Goal: Contribute content: Contribute content

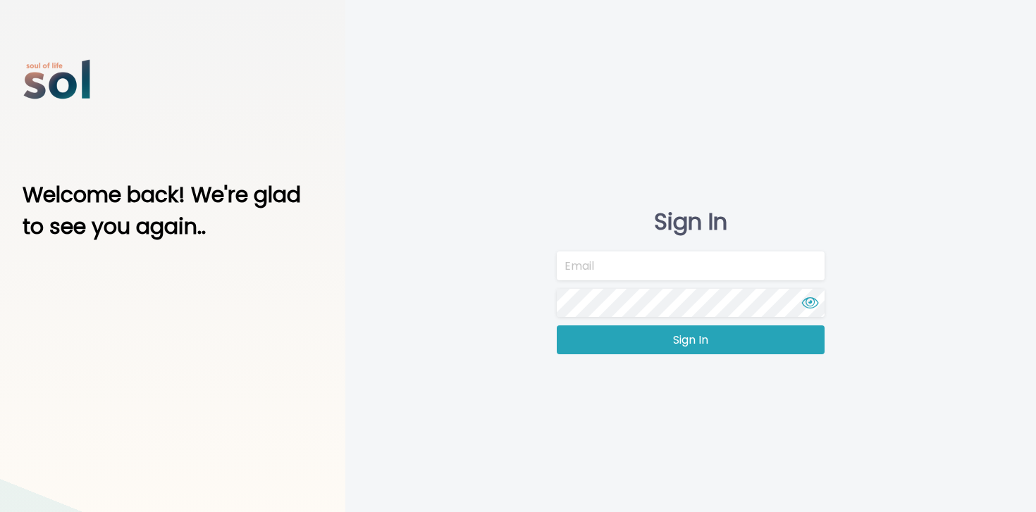
type input "team@soltv.co"
click at [593, 276] on input "team@soltv.co" at bounding box center [691, 266] width 268 height 29
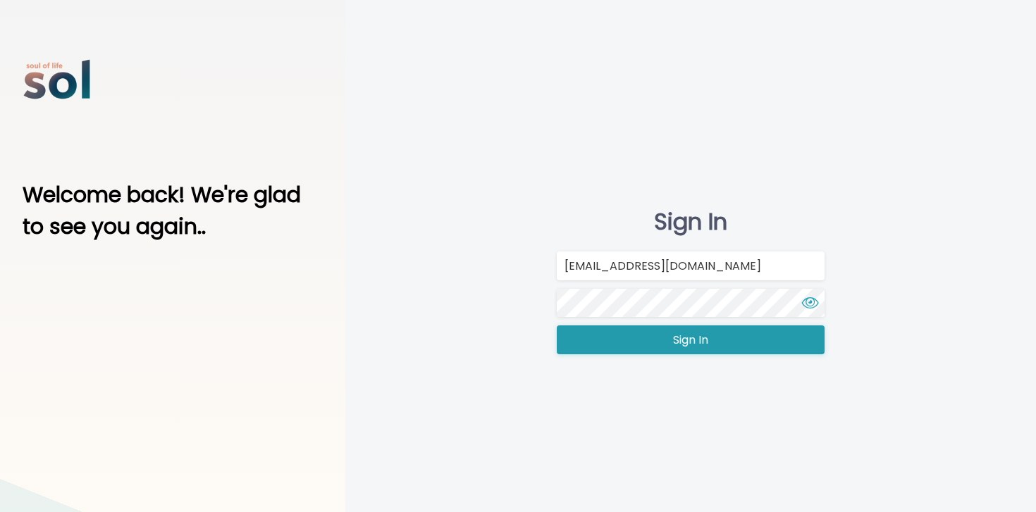
click at [586, 340] on button "Sign In" at bounding box center [691, 340] width 268 height 29
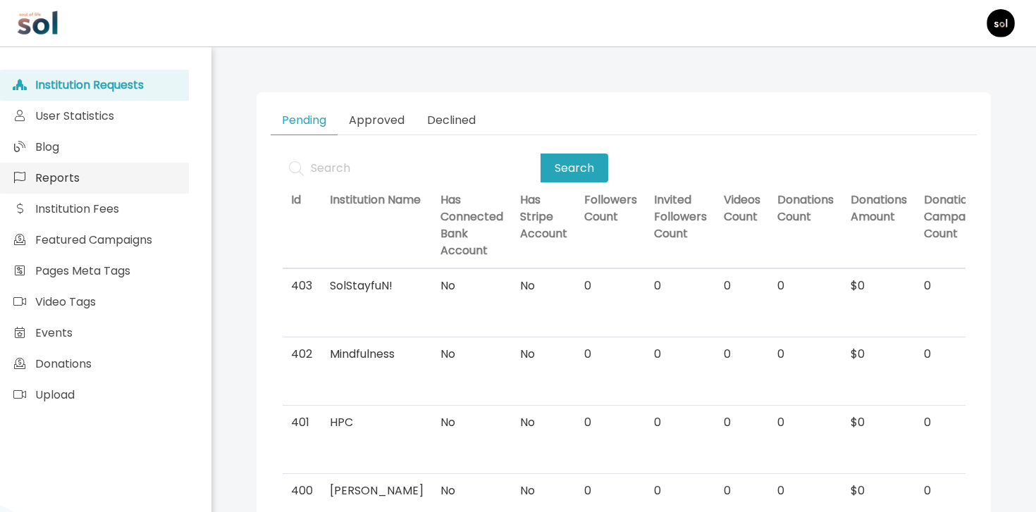
click at [74, 164] on link "Reports" at bounding box center [94, 178] width 189 height 31
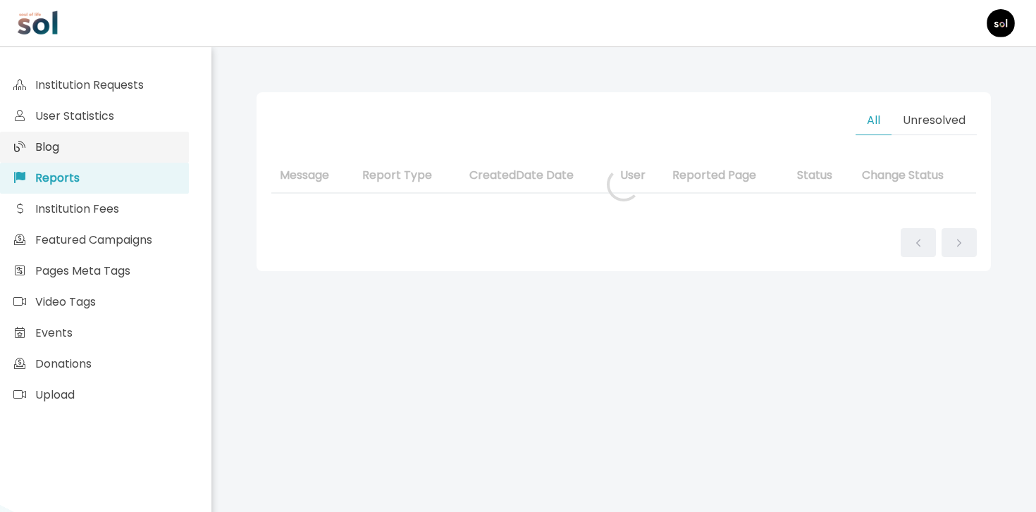
click at [74, 154] on link "Blog" at bounding box center [94, 147] width 189 height 31
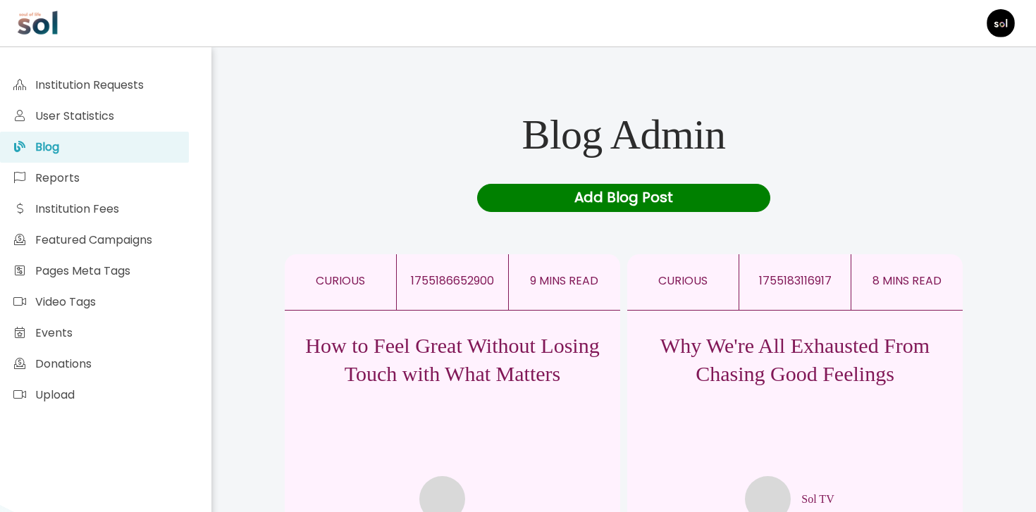
click at [591, 196] on div "Add Blog Post" at bounding box center [624, 198] width 294 height 28
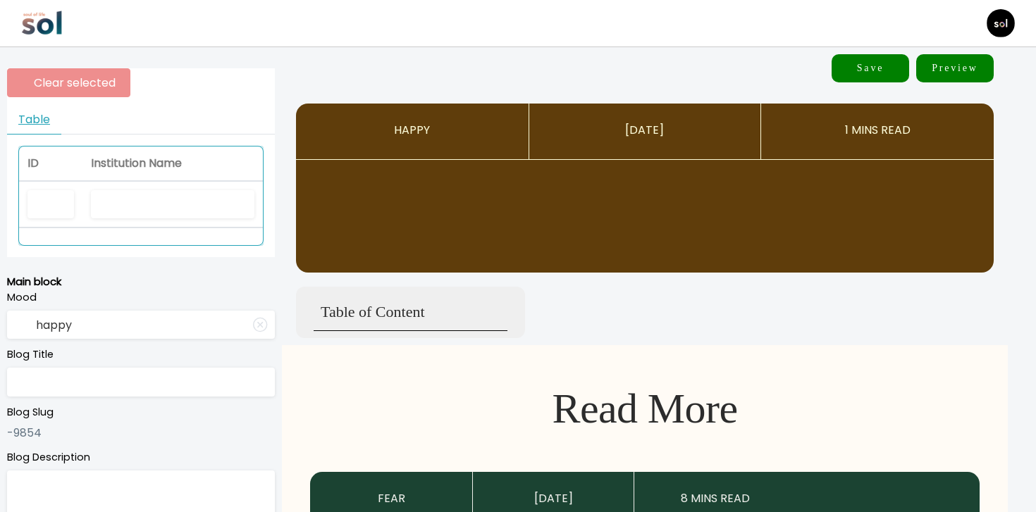
click at [146, 230] on td at bounding box center [141, 236] width 244 height 17
click at [146, 214] on input "text" at bounding box center [173, 204] width 164 height 29
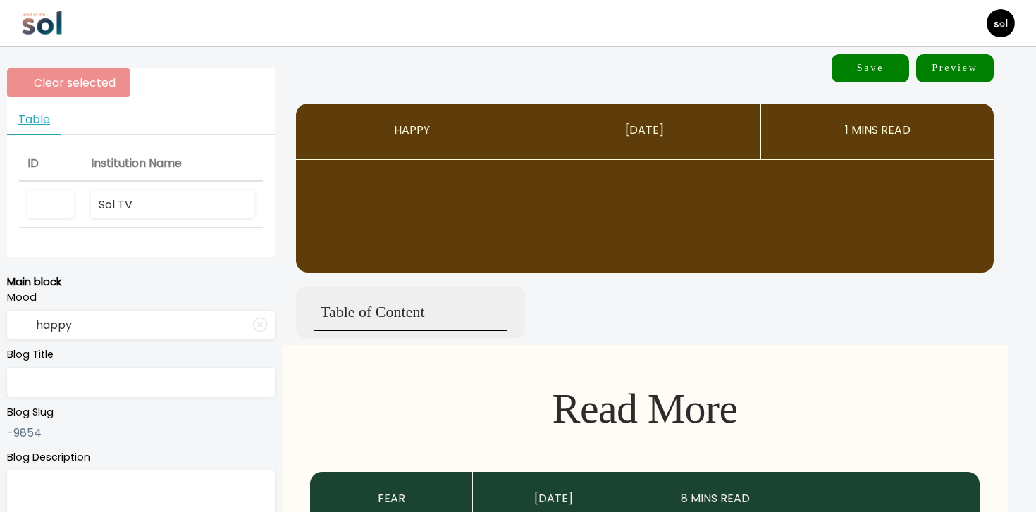
type input "Sol TV"
click at [95, 328] on input "happy" at bounding box center [141, 325] width 268 height 29
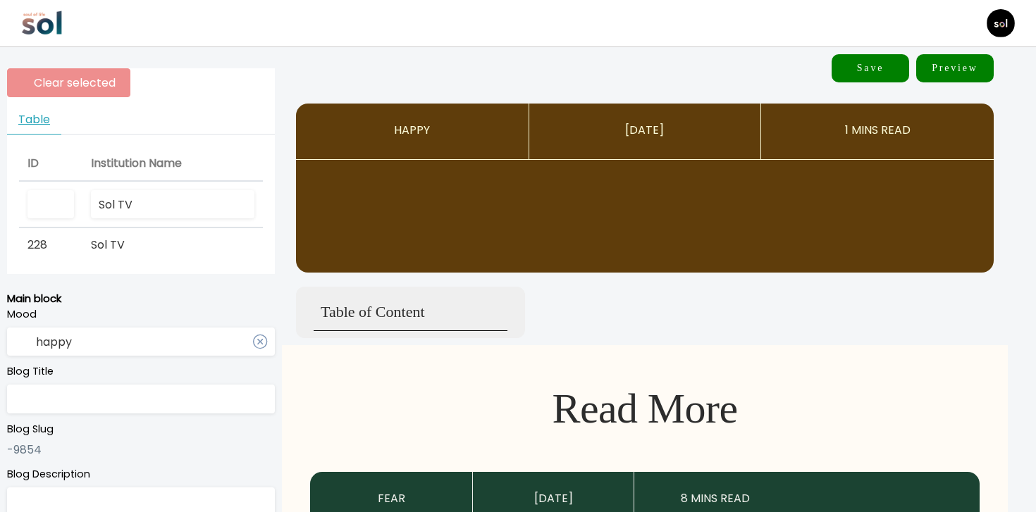
click at [162, 345] on input "happy" at bounding box center [141, 342] width 268 height 29
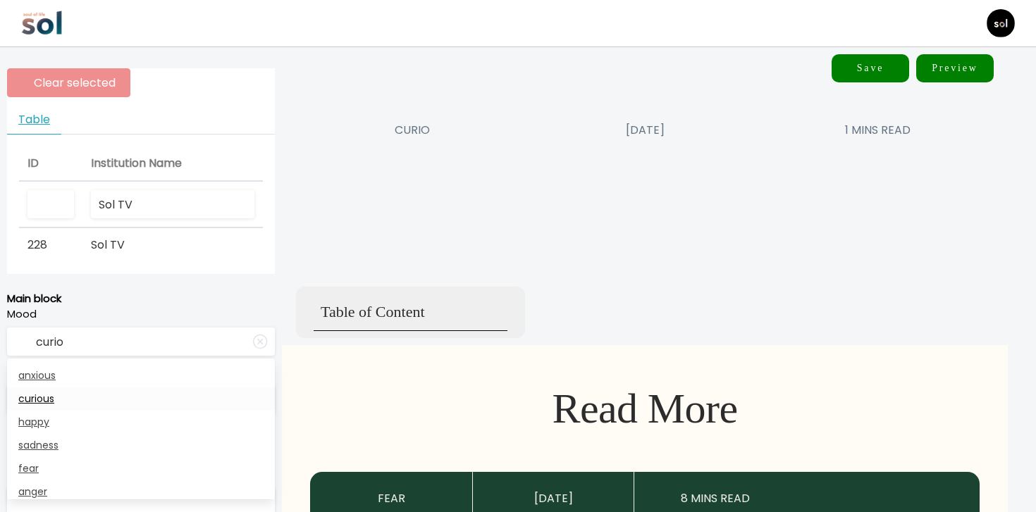
click at [124, 403] on link "curious" at bounding box center [141, 399] width 268 height 23
type input "curious"
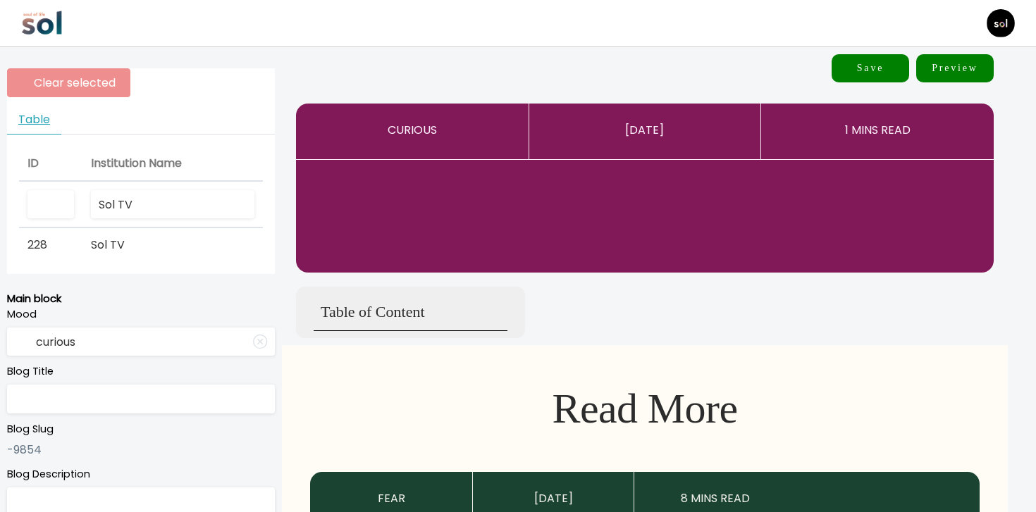
click at [125, 391] on input "text" at bounding box center [141, 399] width 268 height 29
paste input "5 Ways To Boost Productivity By Embracing Your Emotions"
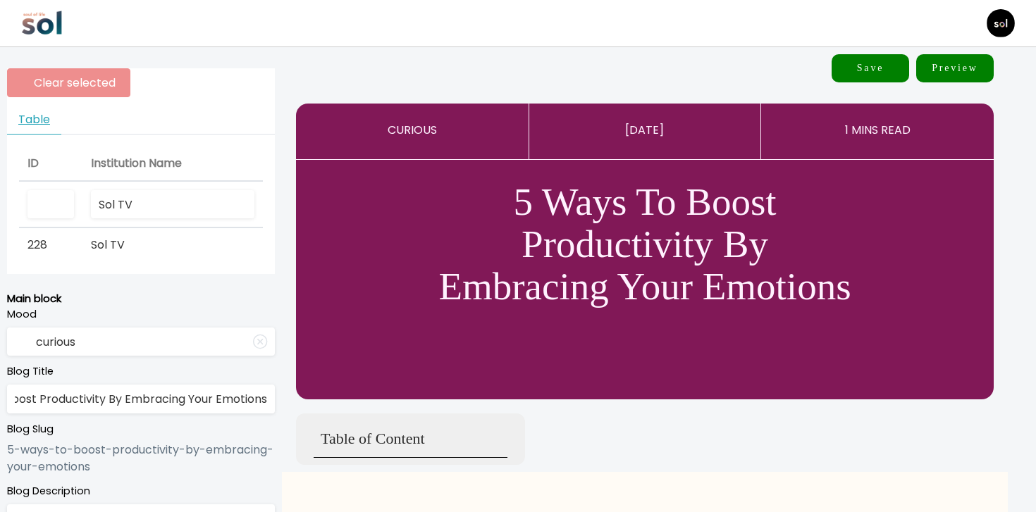
type input "5 Ways To Boost Productivity By Embracing Your Emotions"
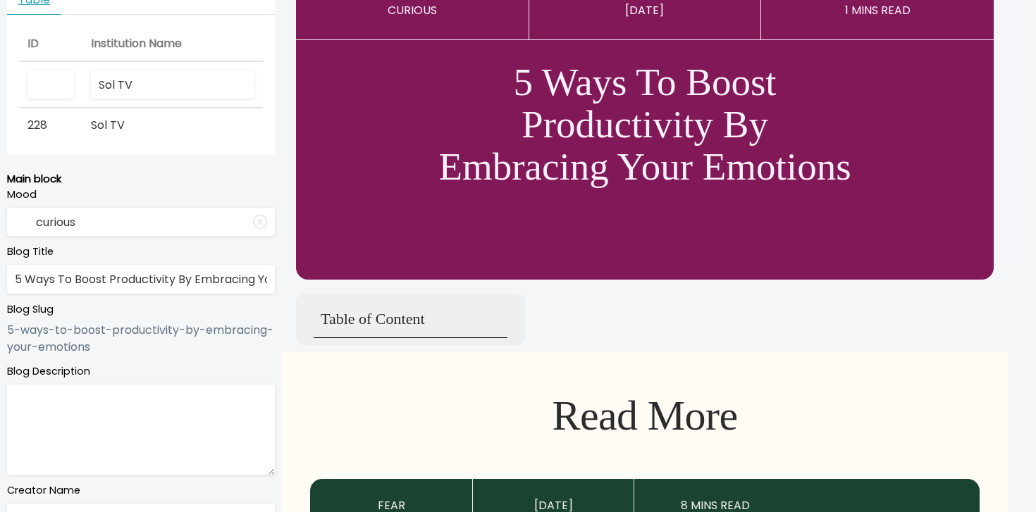
scroll to position [154, 0]
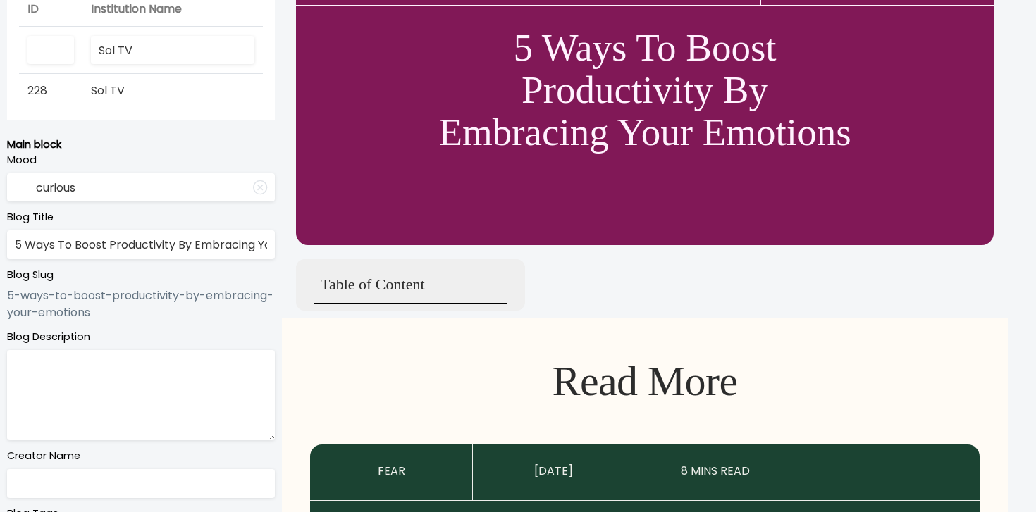
click at [148, 393] on textarea at bounding box center [141, 395] width 268 height 90
paste textarea "Work smarter by tuning into your emotions."
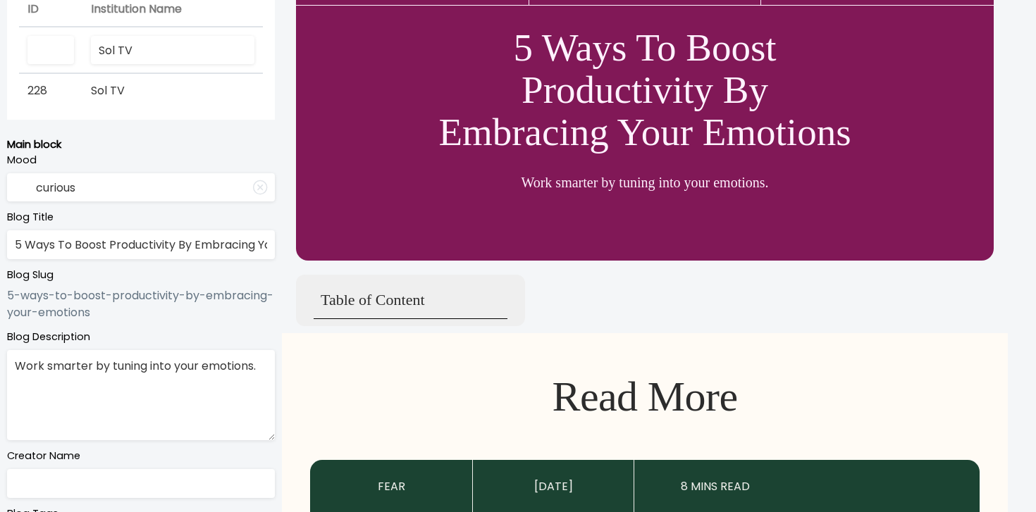
type textarea "Work smarter by tuning into your emotions."
click at [138, 478] on input "text" at bounding box center [141, 483] width 268 height 29
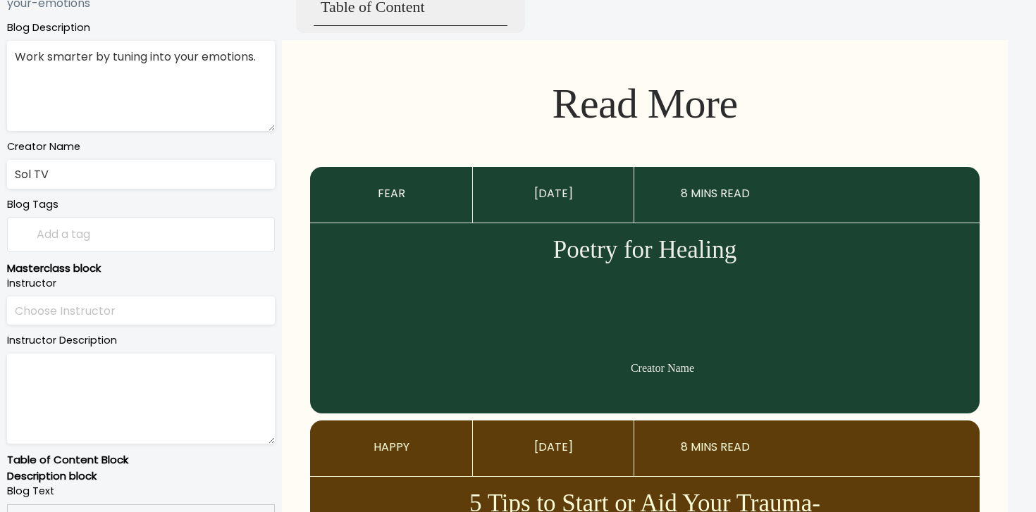
scroll to position [715, 0]
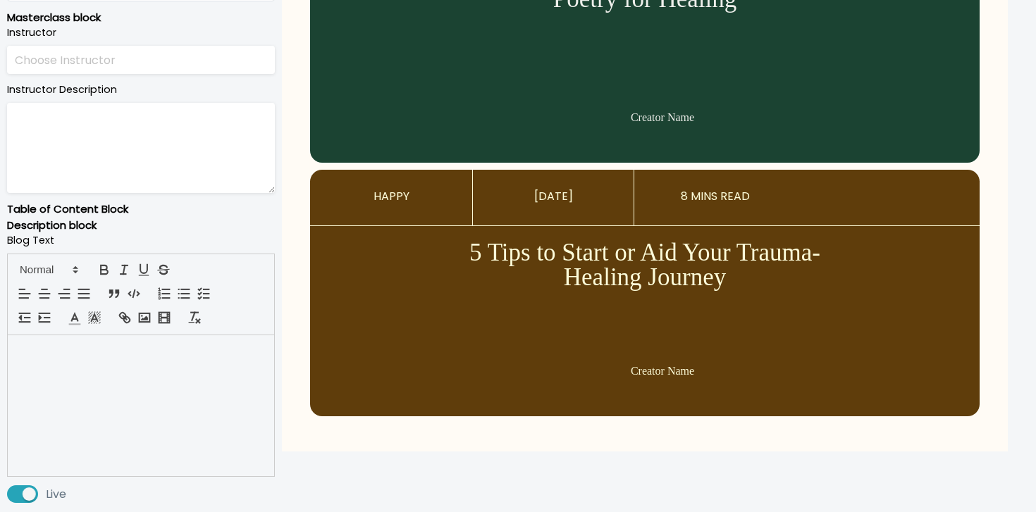
type input "Sol TV"
click at [153, 414] on div at bounding box center [141, 406] width 266 height 141
paste div
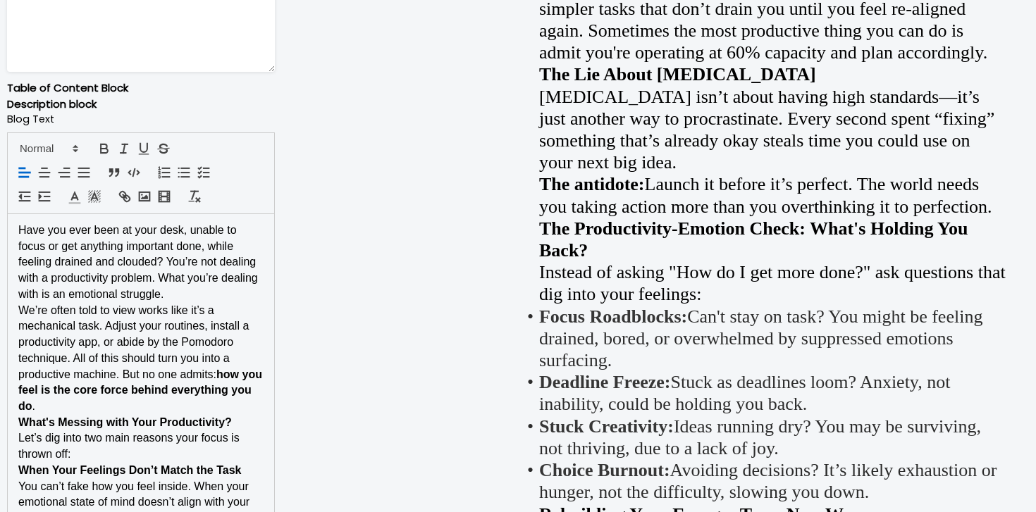
scroll to position [879, 0]
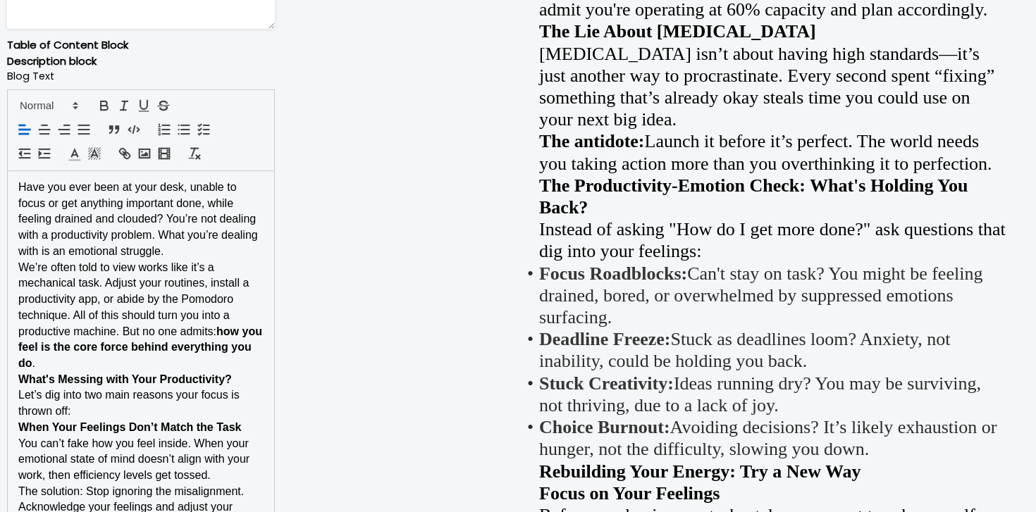
click at [216, 254] on p "Have you ever been at your desk, unable to focus or get anything important done…" at bounding box center [140, 220] width 245 height 80
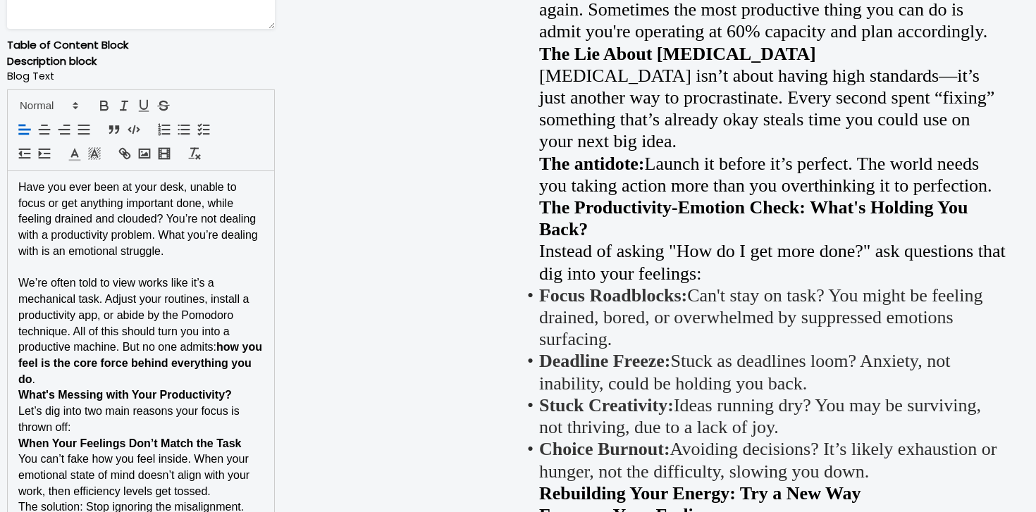
click at [173, 388] on p "What's Messing with Your Productivity?" at bounding box center [140, 396] width 245 height 16
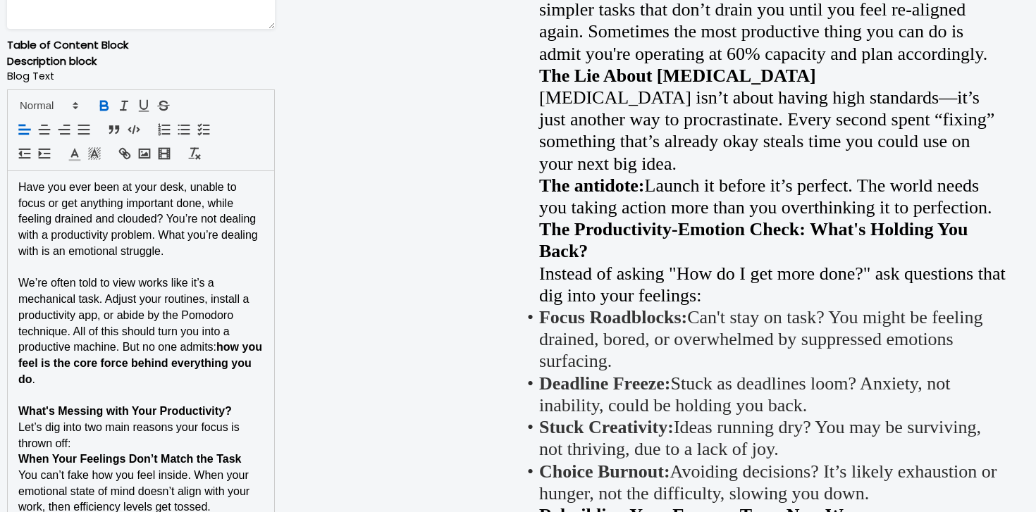
click at [179, 381] on p "We’re often told to view works like it’s a mechanical task. Adjust your routine…" at bounding box center [140, 332] width 245 height 112
click at [146, 436] on p "Let’s dig into two main reasons your focus is thrown off:" at bounding box center [140, 436] width 245 height 32
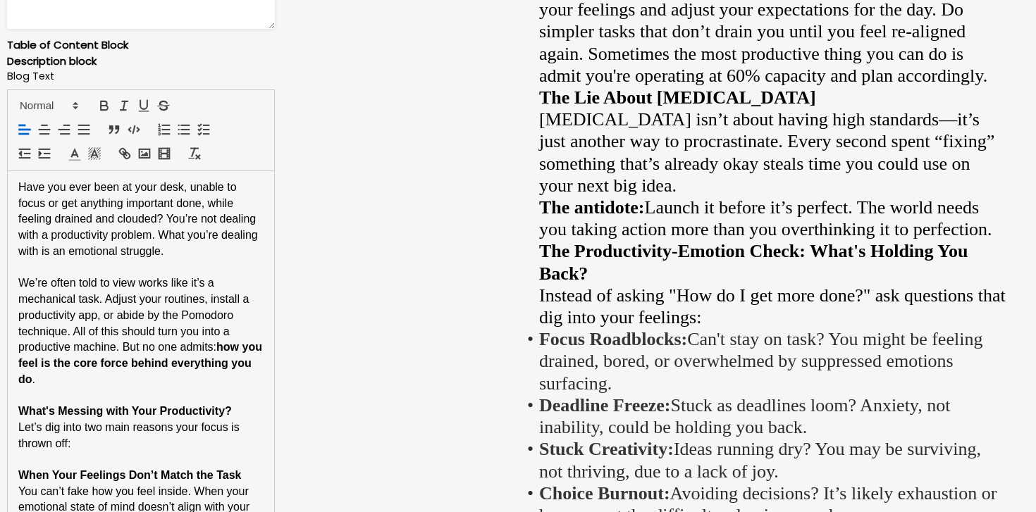
click at [231, 408] on p "What's Messing with Your Productivity?" at bounding box center [140, 412] width 245 height 16
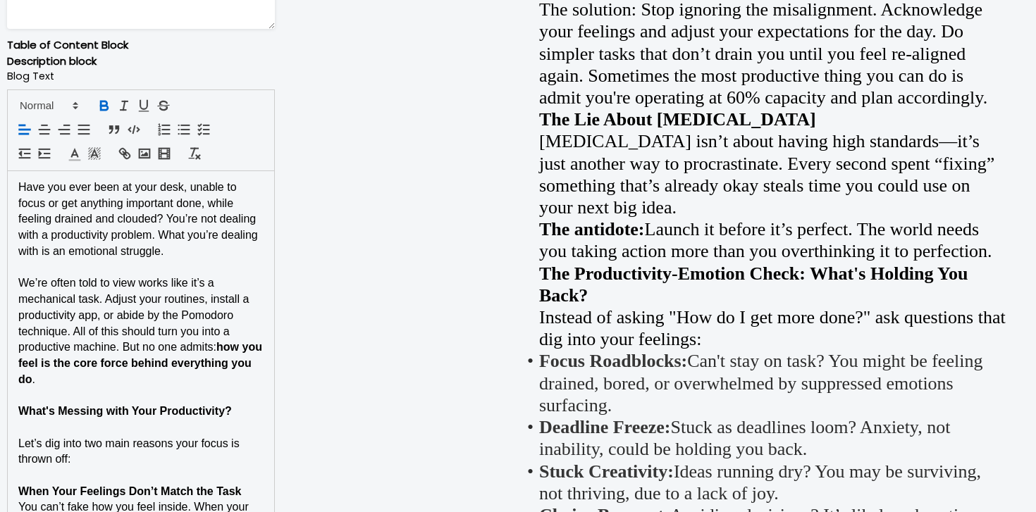
click at [231, 406] on p "What's Messing with Your Productivity?" at bounding box center [140, 412] width 245 height 16
click at [77, 100] on icon at bounding box center [75, 105] width 13 height 13
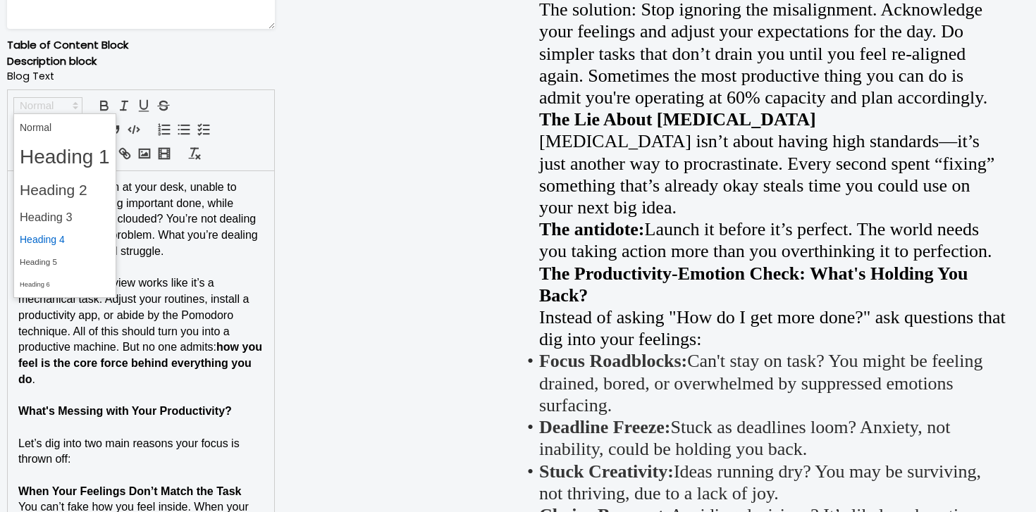
click at [74, 241] on span at bounding box center [65, 240] width 90 height 22
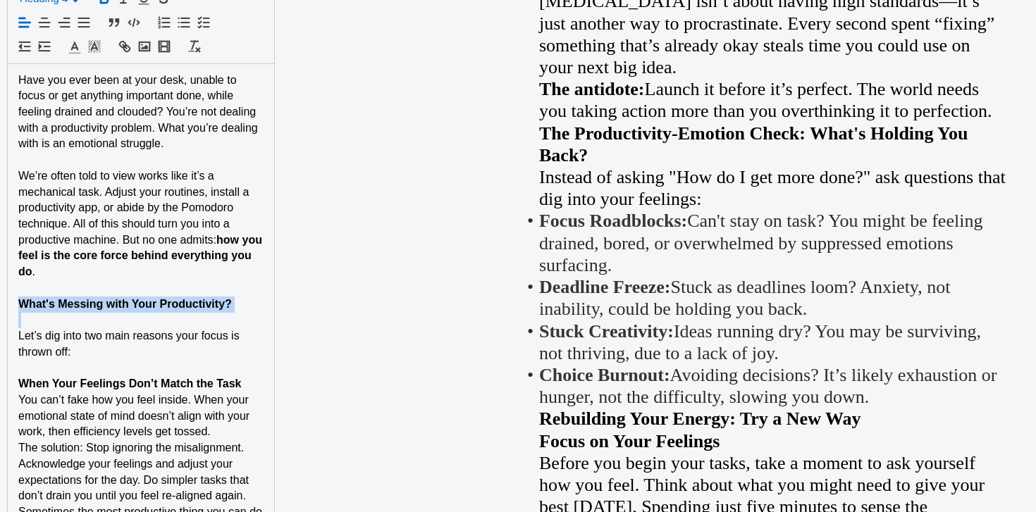
scroll to position [1137, 0]
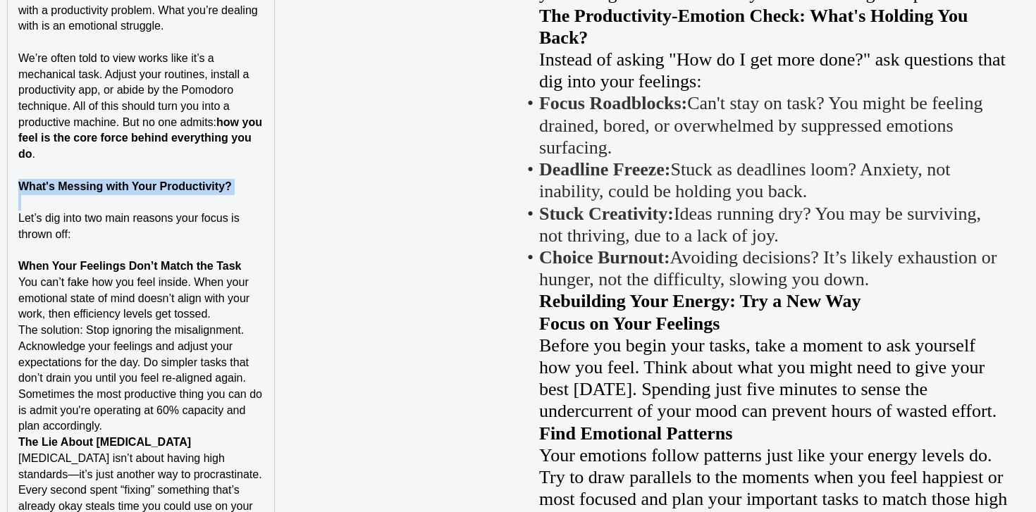
click at [256, 271] on p "When Your Feelings Don’t Match the Task" at bounding box center [140, 267] width 245 height 16
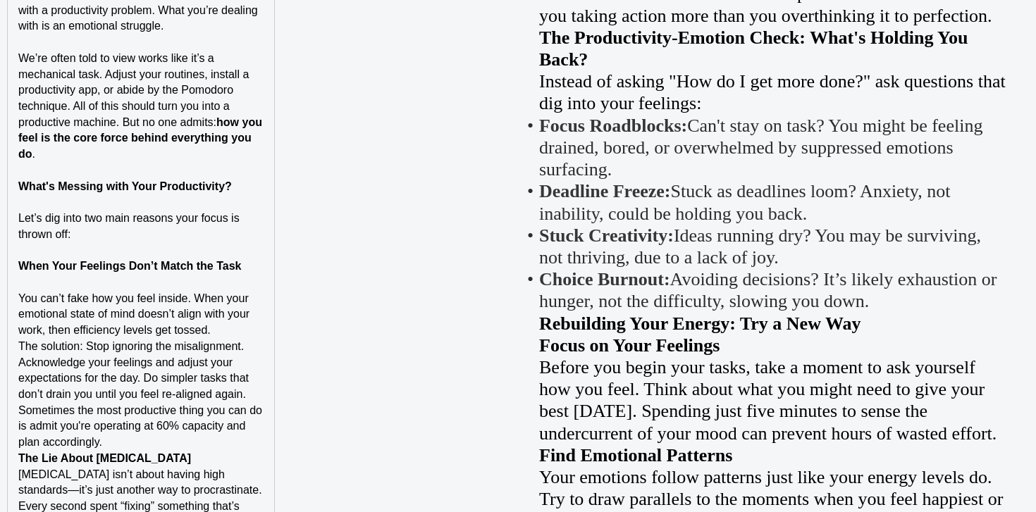
click at [166, 447] on p "The solution: Stop ignoring the misalignment. Acknowledge your feelings and adj…" at bounding box center [140, 395] width 245 height 112
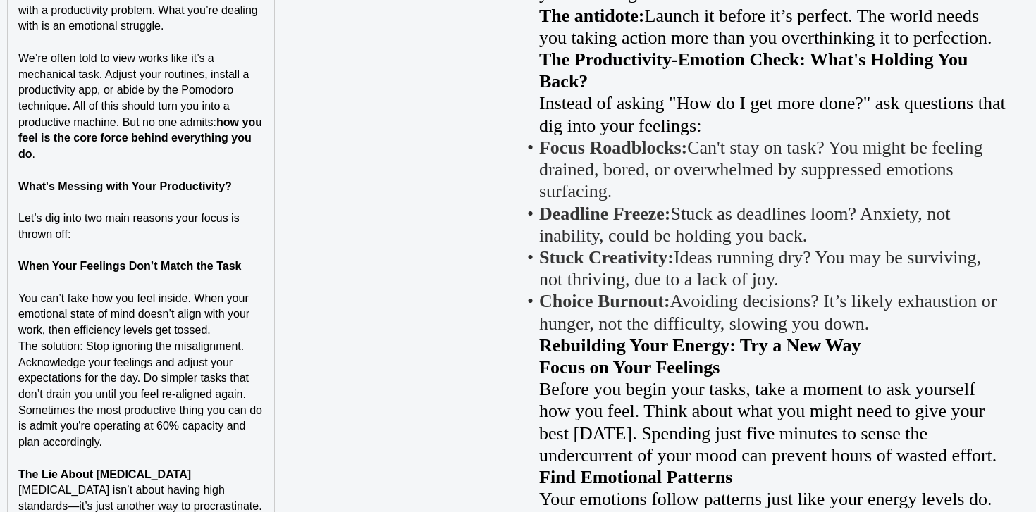
click at [233, 333] on p "You can’t fake how you feel inside. When your emotional state of mind doesn’t a…" at bounding box center [140, 315] width 245 height 48
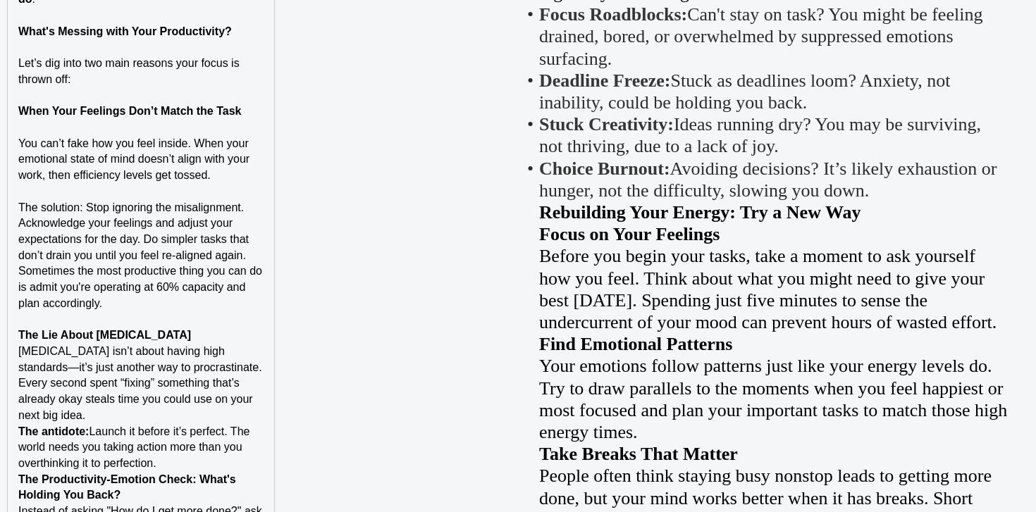
scroll to position [1363, 0]
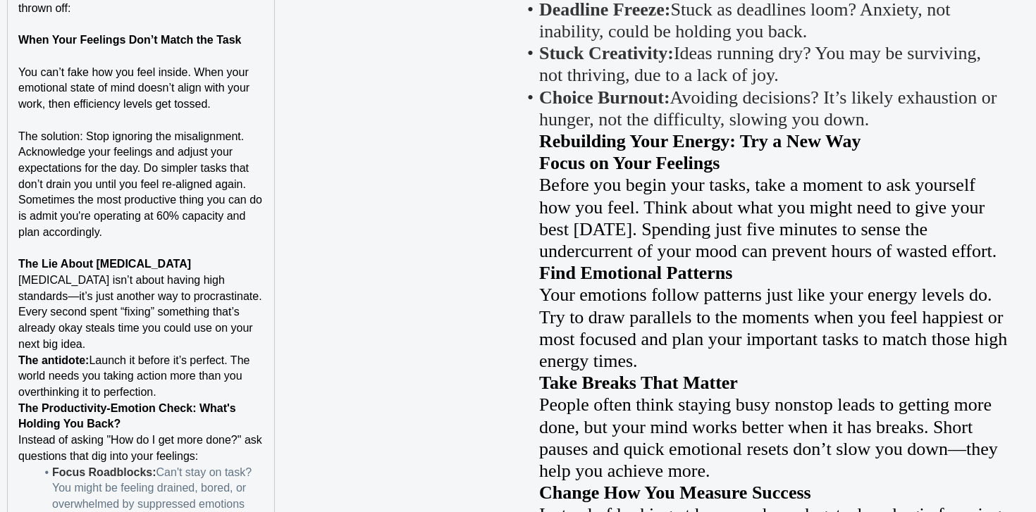
click at [215, 276] on span "Perfectionism isn’t about having high standards—it’s just another way to procra…" at bounding box center [141, 312] width 247 height 76
click at [215, 270] on p "The Lie About Perfectionism" at bounding box center [140, 265] width 245 height 16
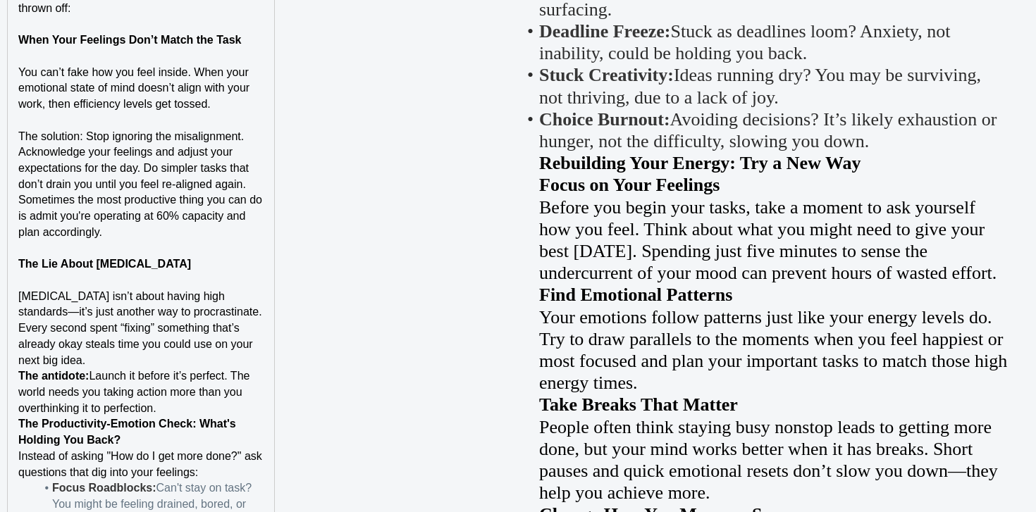
click at [180, 359] on p "Perfectionism isn’t about having high standards—it’s just another way to procra…" at bounding box center [140, 329] width 245 height 80
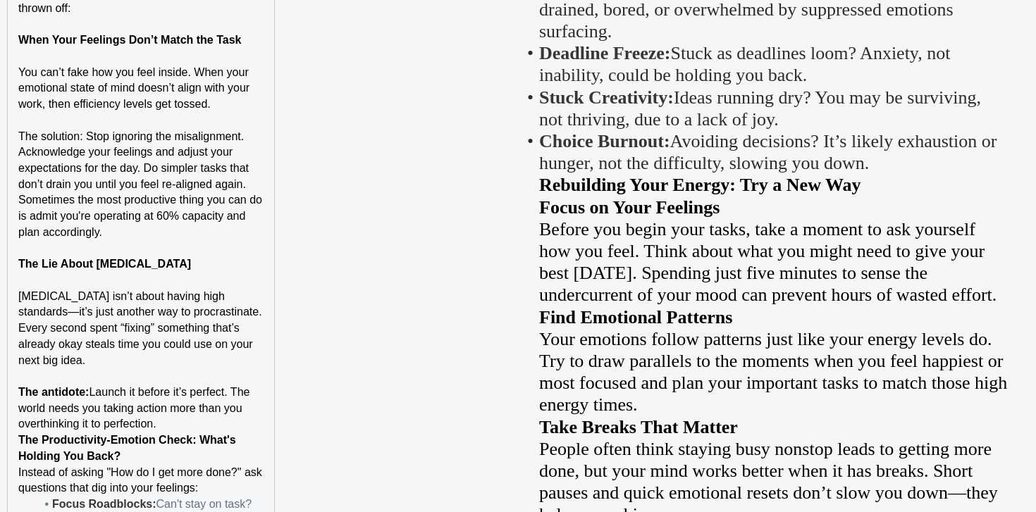
click at [173, 425] on p "The antidote: Launch it before it’s perfect. The world needs you taking action …" at bounding box center [140, 409] width 245 height 48
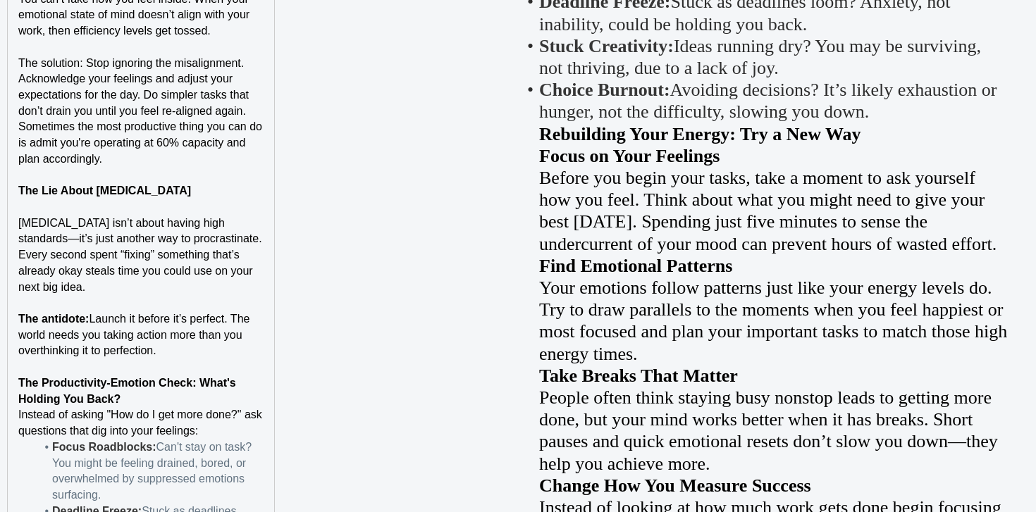
scroll to position [1527, 0]
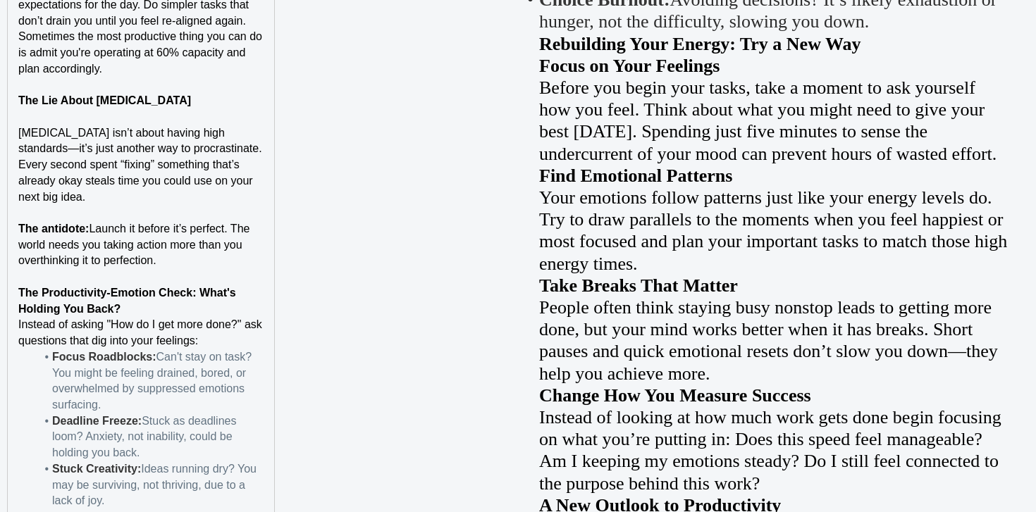
click at [192, 309] on p "The Productivity-Emotion Check: What's Holding You Back?" at bounding box center [140, 301] width 245 height 32
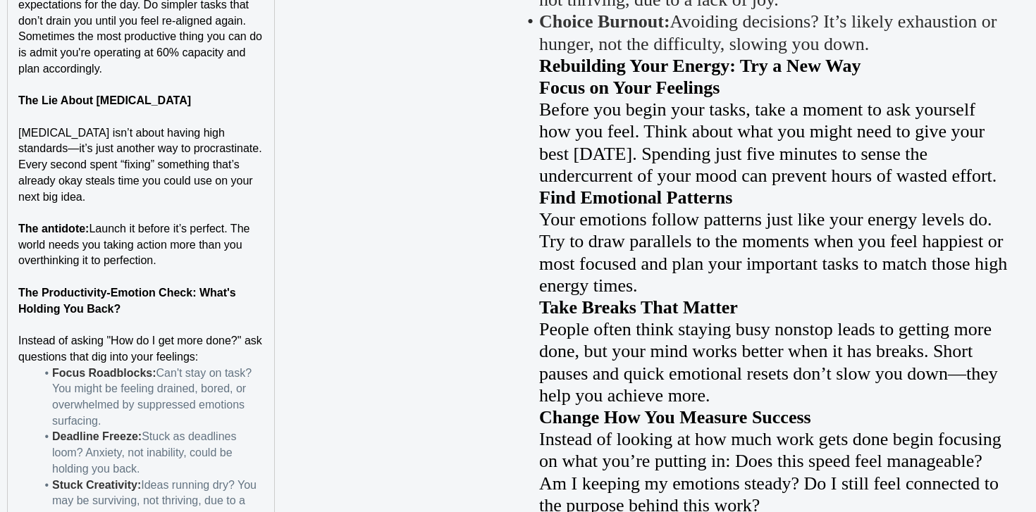
click at [212, 364] on p "Instead of asking "How do I get more done?" ask questions that dig into your fe…" at bounding box center [140, 349] width 245 height 32
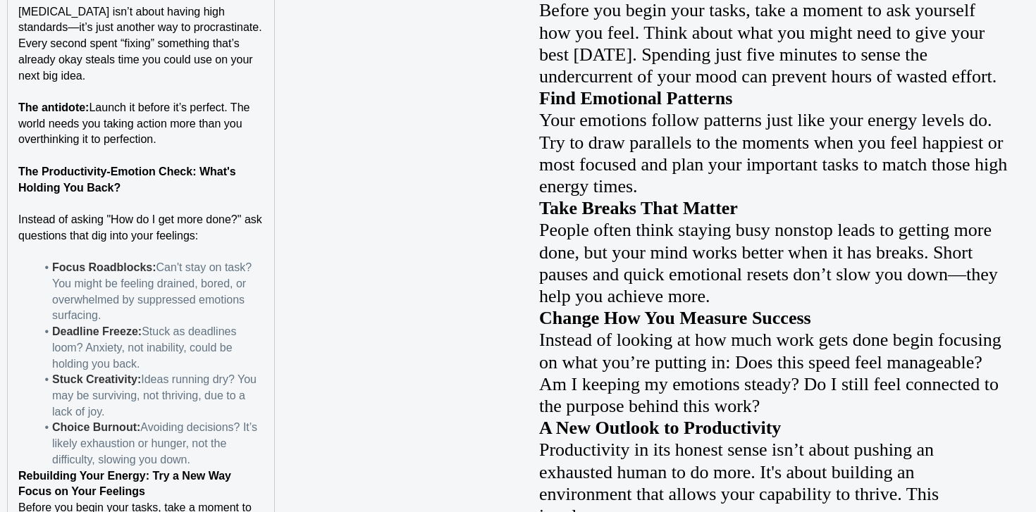
scroll to position [1743, 0]
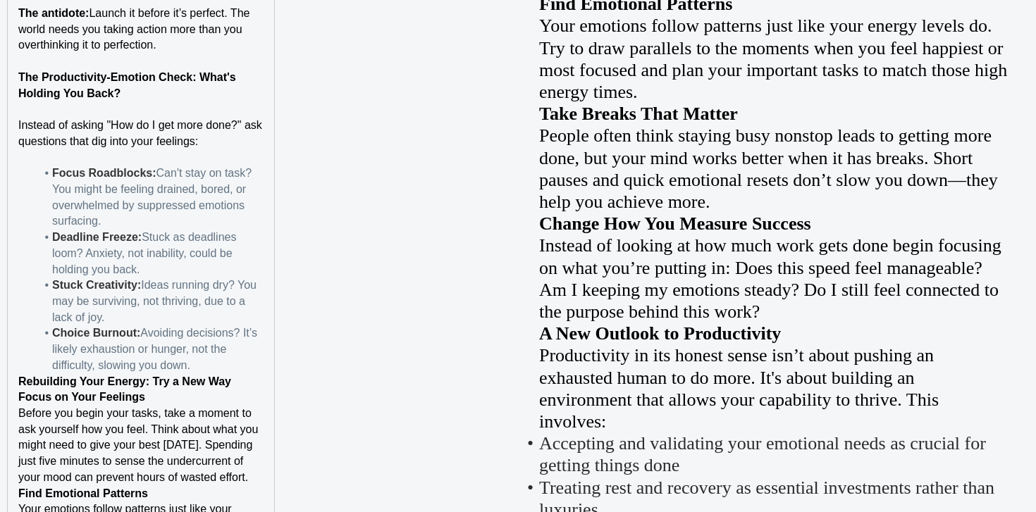
click at [198, 216] on li "Focus Roadblocks: Can't stay on task? You might be feeling drained, bored, or o…" at bounding box center [149, 198] width 228 height 64
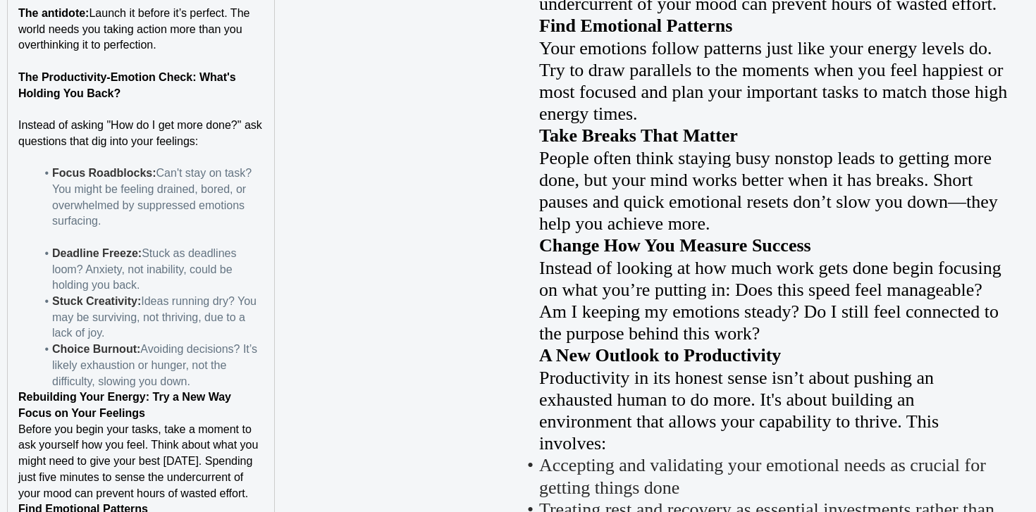
click at [166, 293] on li "Deadline Freeze: Stuck as deadlines loom? Anxiety, not inability, could be hold…" at bounding box center [149, 270] width 228 height 48
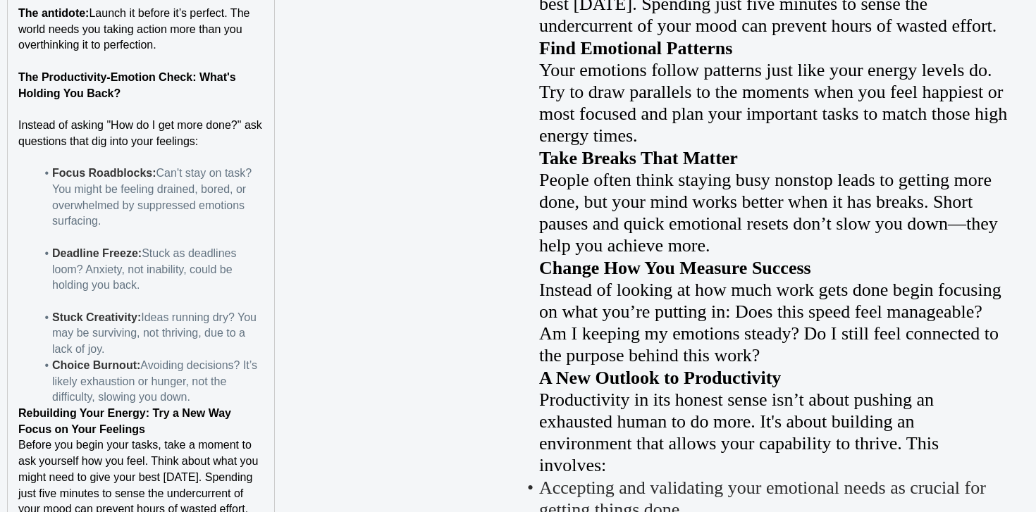
click at [152, 354] on li "Stuck Creativity: Ideas running dry? You may be surviving, not thriving, due to…" at bounding box center [149, 334] width 228 height 48
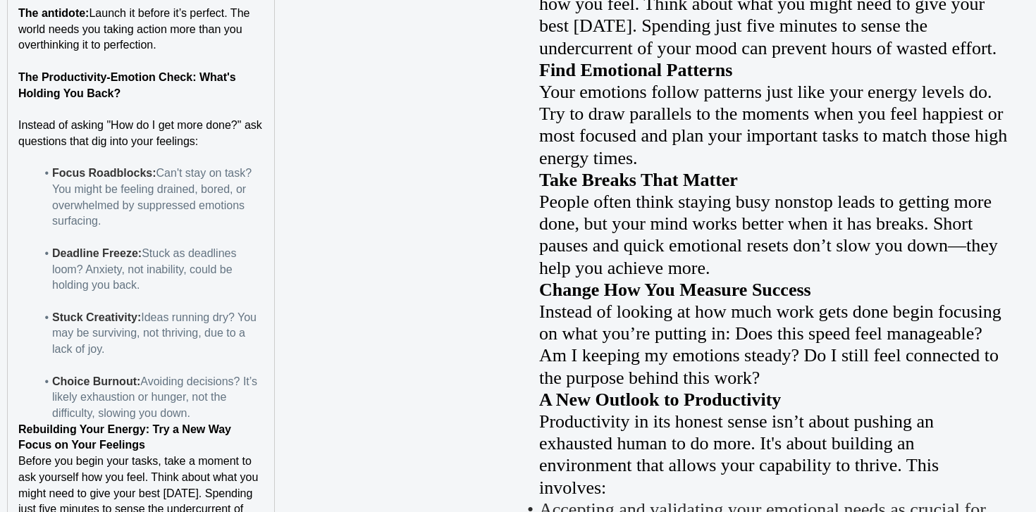
click at [204, 420] on li "Choice Burnout: Avoiding decisions? It’s likely exhaustion or hunger, not the d…" at bounding box center [149, 398] width 228 height 48
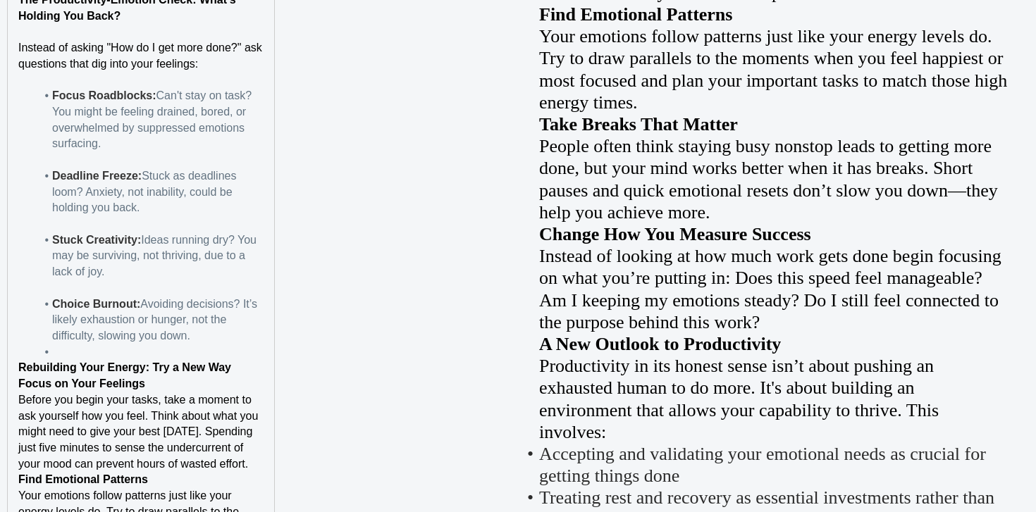
scroll to position [1867, 0]
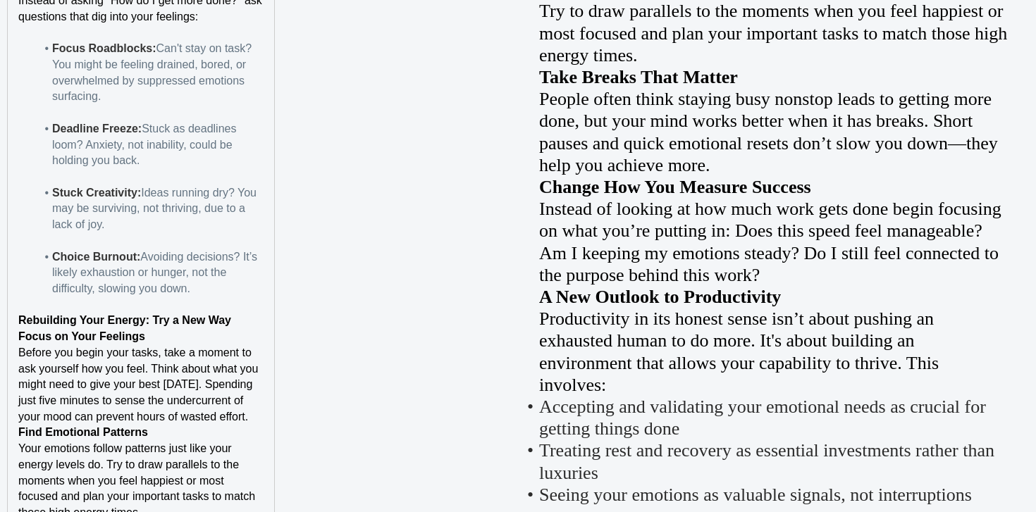
click at [159, 335] on p "Focus on Your Feelings" at bounding box center [140, 337] width 245 height 16
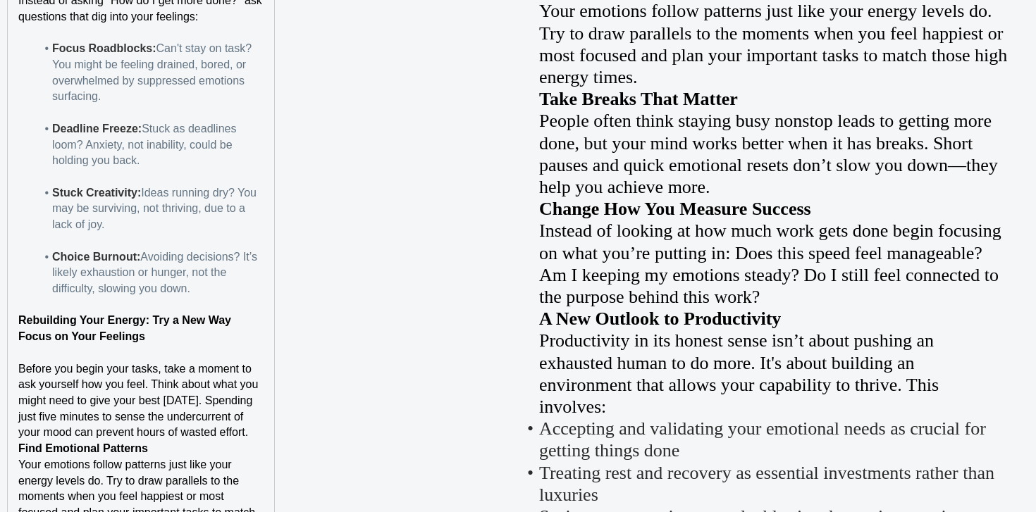
click at [159, 335] on p "Focus on Your Feelings" at bounding box center [140, 337] width 245 height 16
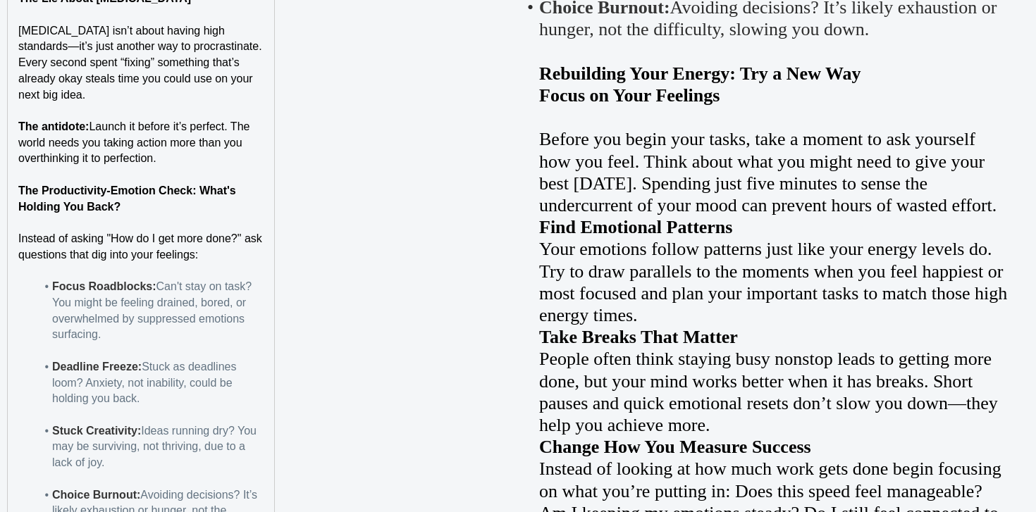
scroll to position [1872, 0]
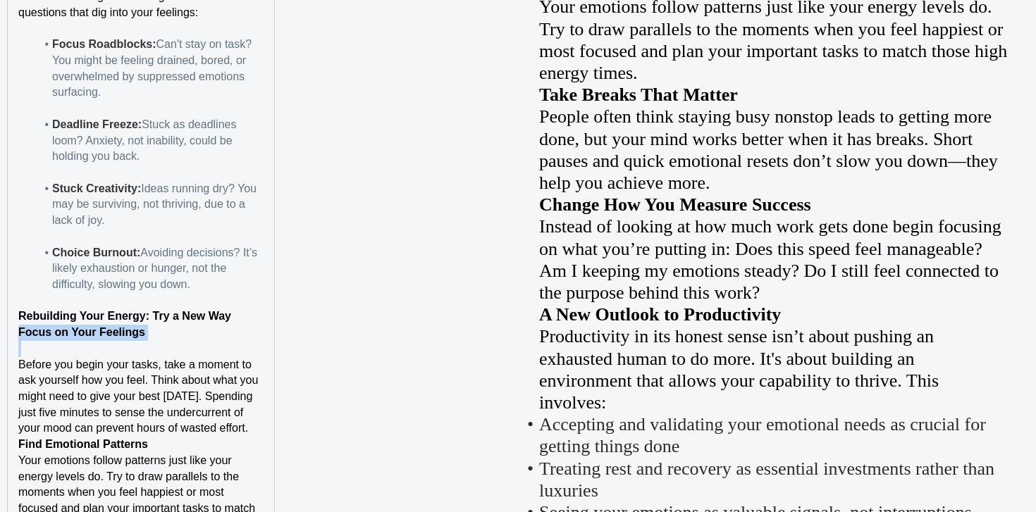
click at [152, 326] on p "Focus on Your Feelings" at bounding box center [140, 333] width 245 height 16
click at [107, 319] on strong "Rebuilding Your Energy: Try a New Way" at bounding box center [124, 316] width 213 height 12
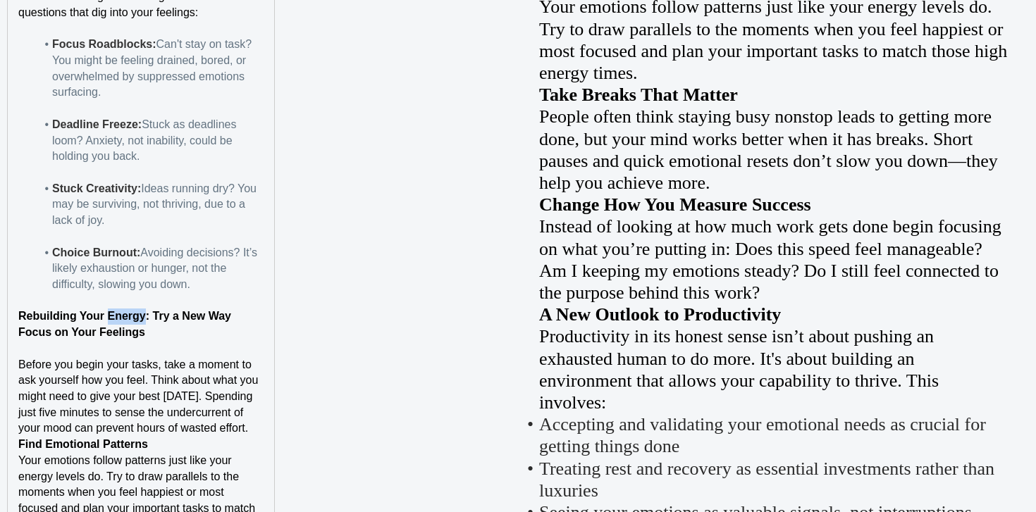
click at [107, 319] on strong "Rebuilding Your Energy: Try a New Way" at bounding box center [124, 316] width 213 height 12
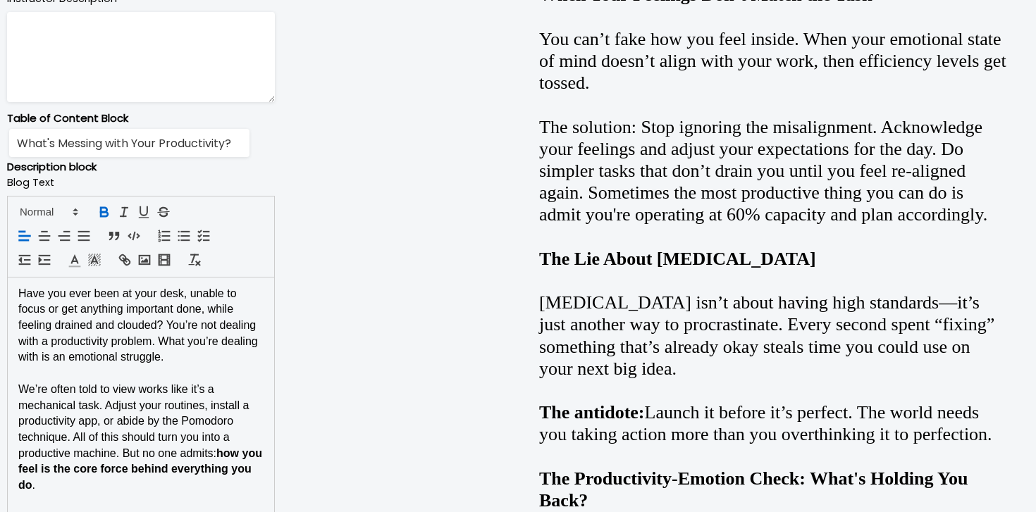
scroll to position [740, 0]
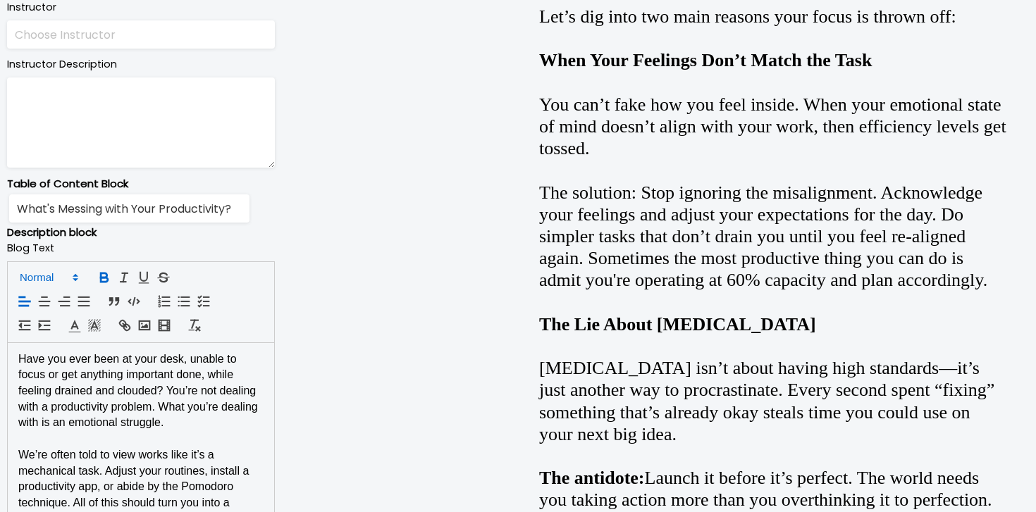
click at [66, 279] on span at bounding box center [47, 277] width 69 height 17
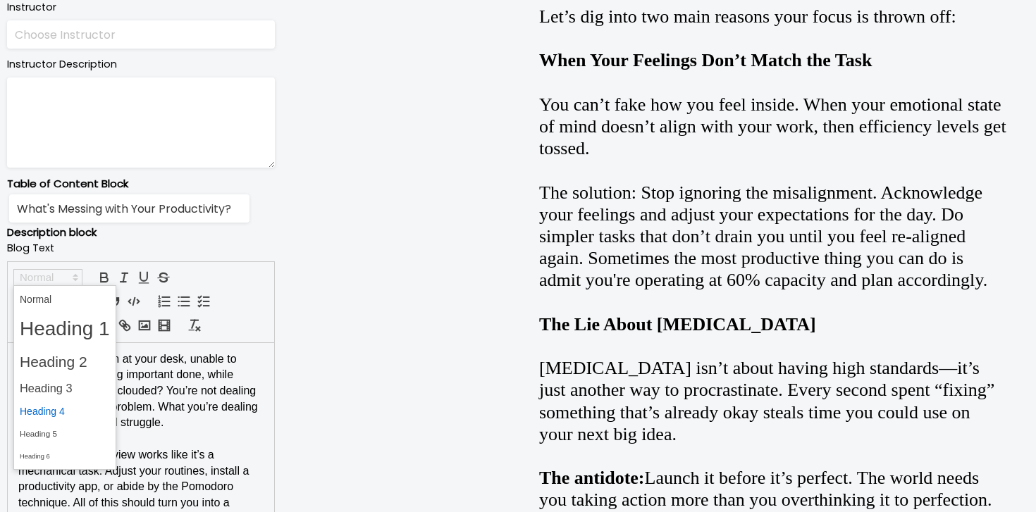
click at [66, 405] on span at bounding box center [65, 412] width 90 height 22
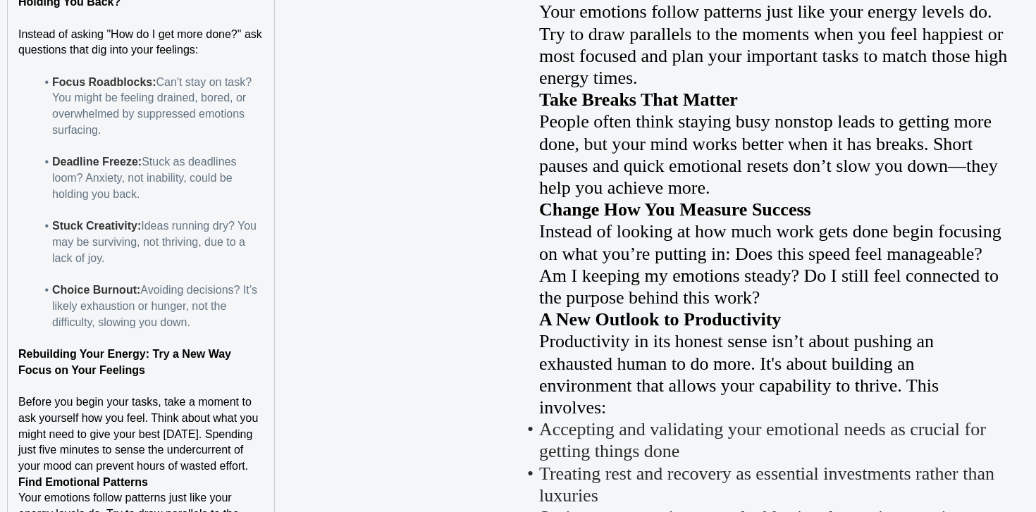
scroll to position [1873, 0]
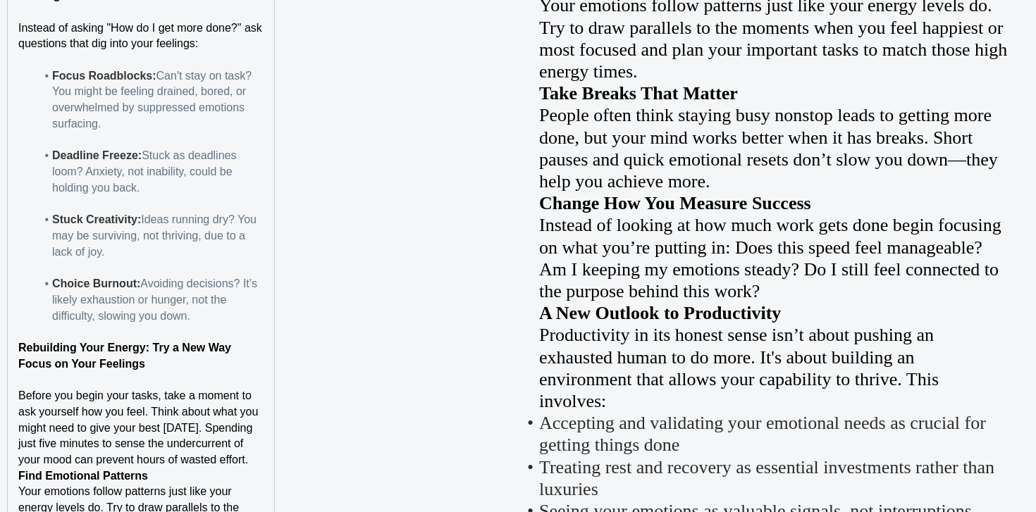
click at [242, 342] on h4 "Rebuilding Your Energy: Try a New Way" at bounding box center [140, 348] width 245 height 16
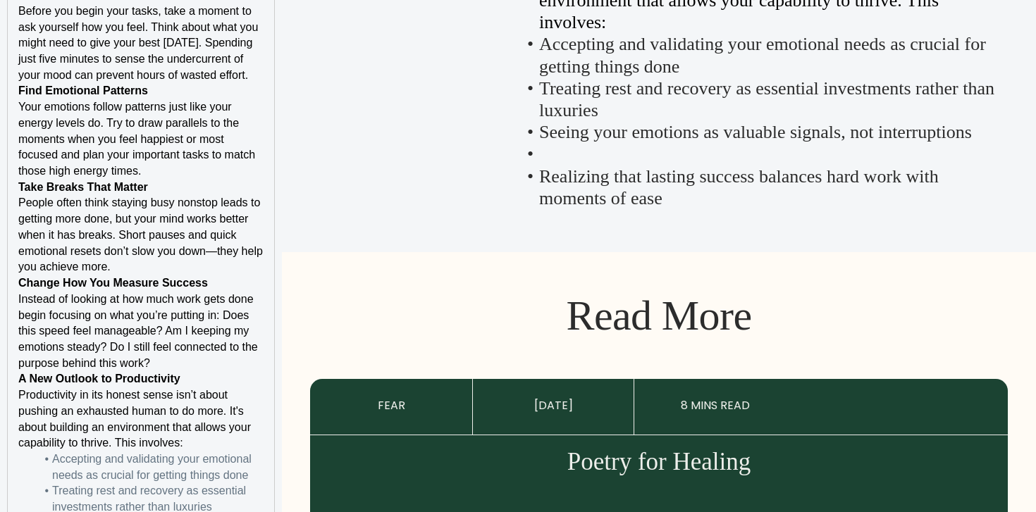
scroll to position [2154, 0]
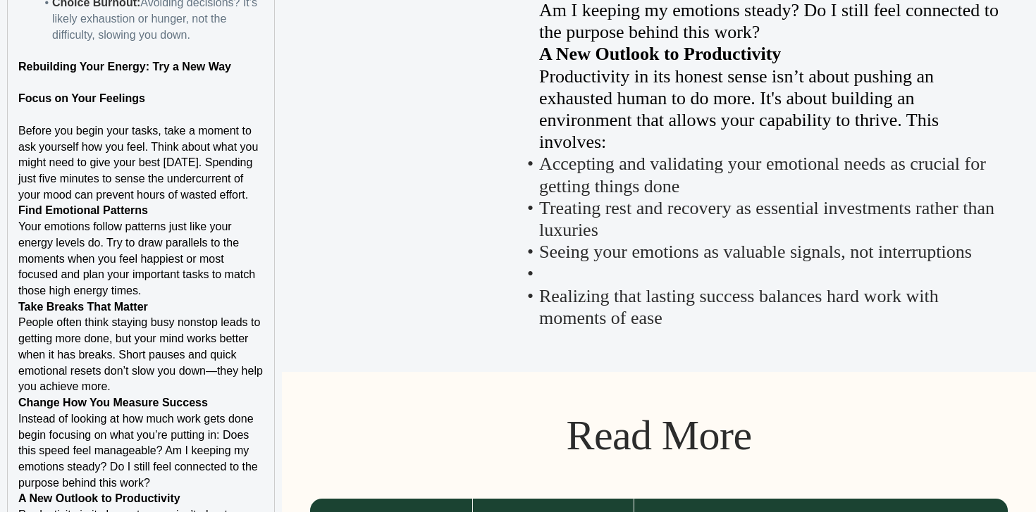
click at [216, 202] on p "Before you begin your tasks, take a moment to ask yourself how you feel. Think …" at bounding box center [140, 163] width 245 height 80
click at [254, 197] on p "Before you begin your tasks, take a moment to ask yourself how you feel. Think …" at bounding box center [140, 163] width 245 height 80
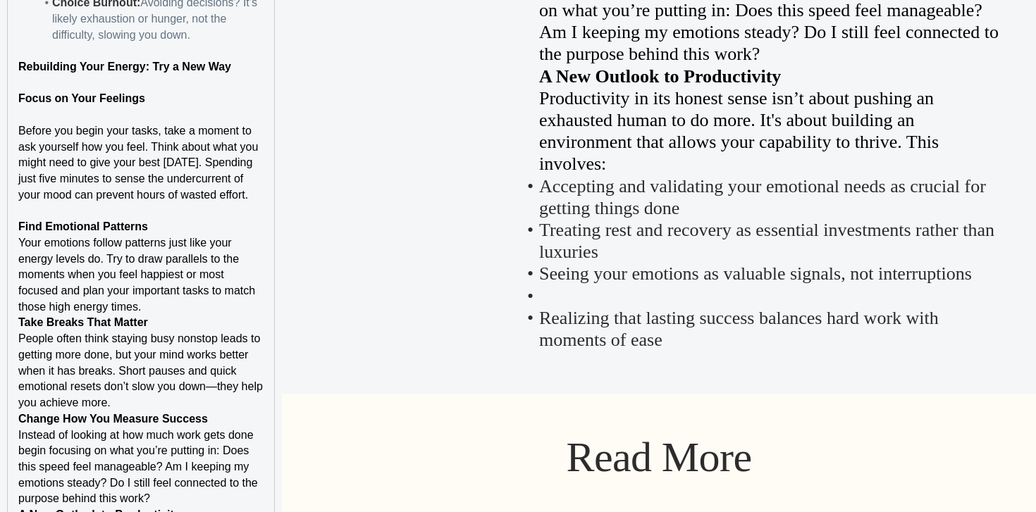
click at [229, 227] on p "Find Emotional Patterns" at bounding box center [140, 227] width 245 height 16
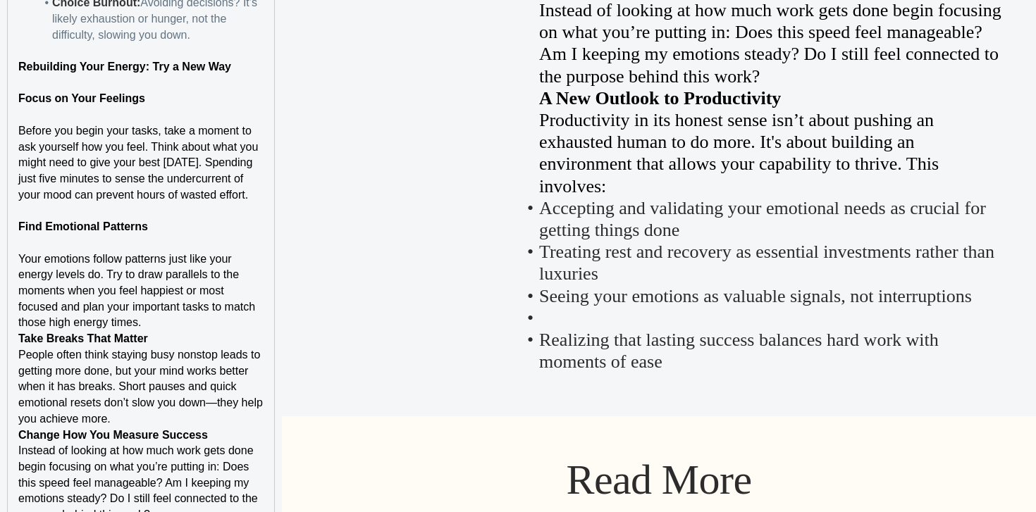
click at [188, 328] on p "Your emotions follow patterns just like your energy levels do. Try to draw para…" at bounding box center [140, 292] width 245 height 80
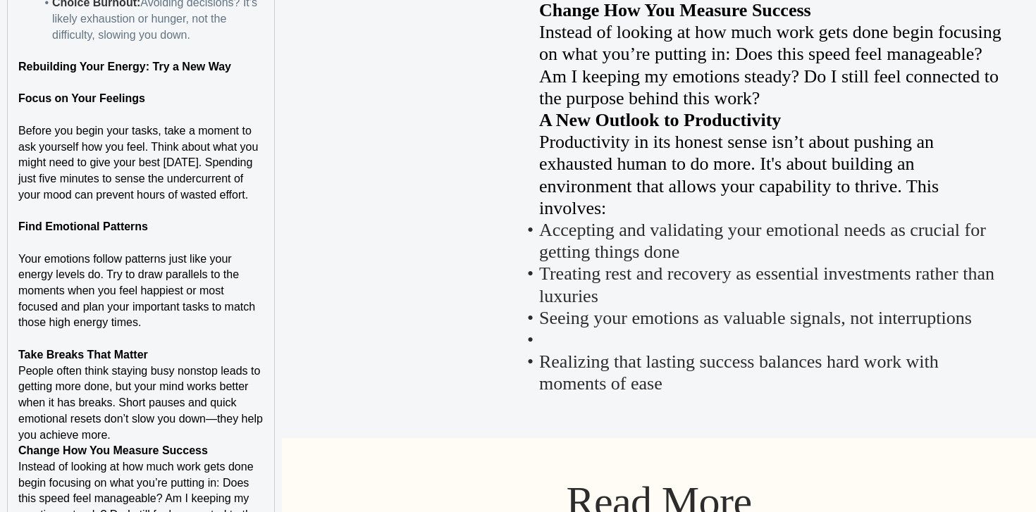
click at [186, 348] on p "Take Breaks That Matter" at bounding box center [140, 356] width 245 height 16
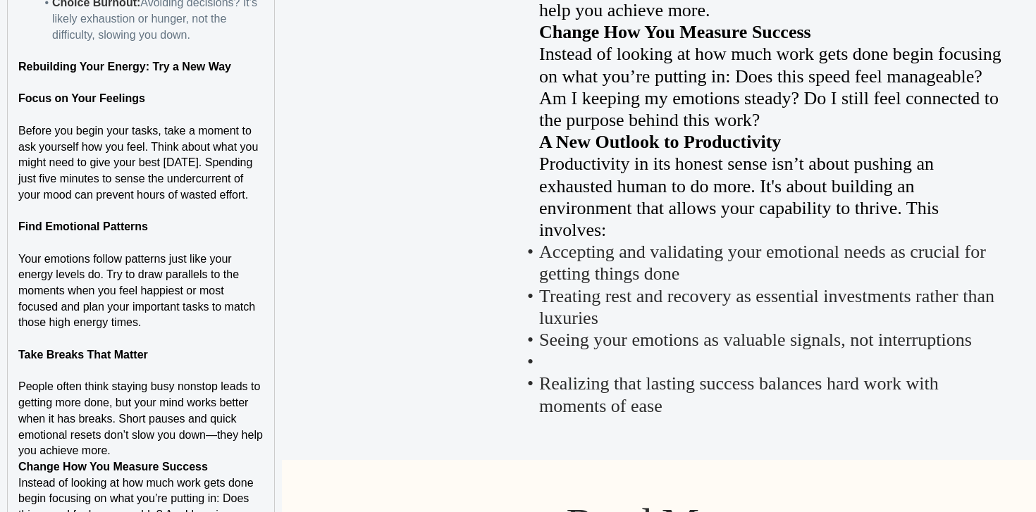
click at [154, 445] on p "People often think staying busy nonstop leads to getting more done, but your mi…" at bounding box center [140, 419] width 245 height 80
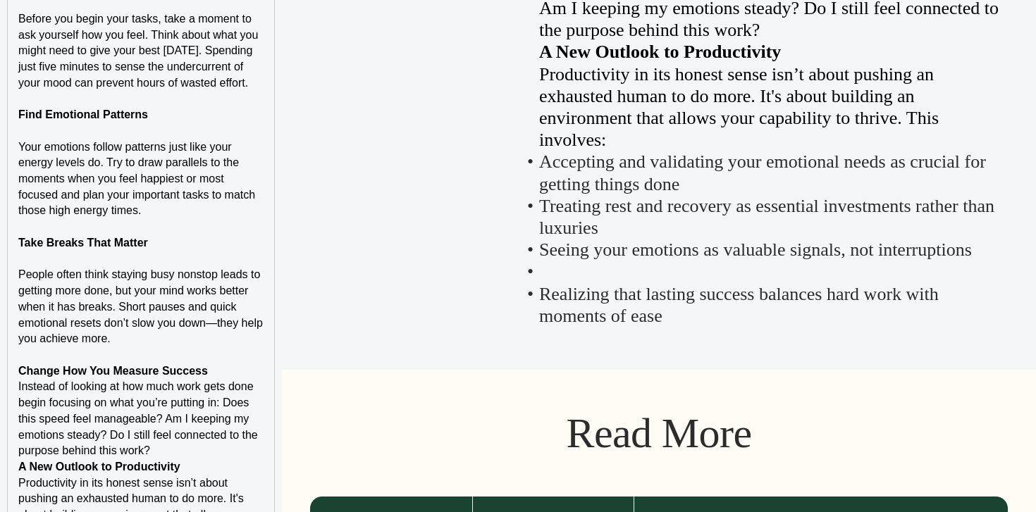
scroll to position [2368, 0]
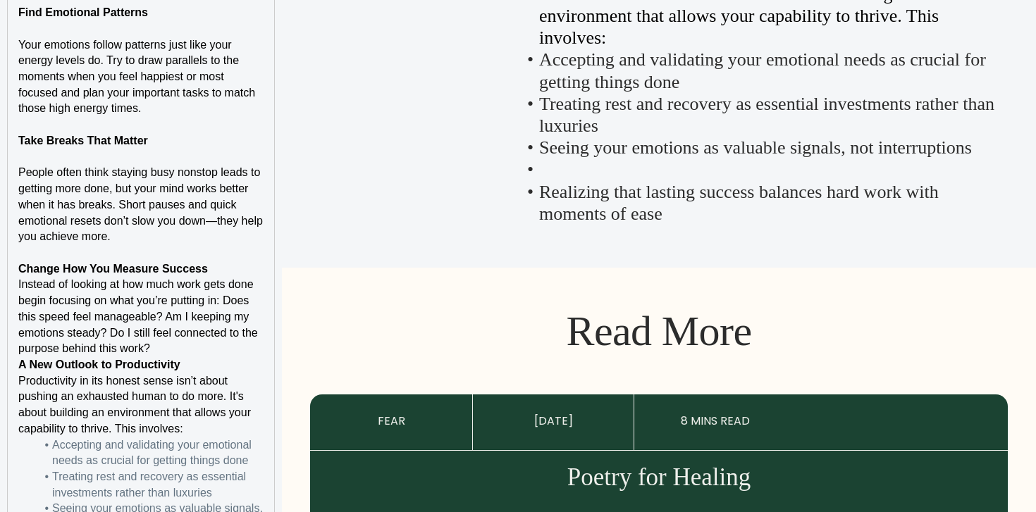
click at [259, 277] on p "Instead of looking at how much work gets done begin focusing on what you’re put…" at bounding box center [140, 317] width 245 height 80
click at [259, 277] on p "Instead of looking at how much work gets done ﻿ begin focusing on what you’re p…" at bounding box center [140, 317] width 245 height 80
click at [250, 266] on p "Change How You Measure Success" at bounding box center [140, 270] width 245 height 16
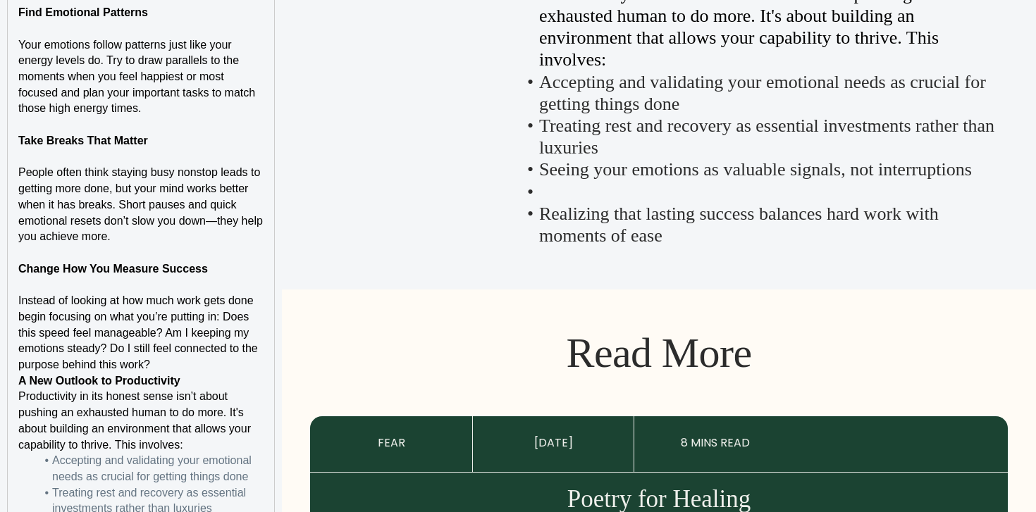
click at [205, 362] on p "Instead of looking at how much work gets done begin focusing on what you’re put…" at bounding box center [140, 333] width 245 height 80
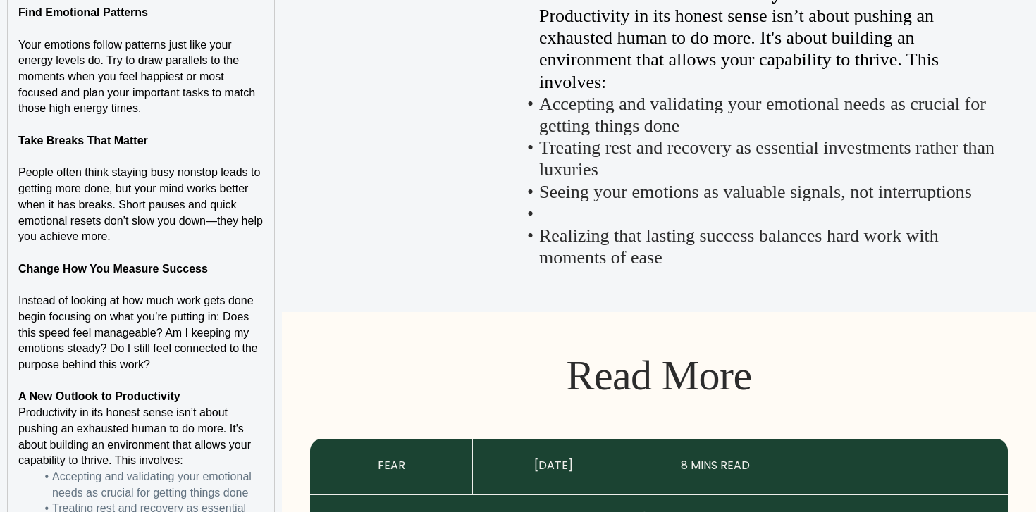
click at [201, 395] on p "A New Outlook to Productivity" at bounding box center [140, 397] width 245 height 16
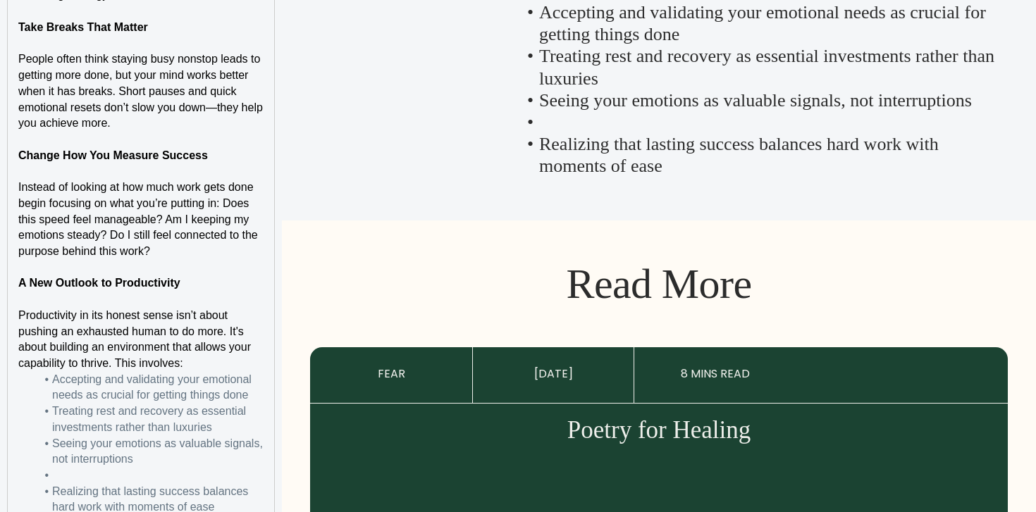
scroll to position [2512, 0]
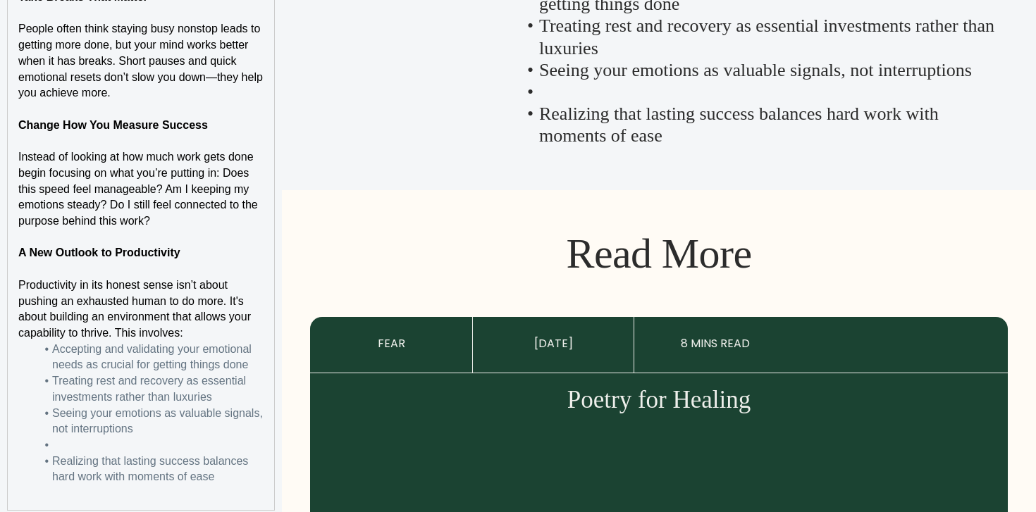
click at [197, 334] on p "Productivity in its honest sense isn’t about pushing an exhausted human to do m…" at bounding box center [140, 310] width 245 height 64
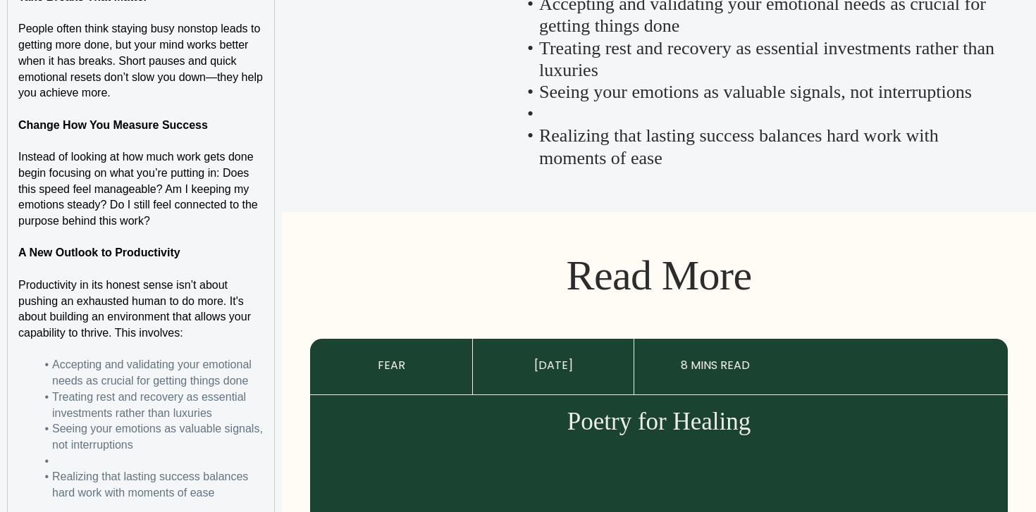
click at [144, 465] on li at bounding box center [149, 462] width 228 height 16
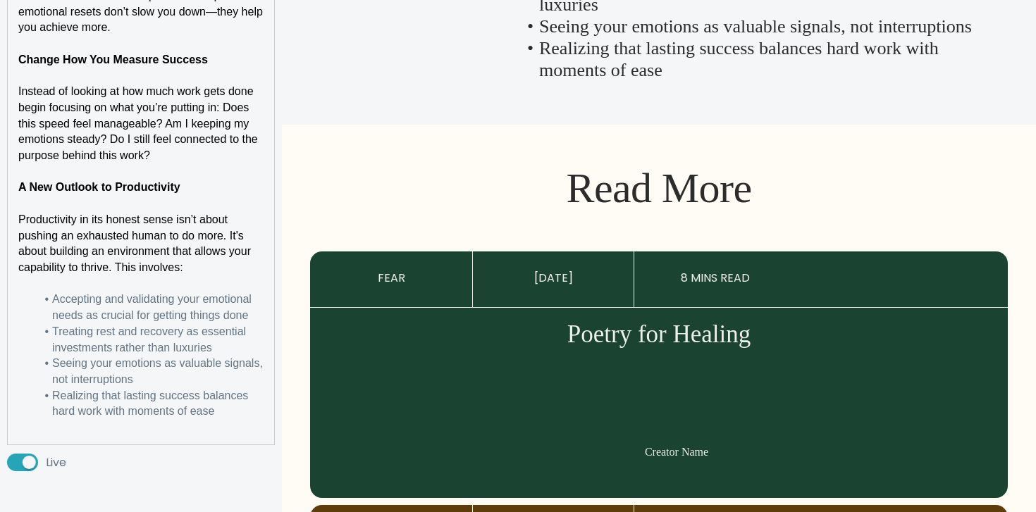
scroll to position [2611, 0]
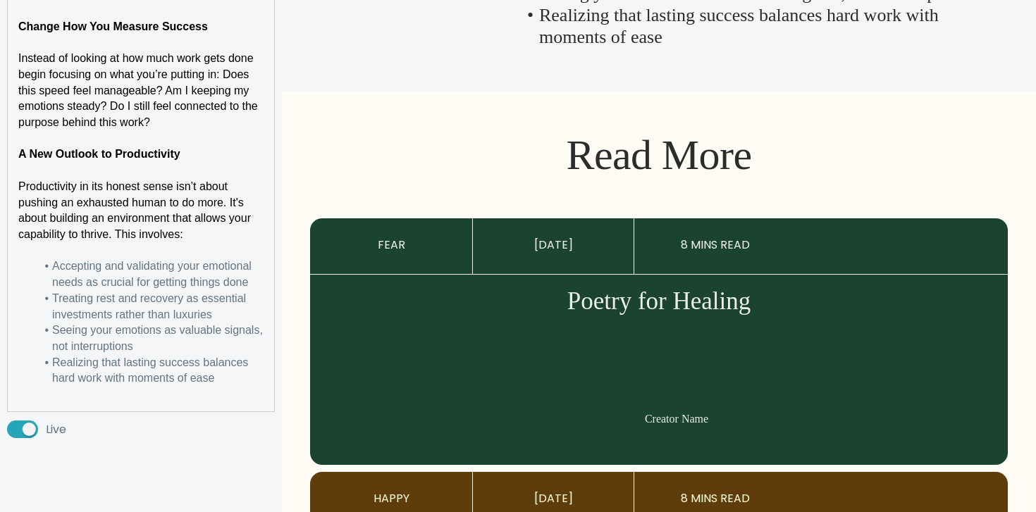
click at [134, 166] on p at bounding box center [140, 171] width 245 height 16
click at [133, 163] on p at bounding box center [140, 171] width 245 height 16
click at [133, 154] on strong "A New Outlook to Productivity" at bounding box center [99, 154] width 162 height 12
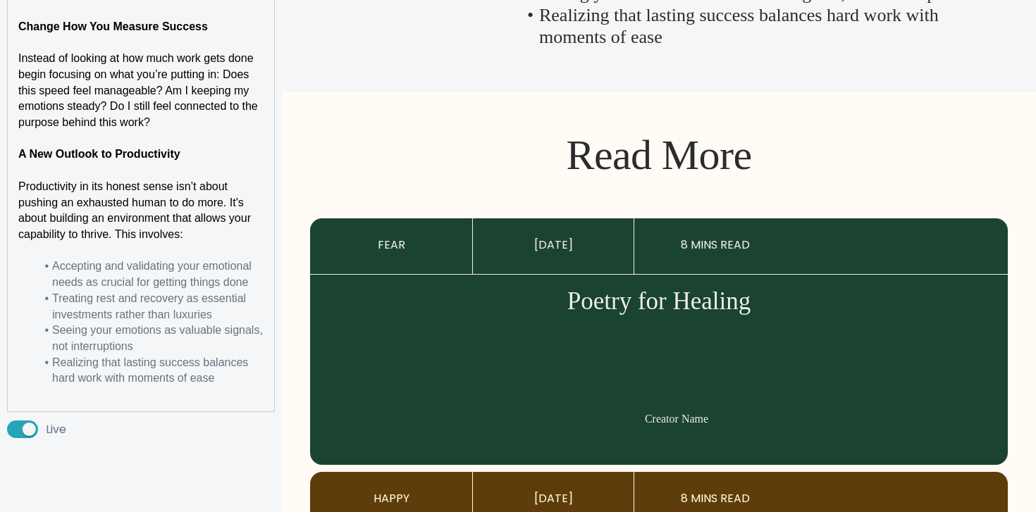
click at [133, 154] on strong "A New Outlook to Productivity" at bounding box center [99, 154] width 162 height 12
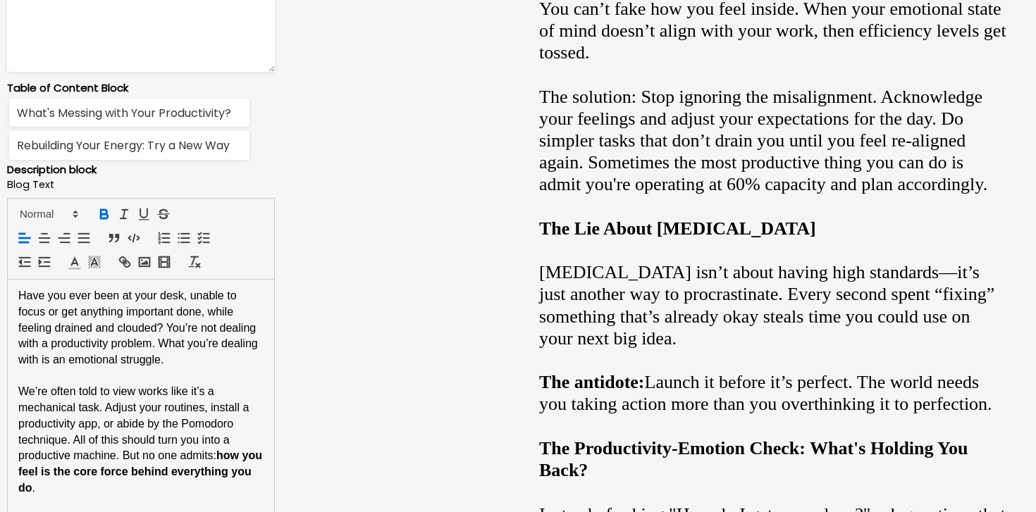
scroll to position [798, 0]
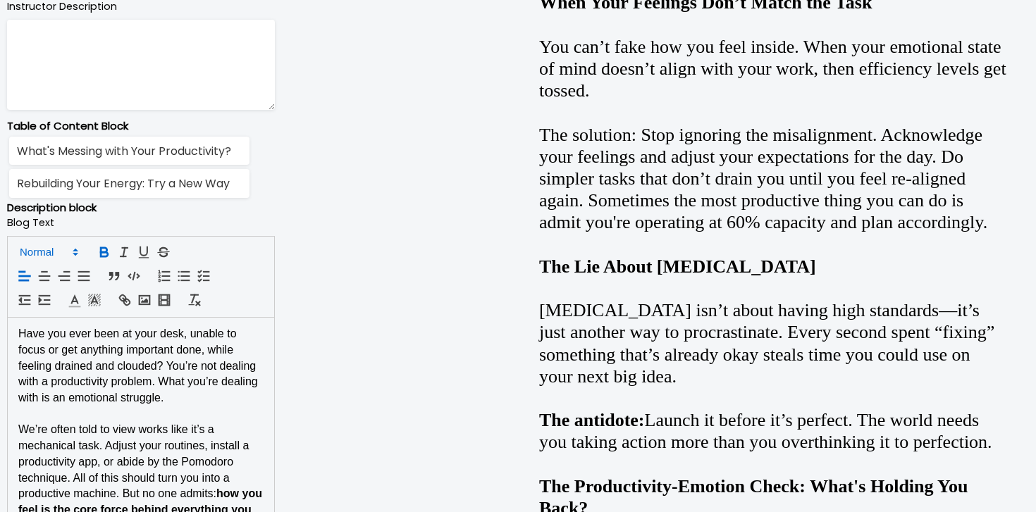
click at [47, 258] on span at bounding box center [47, 252] width 69 height 17
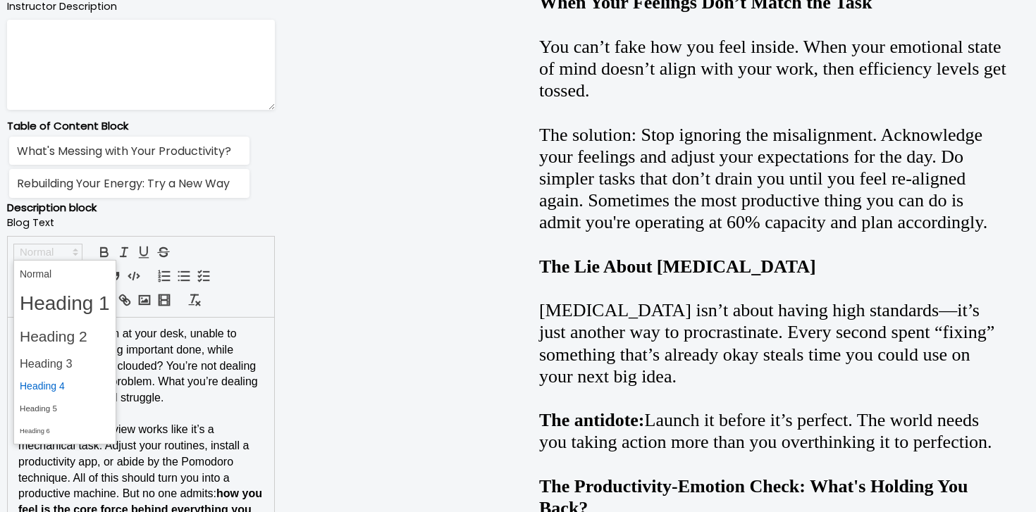
click at [55, 379] on span at bounding box center [65, 387] width 90 height 22
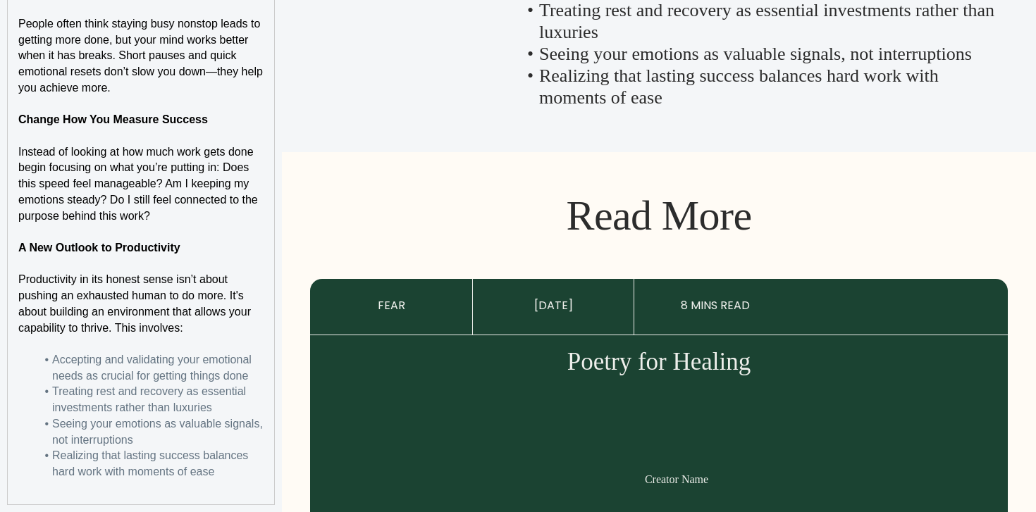
scroll to position [2522, 0]
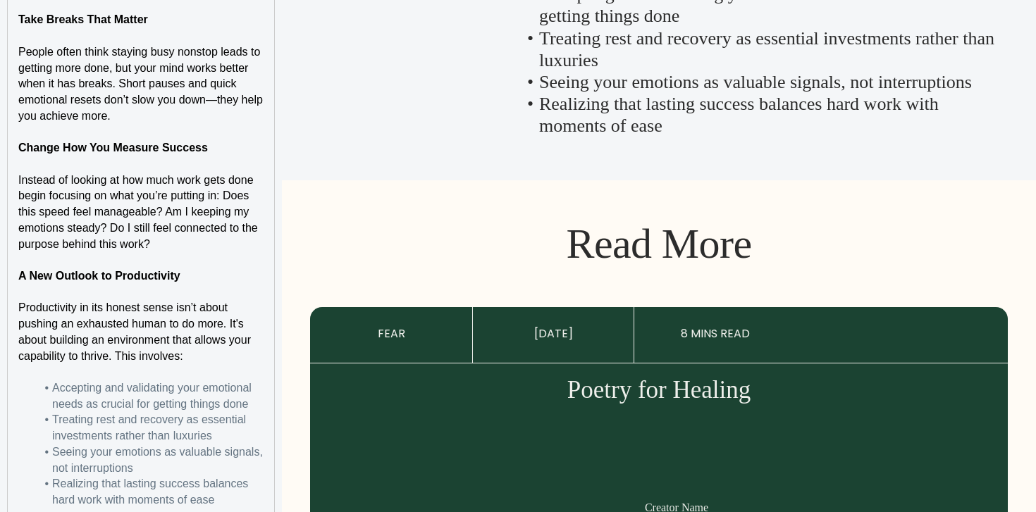
click at [237, 178] on span "Instead of looking at how much work gets done begin focusing on what you’re put…" at bounding box center [139, 212] width 242 height 76
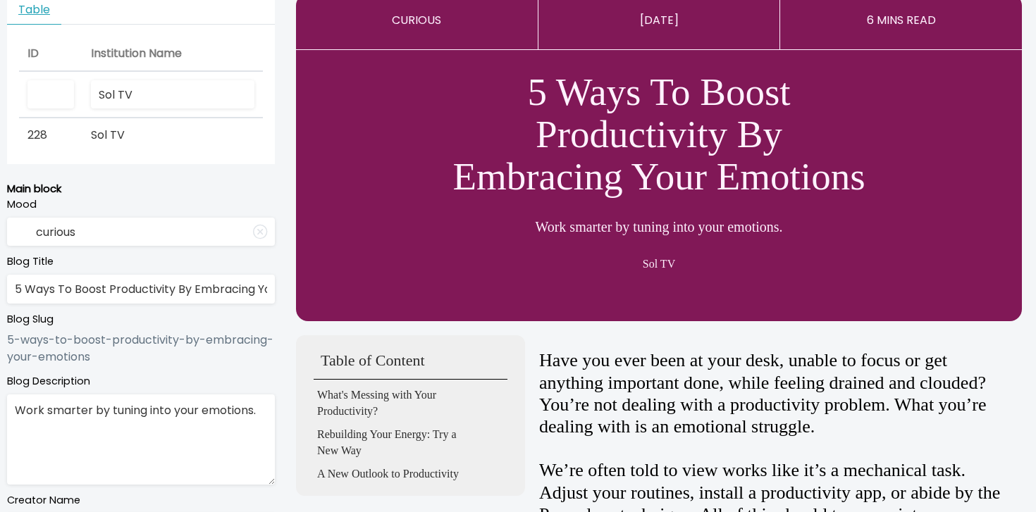
scroll to position [0, 0]
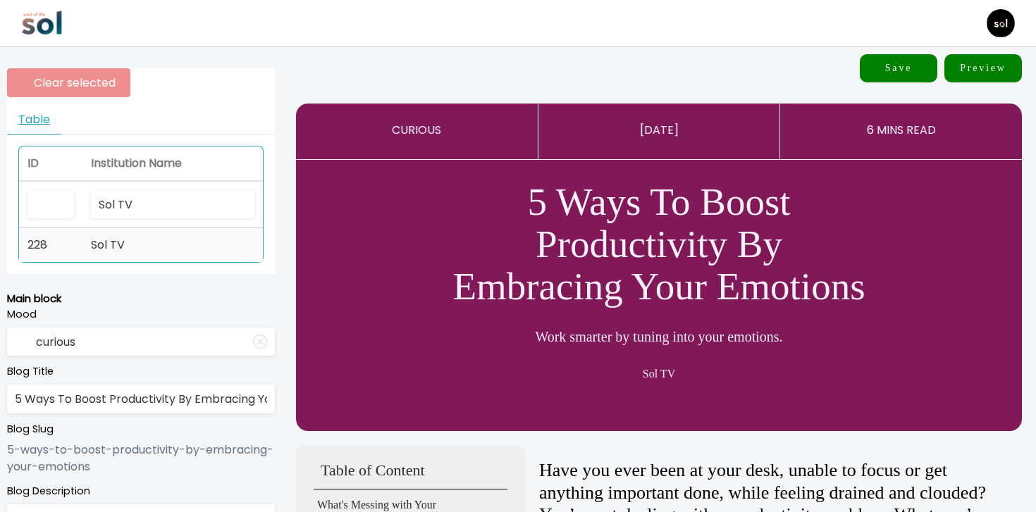
click at [231, 235] on td "Sol TV" at bounding box center [172, 245] width 180 height 34
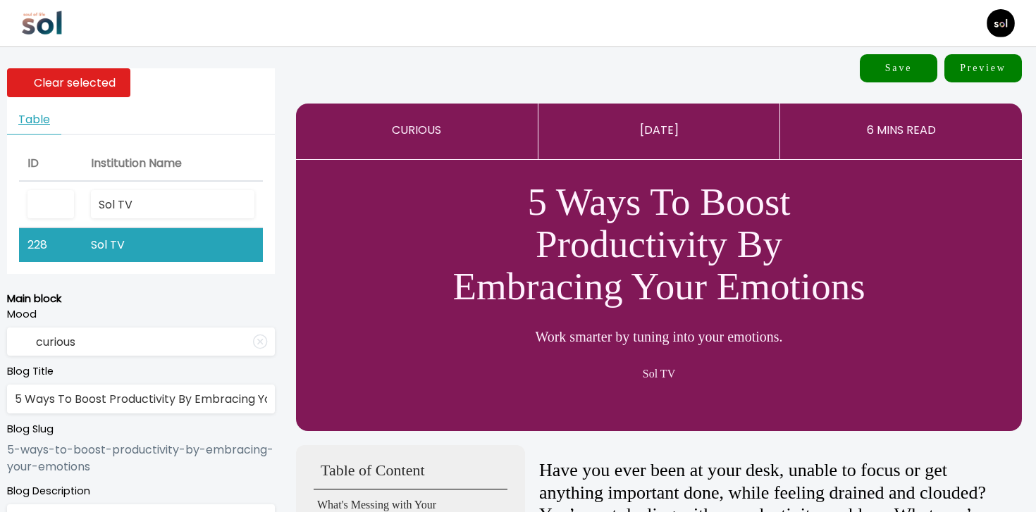
click at [889, 70] on button "Save" at bounding box center [899, 68] width 78 height 28
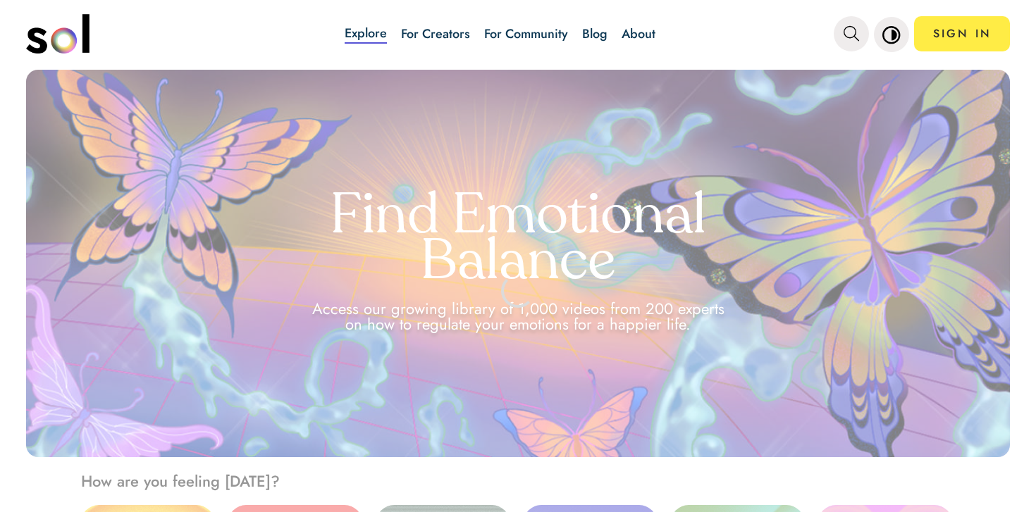
click at [607, 16] on div "Explore For Creators For Community Blog About" at bounding box center [500, 33] width 506 height 49
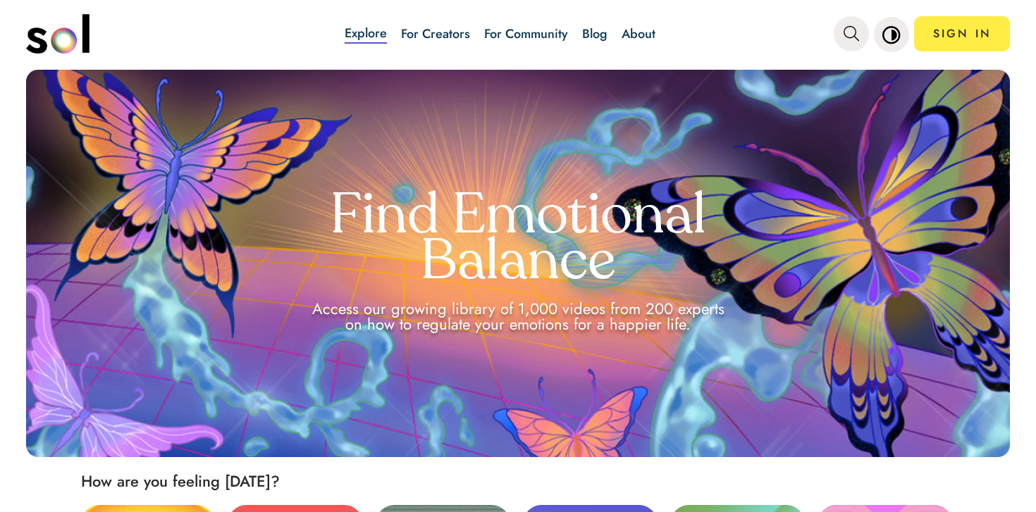
click at [596, 35] on link "Blog" at bounding box center [594, 34] width 25 height 18
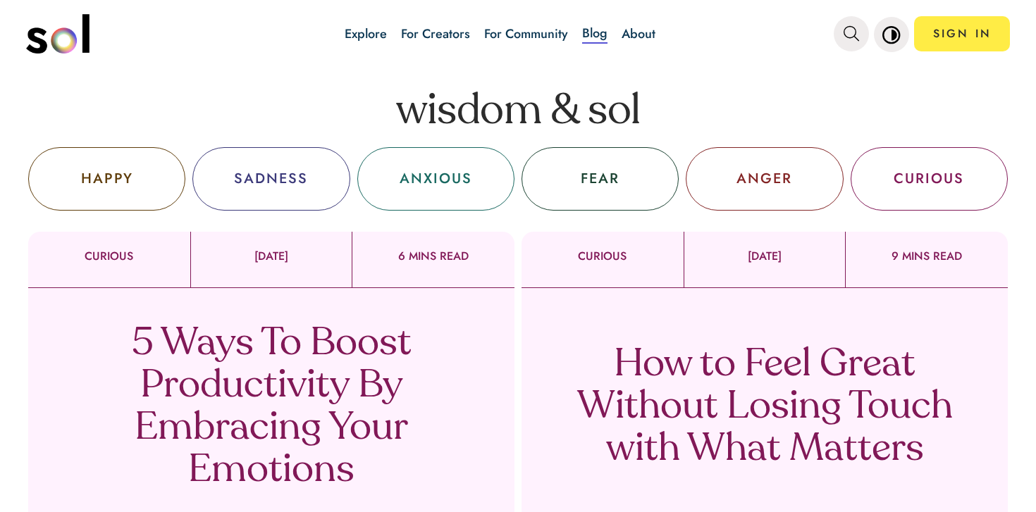
click at [360, 385] on p "5 Ways To Boost Productivity By Embracing Your Emotions" at bounding box center [271, 408] width 416 height 169
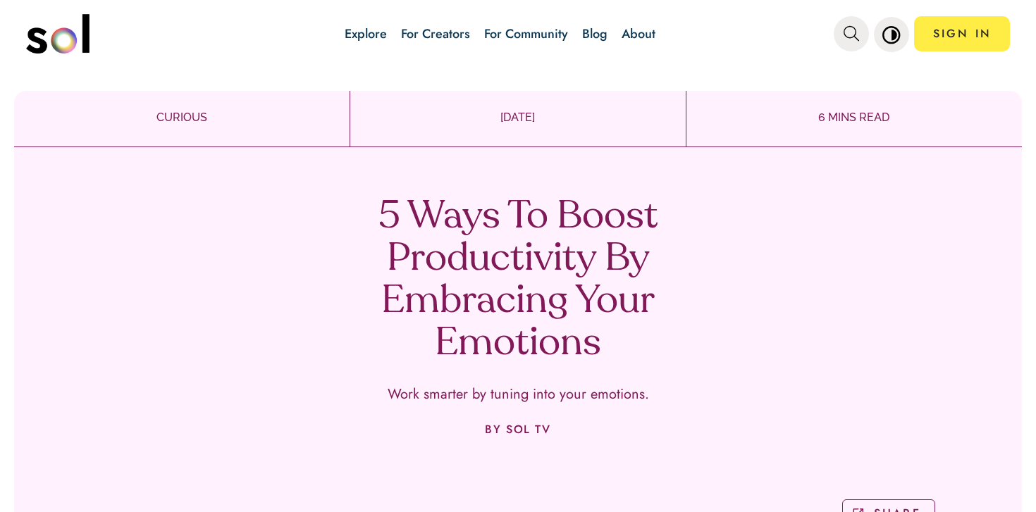
click at [588, 40] on link "Blog" at bounding box center [594, 34] width 25 height 18
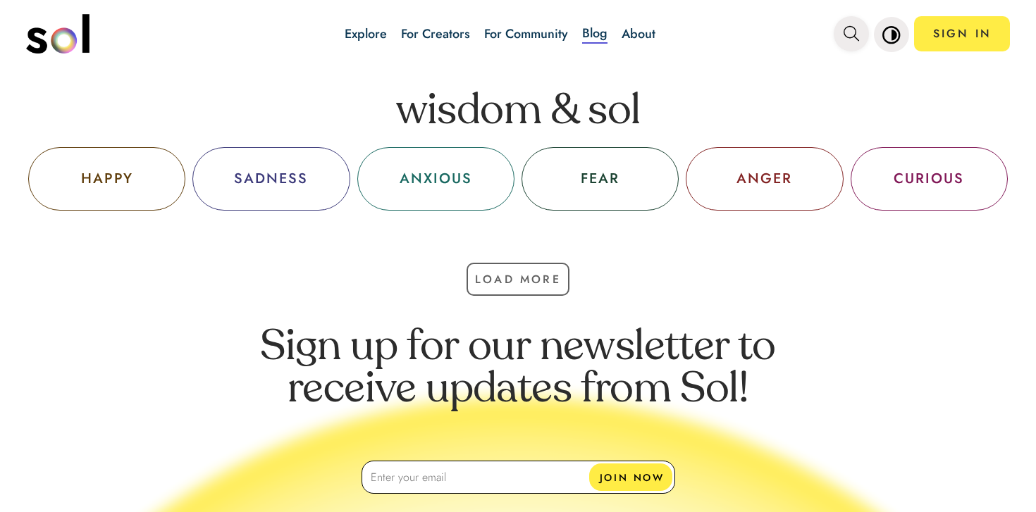
click at [848, 40] on icon "main navigation" at bounding box center [852, 34] width 16 height 16
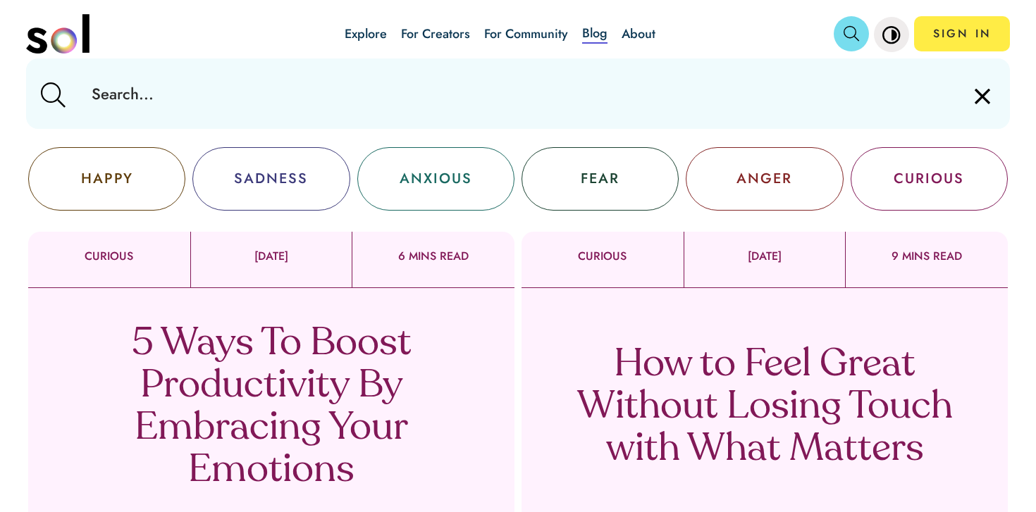
click at [788, 80] on input "text" at bounding box center [517, 94] width 875 height 70
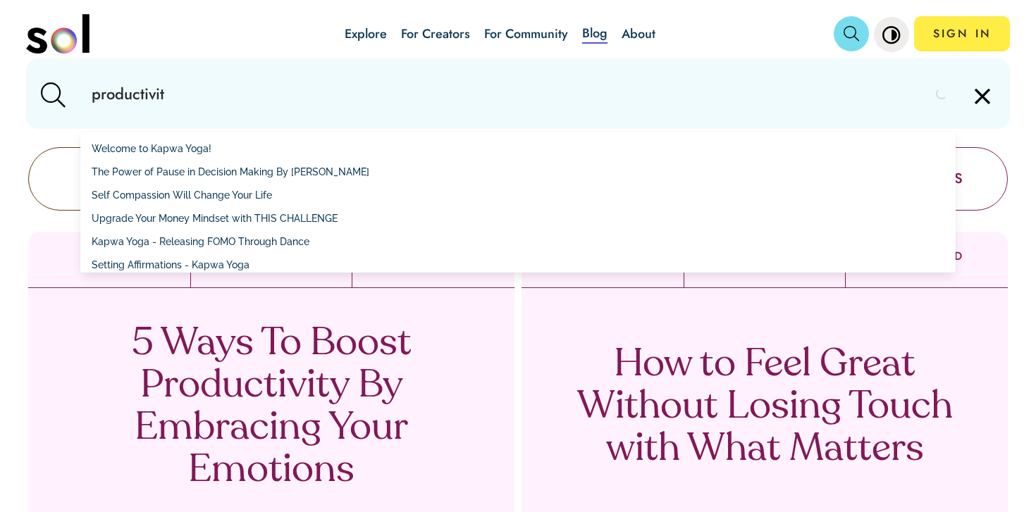
type input "productivity"
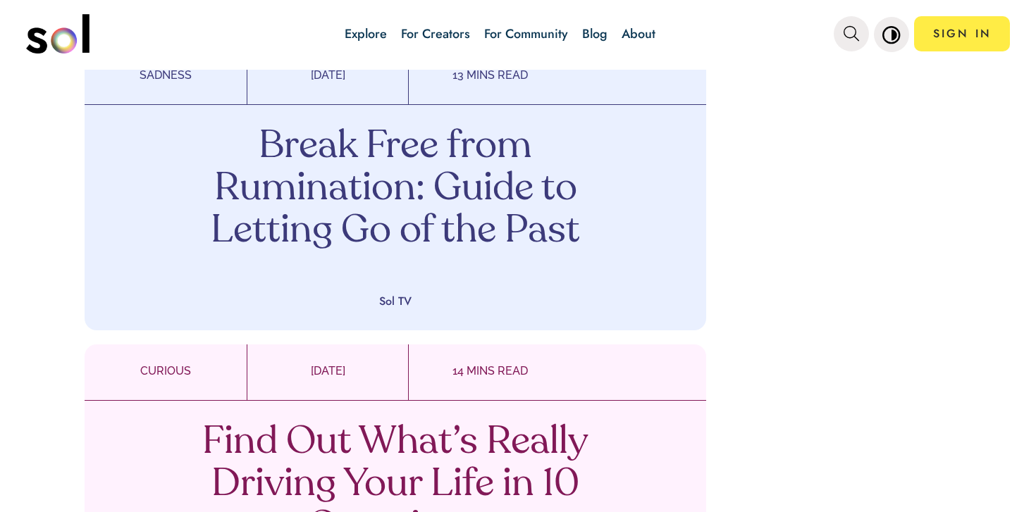
scroll to position [2937, 0]
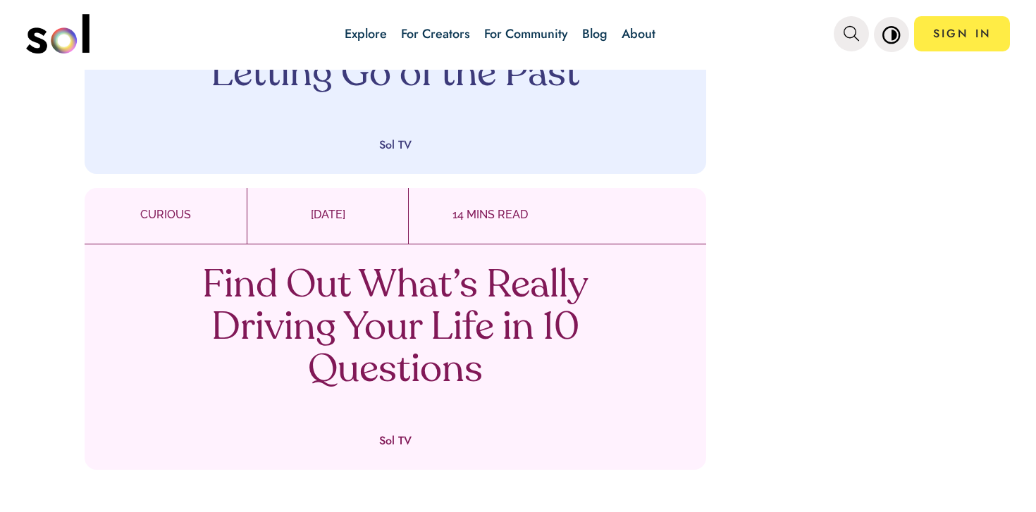
drag, startPoint x: 530, startPoint y: 278, endPoint x: 324, endPoint y: 23, distance: 328.3
click at [0, 0] on div "Explore For Creators For Community Blog About SIGN IN Explore For Creators For …" at bounding box center [518, 256] width 1036 height 512
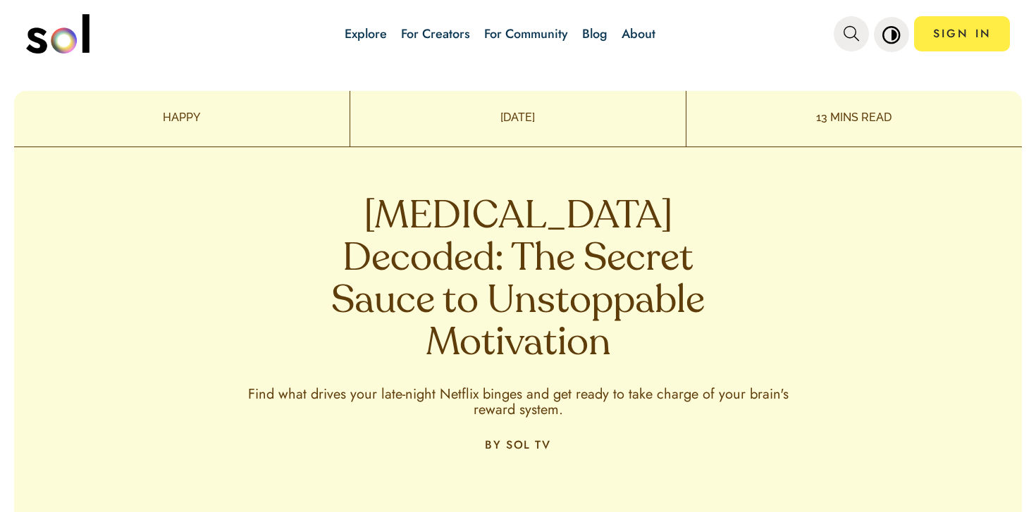
click at [450, 215] on h1 "Dopamine Decoded: The Secret Sauce to Unstoppable Motivation" at bounding box center [518, 281] width 416 height 169
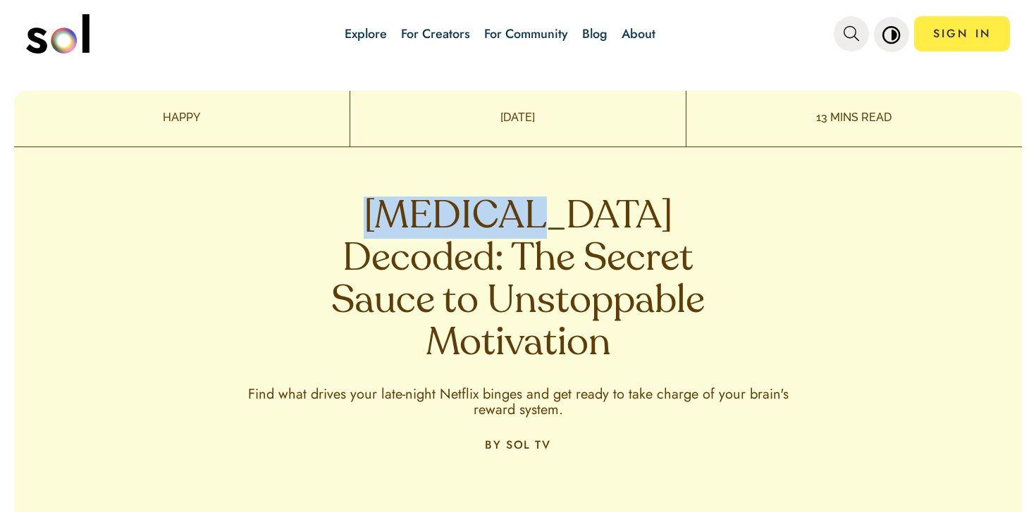
click at [450, 215] on h1 "Dopamine Decoded: The Secret Sauce to Unstoppable Motivation" at bounding box center [518, 281] width 416 height 169
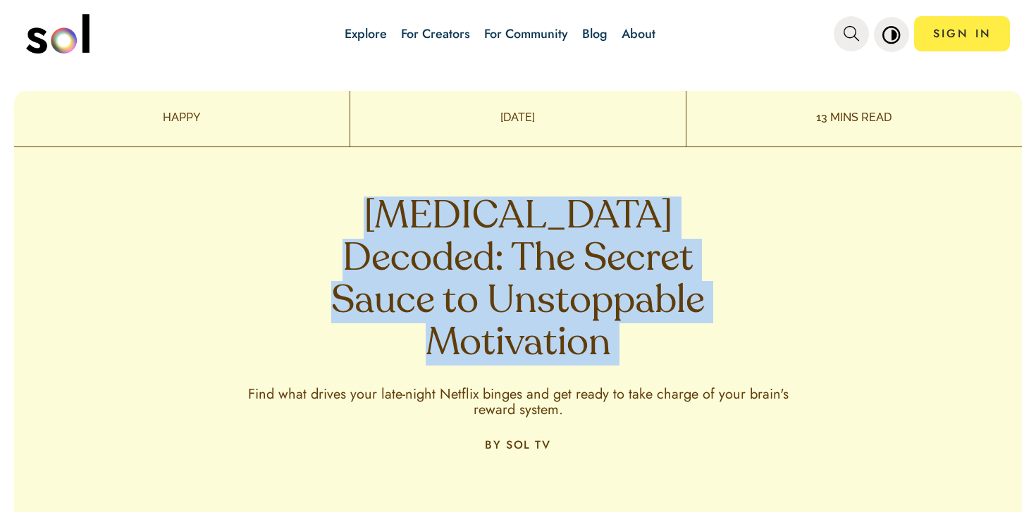
click at [450, 215] on h1 "Dopamine Decoded: The Secret Sauce to Unstoppable Motivation" at bounding box center [518, 281] width 416 height 169
copy h1 "Dopamine Decoded: The Secret Sauce to Unstoppable Motivation"
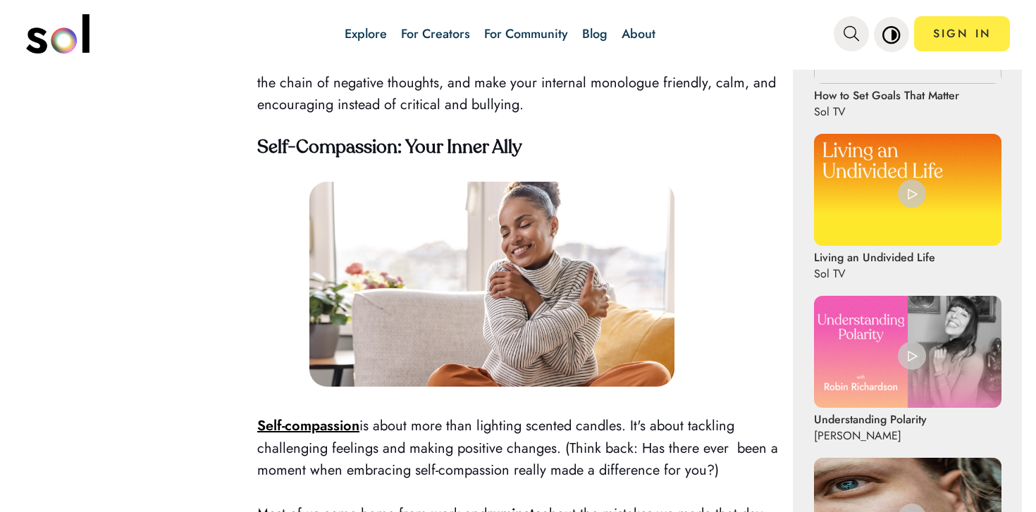
scroll to position [813, 0]
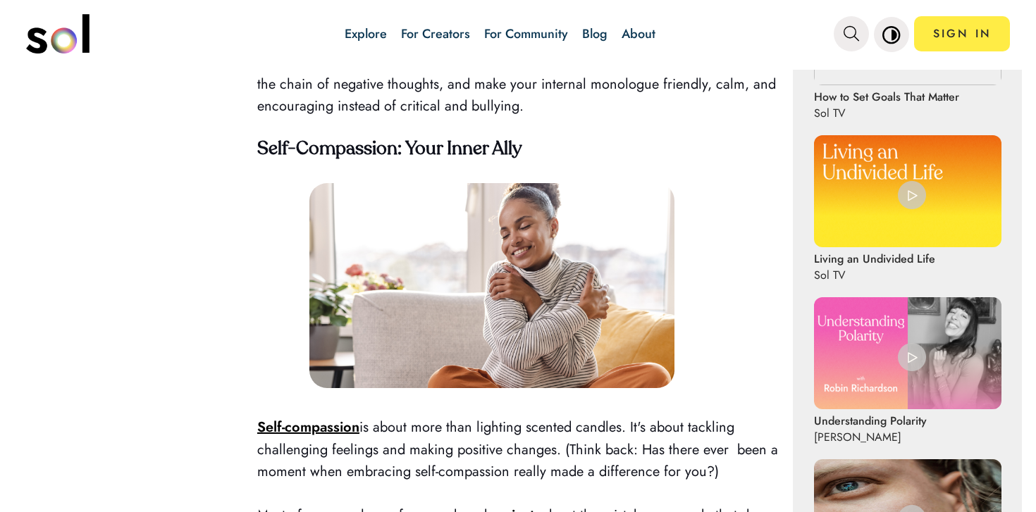
drag, startPoint x: 429, startPoint y: 222, endPoint x: 394, endPoint y: 34, distance: 191.4
click at [0, 0] on div "Explore For Creators For Community Blog About SIGN IN Explore For Creators For …" at bounding box center [518, 256] width 1036 height 512
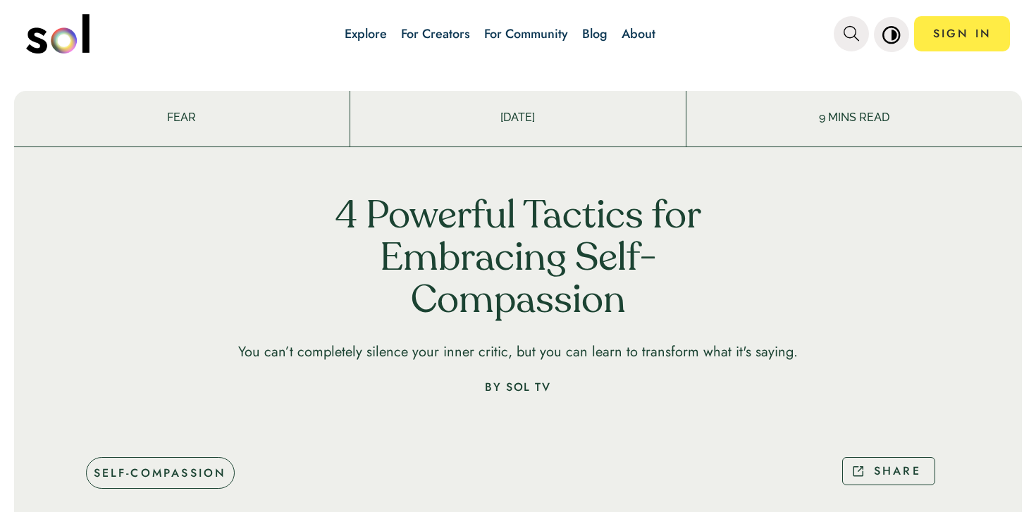
click at [415, 204] on h1 "4 Powerful Tactics for Embracing Self-Compassion" at bounding box center [518, 260] width 416 height 127
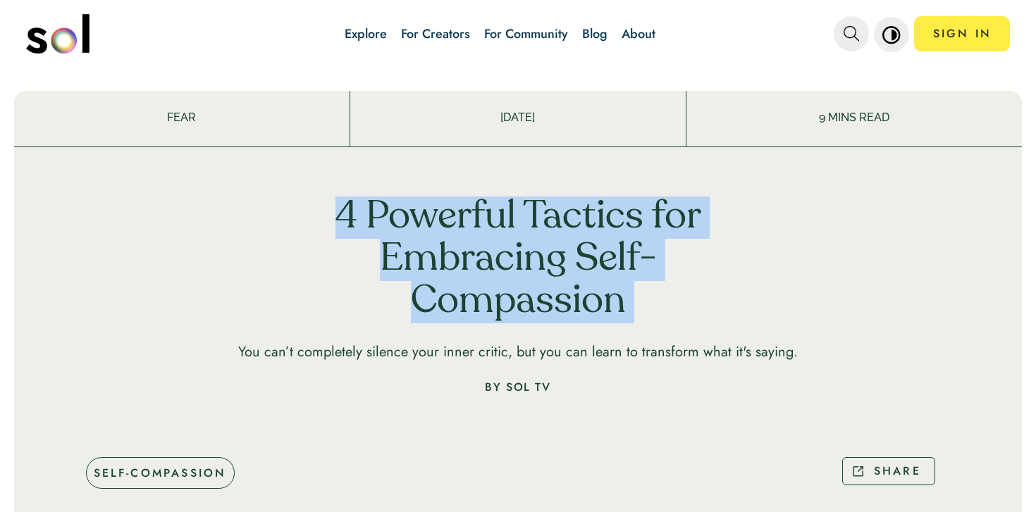
click at [415, 204] on h1 "4 Powerful Tactics for Embracing Self-Compassion" at bounding box center [518, 260] width 416 height 127
copy h1 "4 Powerful Tactics for Embracing Self-Compassion"
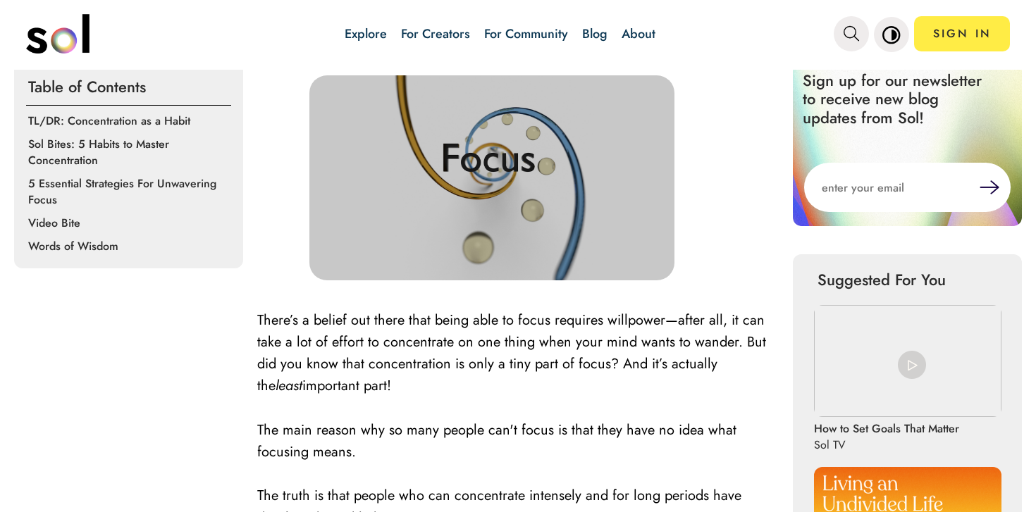
scroll to position [462, 0]
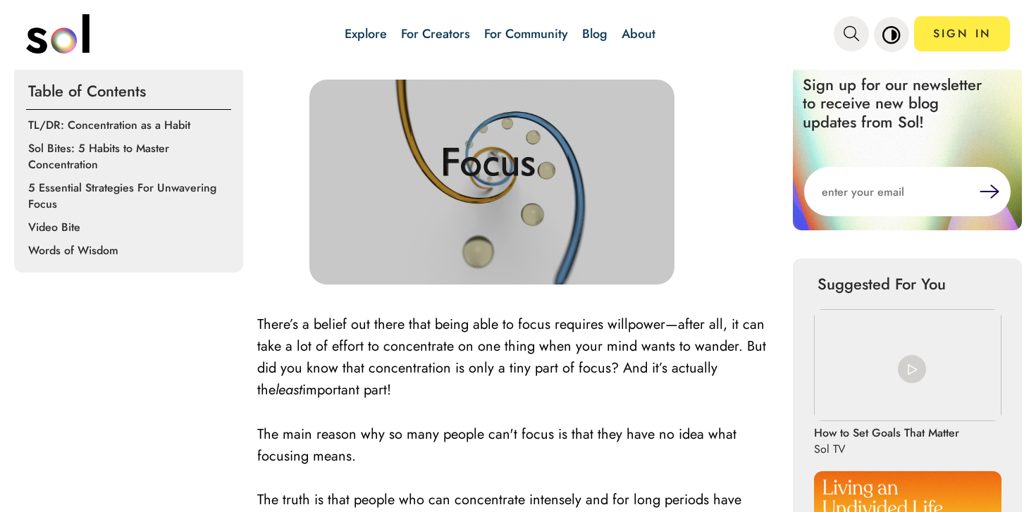
drag, startPoint x: 551, startPoint y: 195, endPoint x: 429, endPoint y: 32, distance: 203.4
click at [0, 0] on div "Explore For Creators For Community Blog About SIGN IN Explore For Creators For …" at bounding box center [518, 256] width 1036 height 512
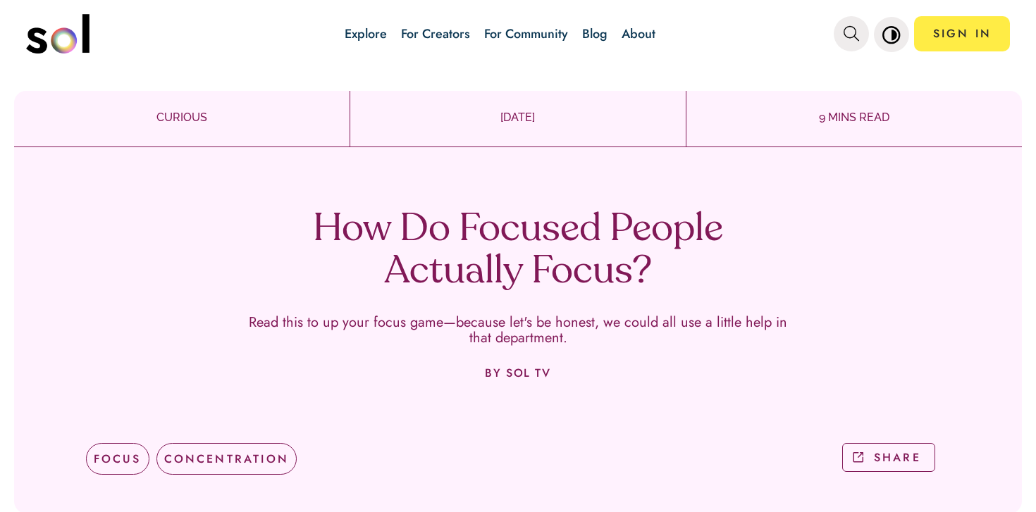
click at [429, 254] on h1 "How Do Focused People Actually Focus?" at bounding box center [518, 251] width 416 height 85
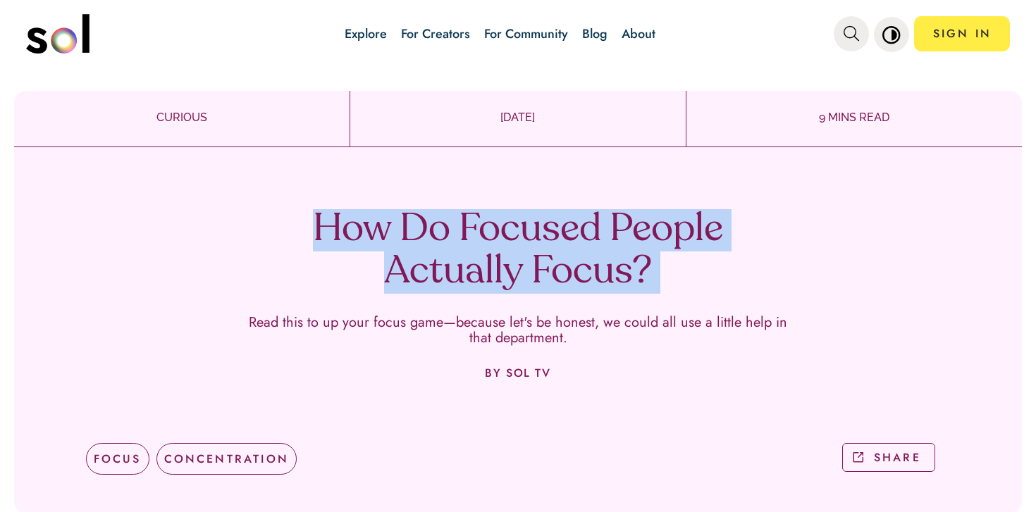
click at [429, 254] on h1 "How Do Focused People Actually Focus?" at bounding box center [518, 251] width 416 height 85
copy h1 "How Do Focused People Actually Focus?"
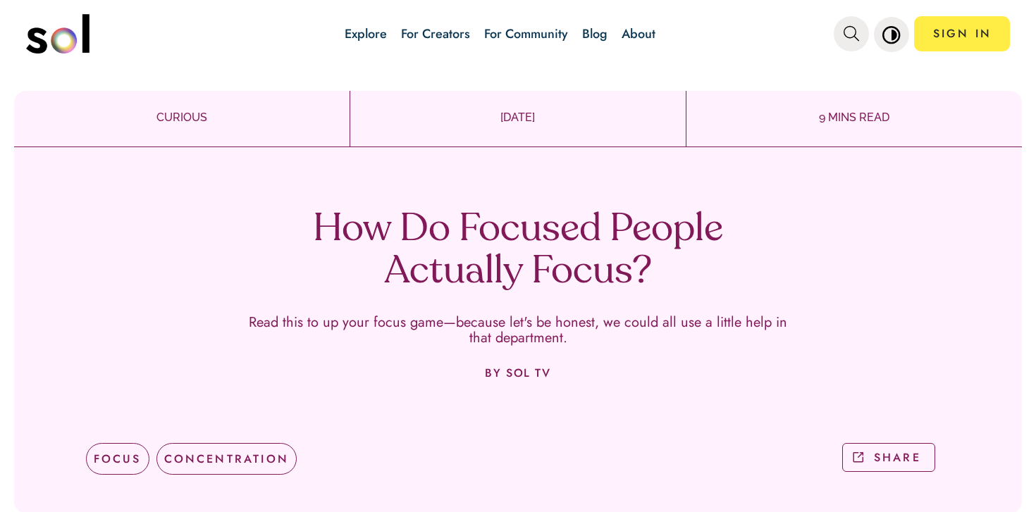
click at [423, 222] on h1 "How Do Focused People Actually Focus?" at bounding box center [518, 251] width 416 height 85
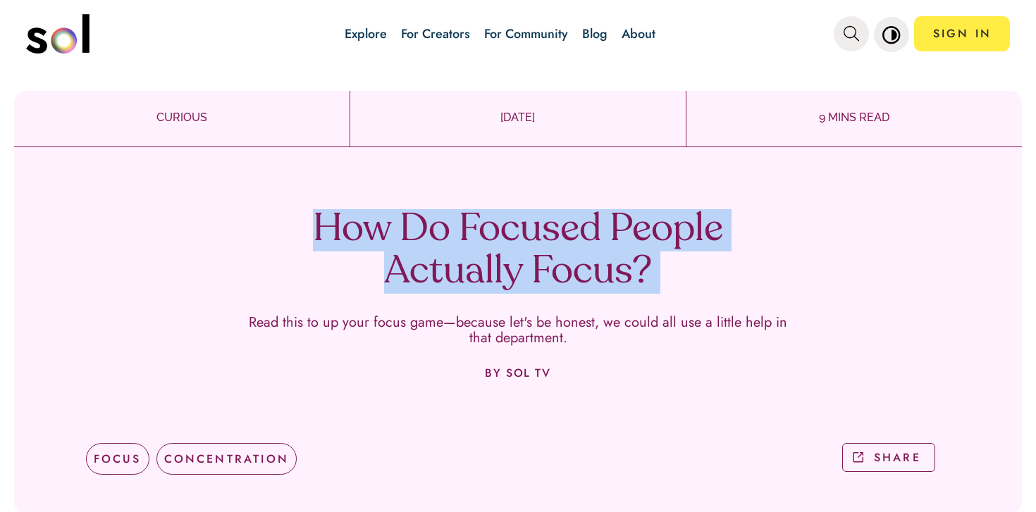
click at [423, 222] on h1 "How Do Focused People Actually Focus?" at bounding box center [518, 251] width 416 height 85
copy h1 "How Do Focused People Actually Focus?"
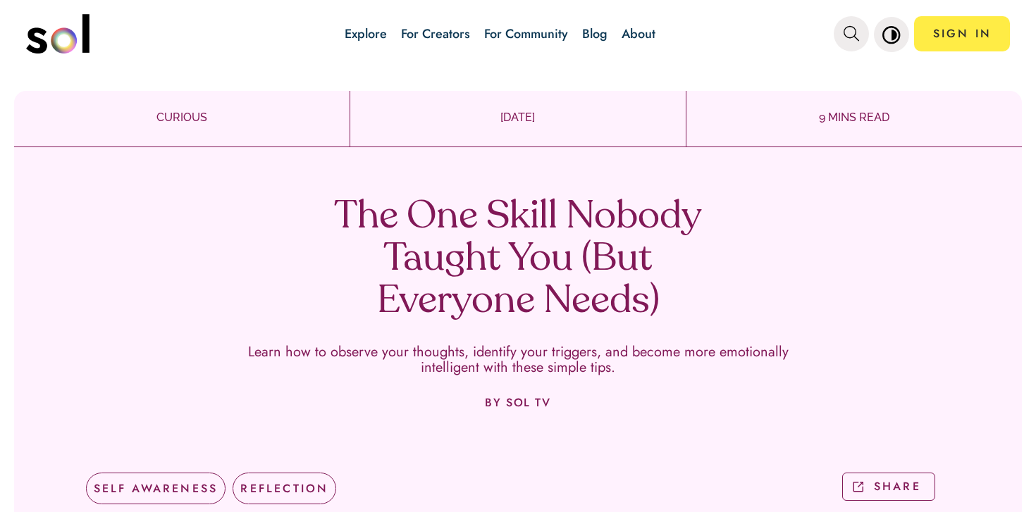
click at [462, 236] on h1 "The One Skill Nobody Taught You (But Everyone Needs)" at bounding box center [518, 260] width 416 height 127
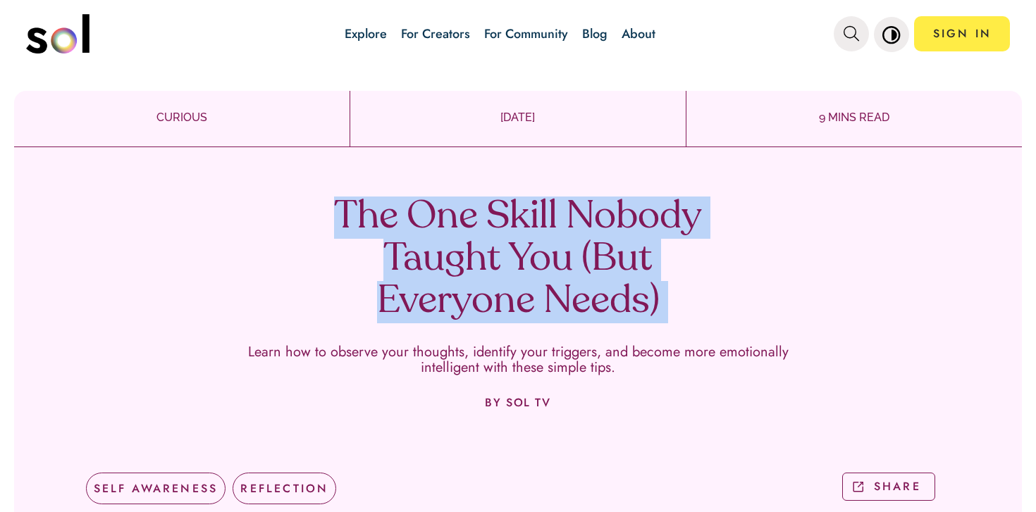
click at [462, 236] on h1 "The One Skill Nobody Taught You (But Everyone Needs)" at bounding box center [518, 260] width 416 height 127
copy h1 "The One Skill Nobody Taught You (But Everyone Needs)"
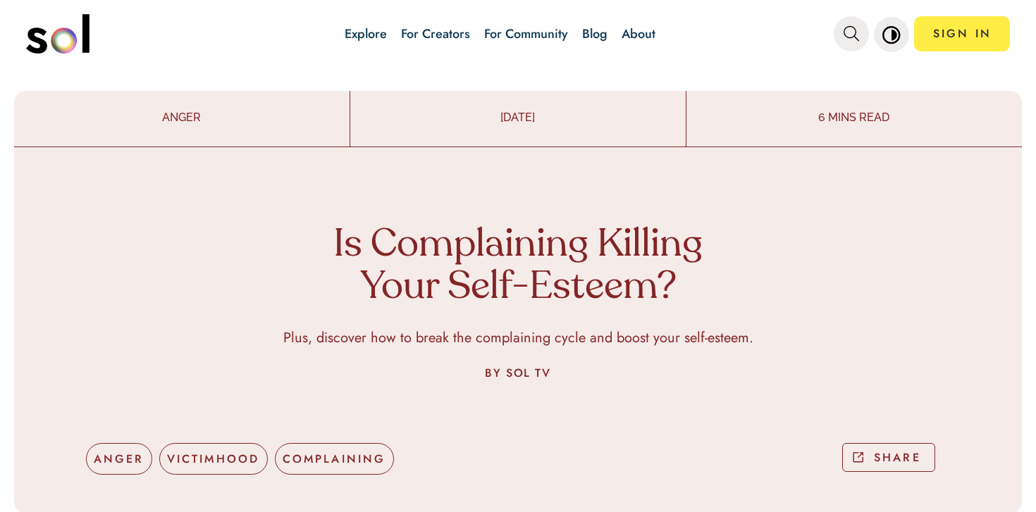
click at [516, 253] on h1 "Is Complaining Killing Your Self-Esteem?" at bounding box center [518, 267] width 416 height 85
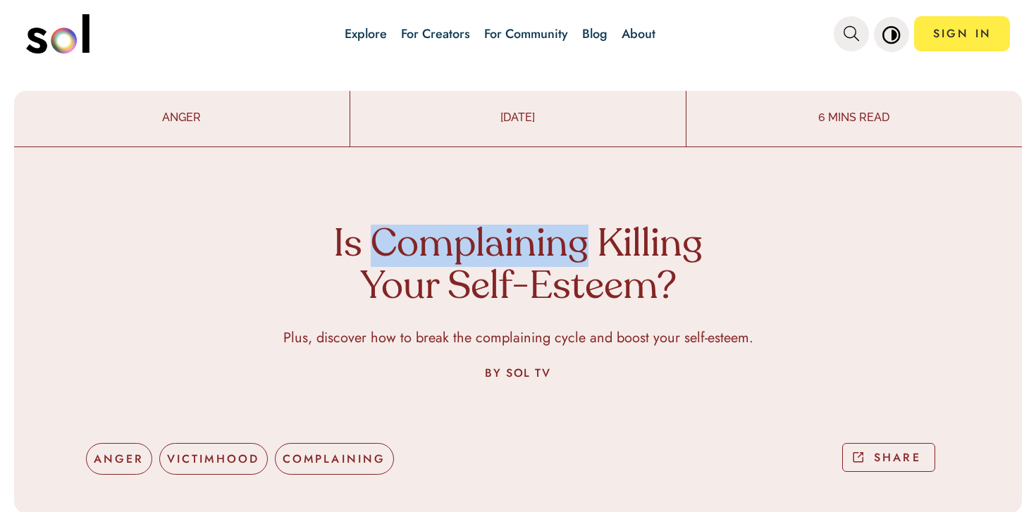
click at [516, 253] on h1 "Is Complaining Killing Your Self-Esteem?" at bounding box center [518, 267] width 416 height 85
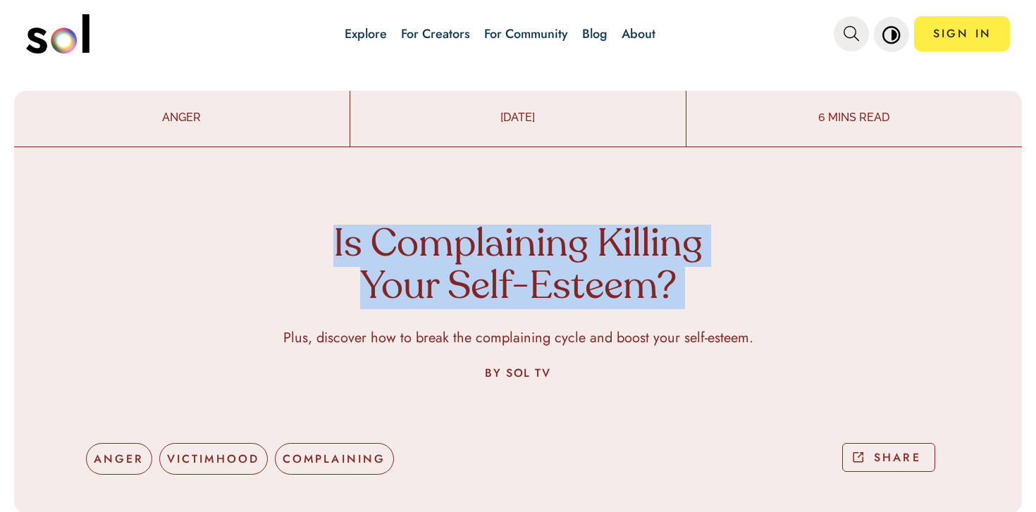
click at [516, 253] on h1 "Is Complaining Killing Your Self-Esteem?" at bounding box center [518, 267] width 416 height 85
copy h1 "Is Complaining Killing Your Self-Esteem?"
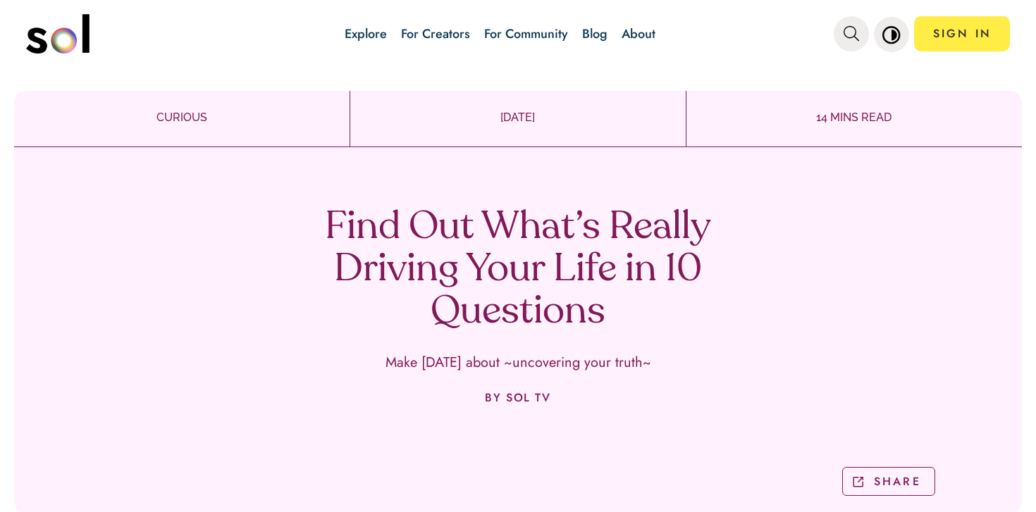
click at [469, 233] on h1 "Find Out What’s Really Driving Your Life in 10 Questions" at bounding box center [518, 270] width 416 height 127
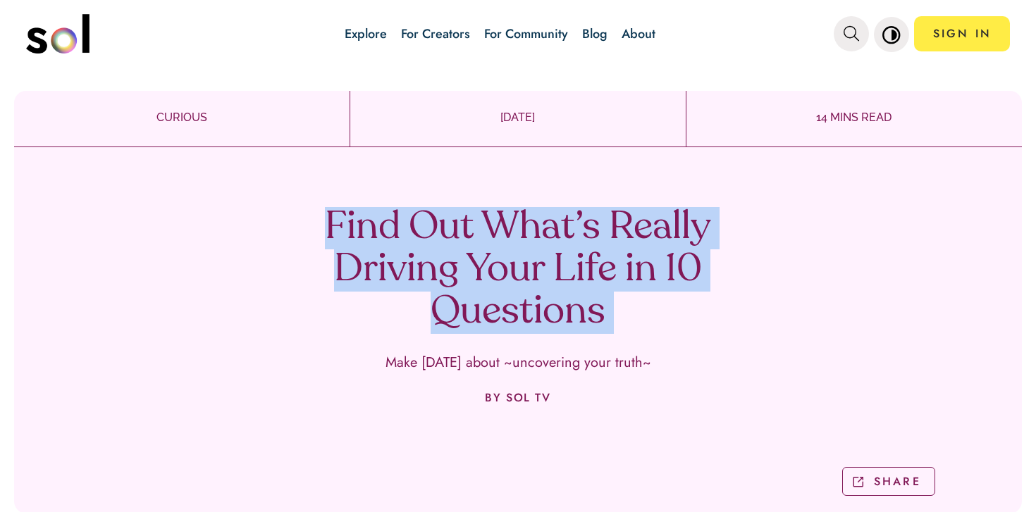
click at [469, 233] on h1 "Find Out What’s Really Driving Your Life in 10 Questions" at bounding box center [518, 270] width 416 height 127
copy h1 "Find Out What’s Really Driving Your Life in 10 Questions"
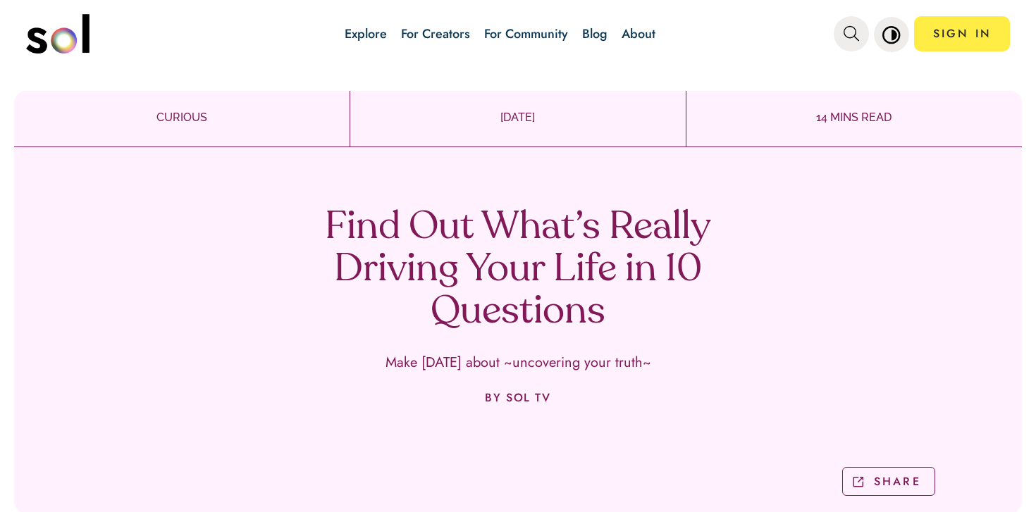
click at [492, 365] on p "Make today about ~uncovering your truth~" at bounding box center [519, 363] width 266 height 16
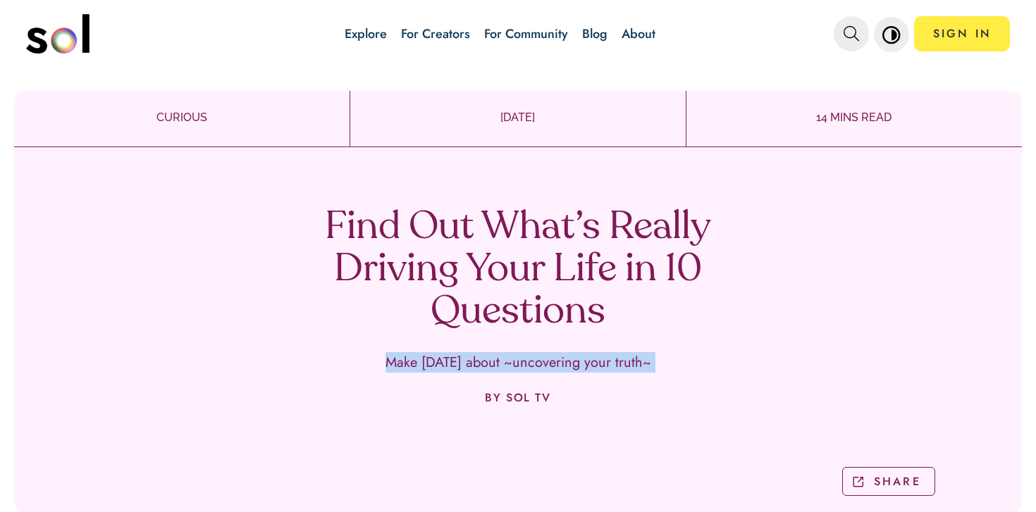
click at [492, 365] on p "Make today about ~uncovering your truth~" at bounding box center [519, 363] width 266 height 16
copy div "Make today about ~uncovering your truth~"
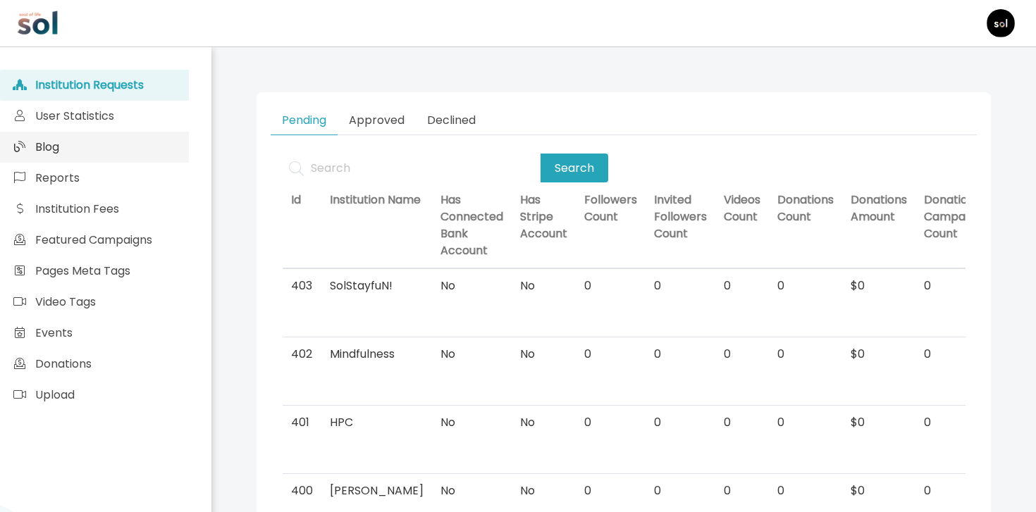
click at [80, 136] on link "Blog" at bounding box center [94, 147] width 189 height 31
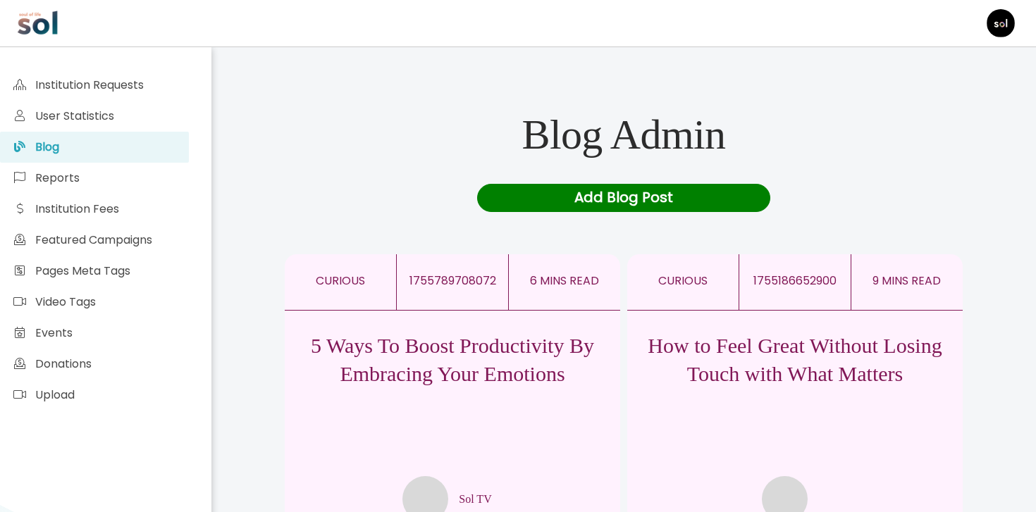
click at [540, 191] on div "Add Blog Post" at bounding box center [624, 198] width 294 height 28
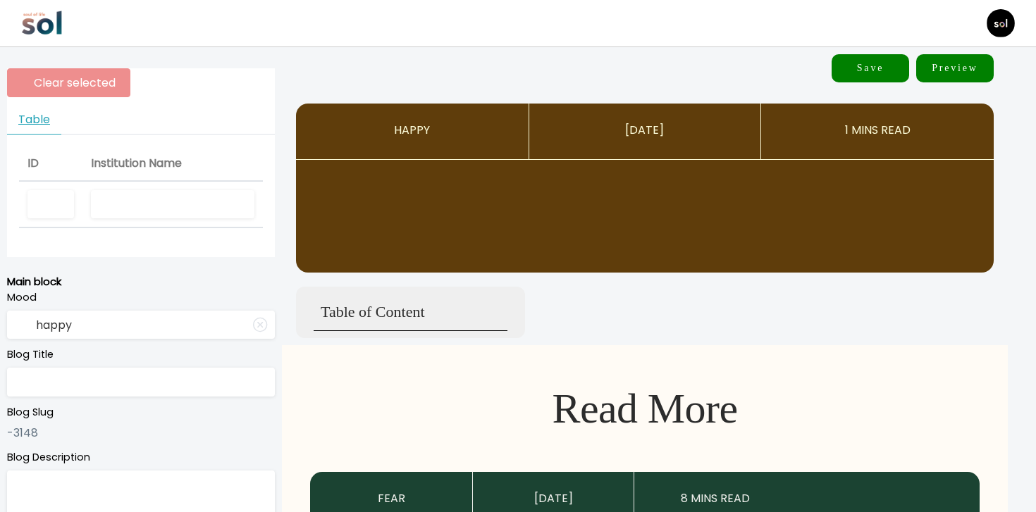
click at [178, 216] on input "text" at bounding box center [173, 204] width 164 height 29
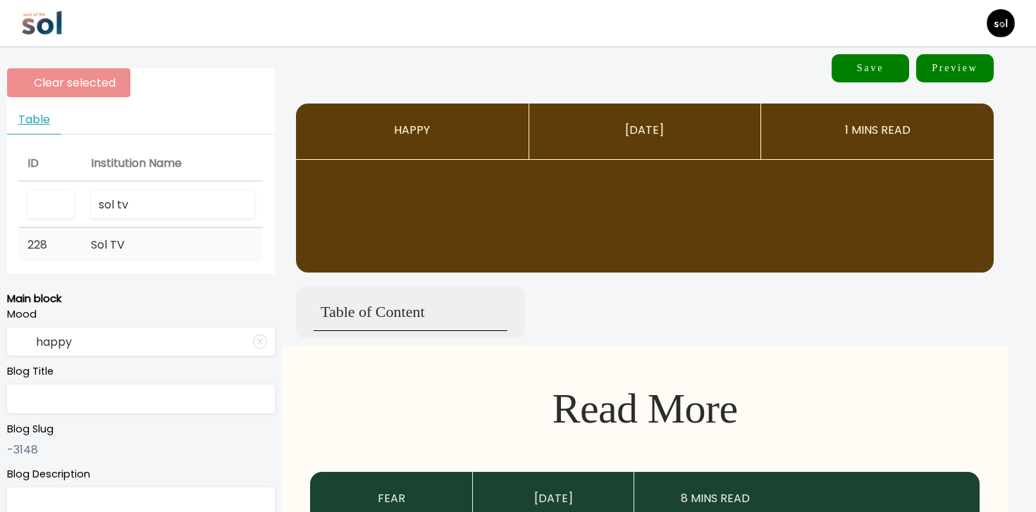
type input "sol tv"
click at [102, 251] on span "Sol TV" at bounding box center [108, 245] width 34 height 16
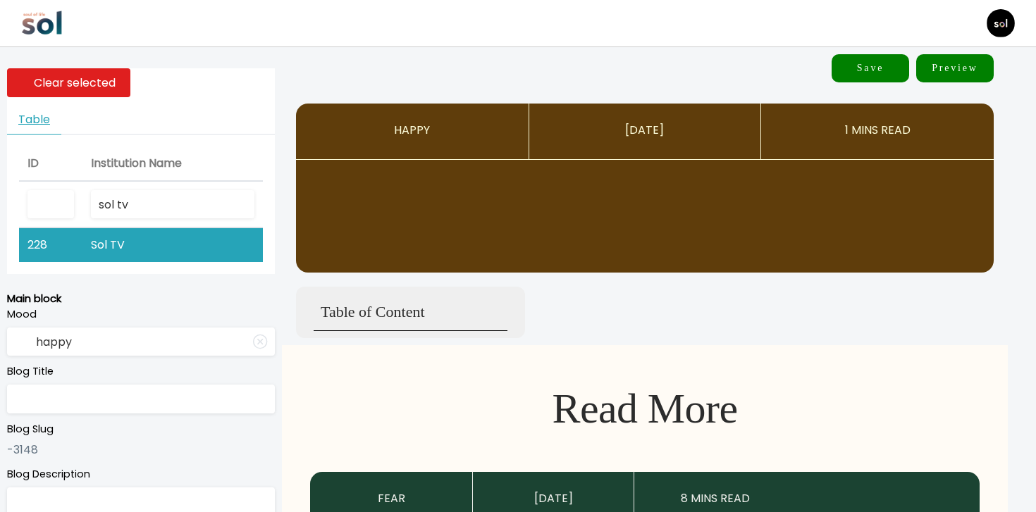
click at [58, 407] on input "text" at bounding box center [141, 399] width 268 height 29
paste input "The Productivity Hack You’re Ignoring"
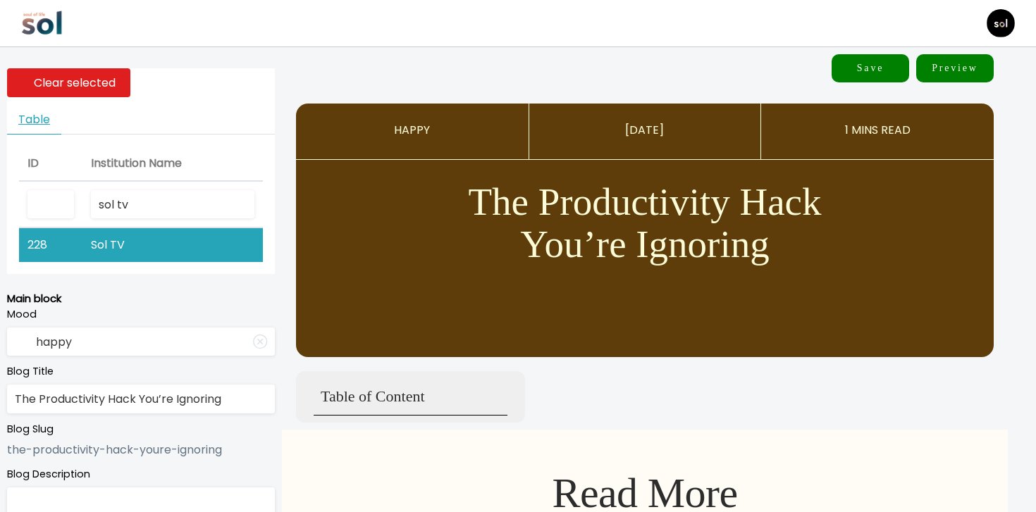
type input "The Productivity Hack You’re Ignoring"
click at [56, 348] on input "happy" at bounding box center [141, 342] width 268 height 29
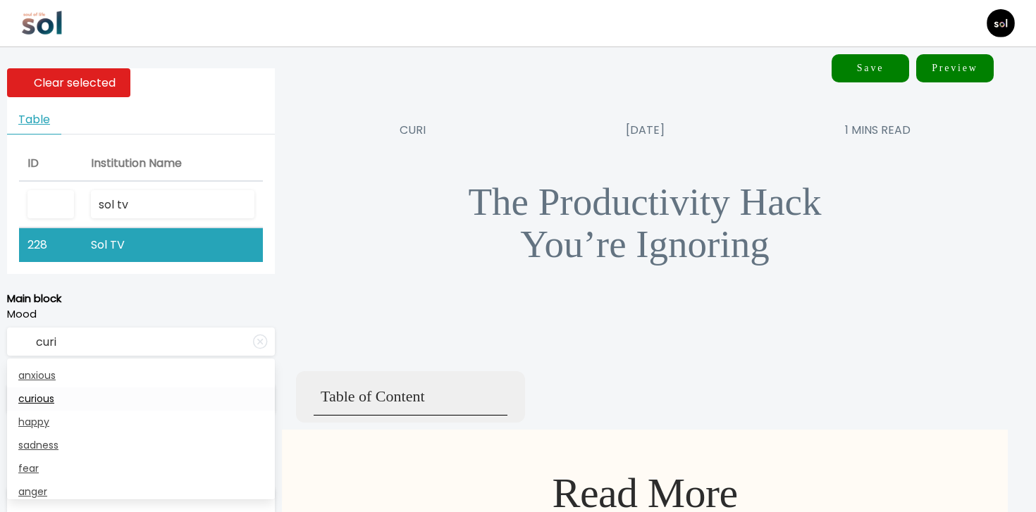
click at [26, 405] on span "curious" at bounding box center [36, 399] width 36 height 14
type input "curious"
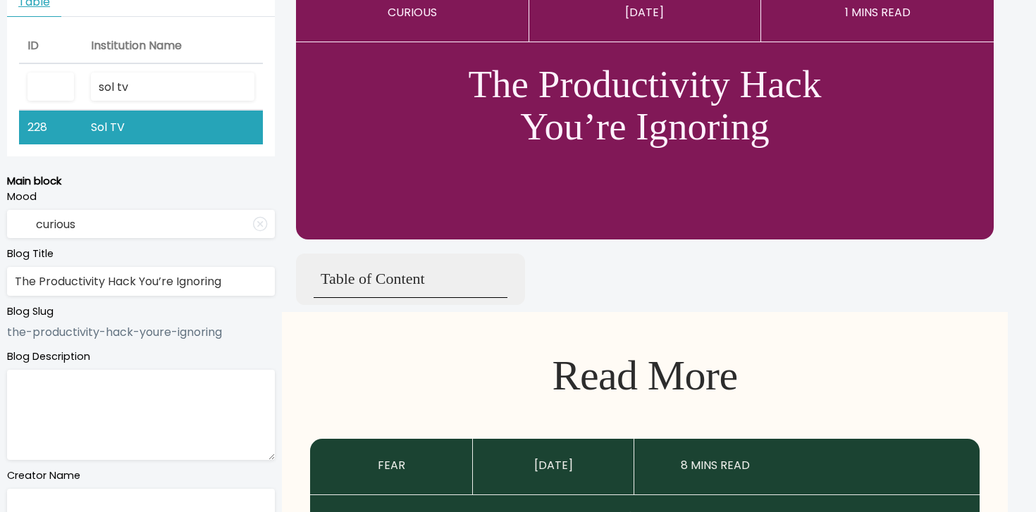
scroll to position [118, 0]
click at [58, 386] on textarea at bounding box center [141, 414] width 268 height 90
paste textarea "Turn your to-do list into a pride-powered victory with this one simple hack!"
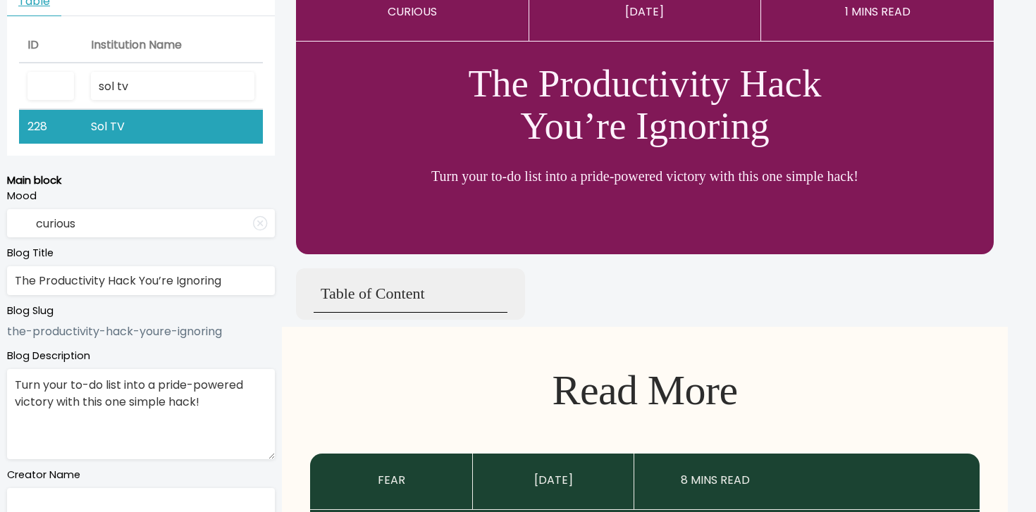
scroll to position [203, 0]
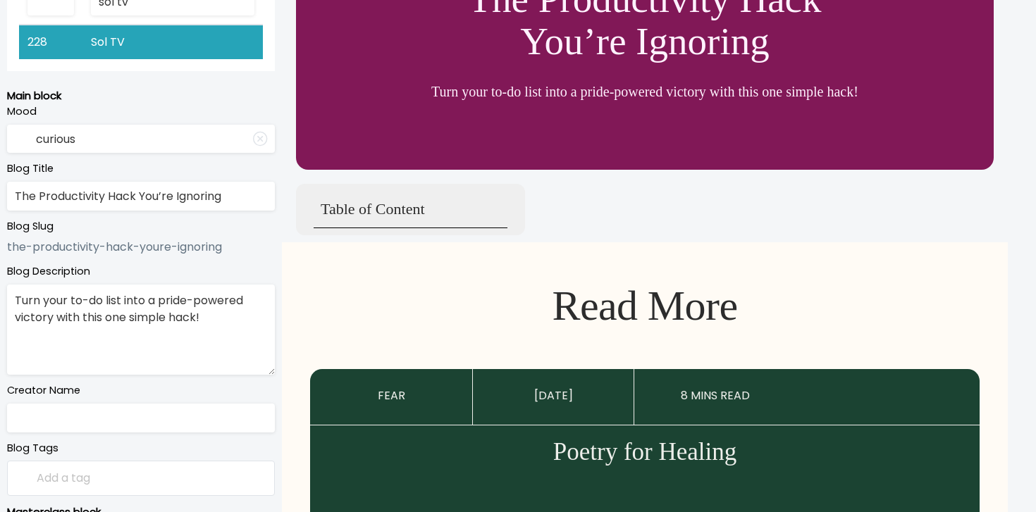
type textarea "Turn your to-do list into a pride-powered victory with this one simple hack!"
click at [98, 414] on input "text" at bounding box center [141, 418] width 268 height 29
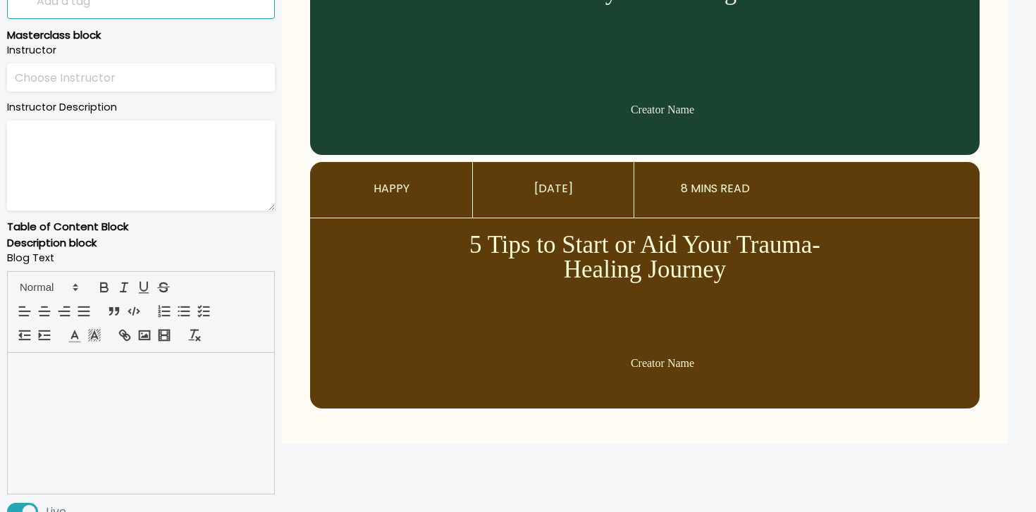
scroll to position [698, 0]
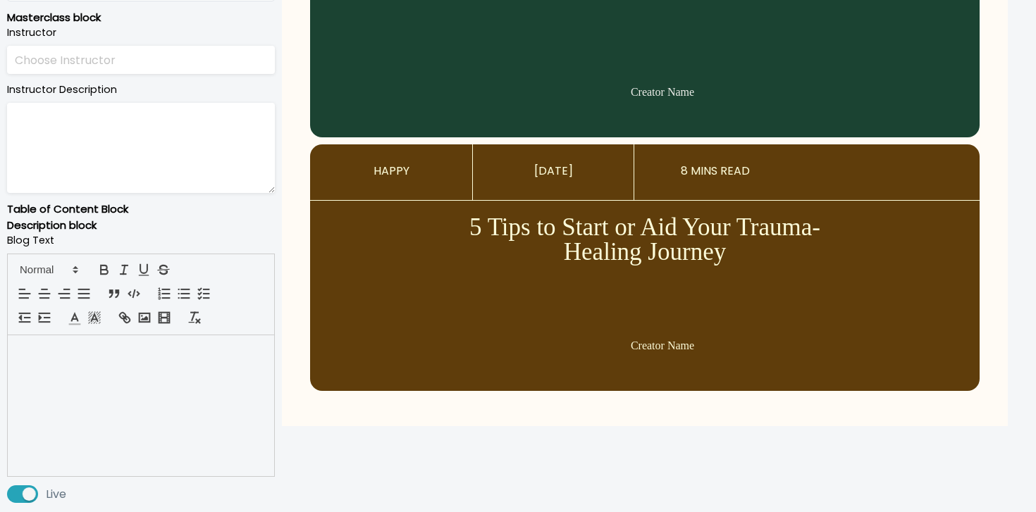
type input "Sol TV"
click at [111, 407] on div at bounding box center [141, 406] width 266 height 141
paste div
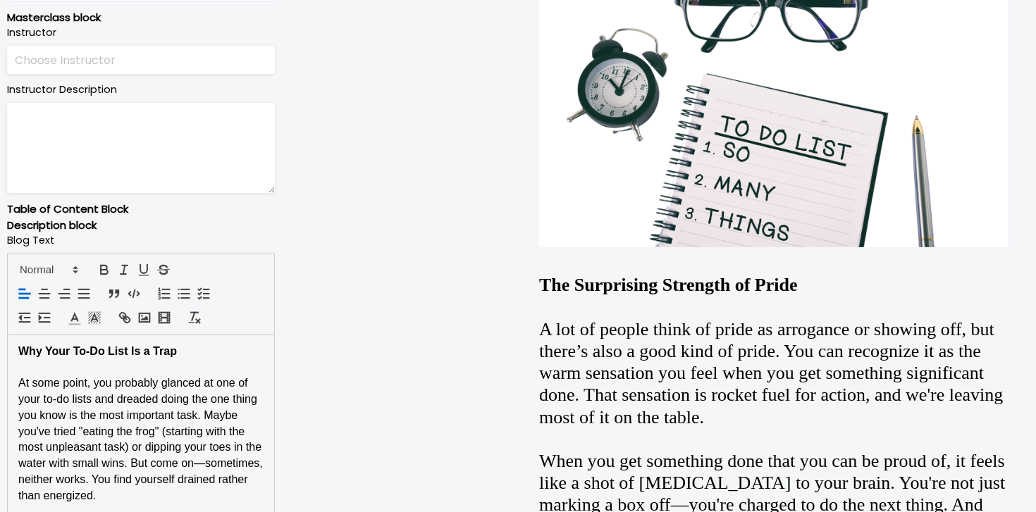
click at [102, 357] on strong "Why Your To-Do List Is a Trap" at bounding box center [97, 351] width 159 height 12
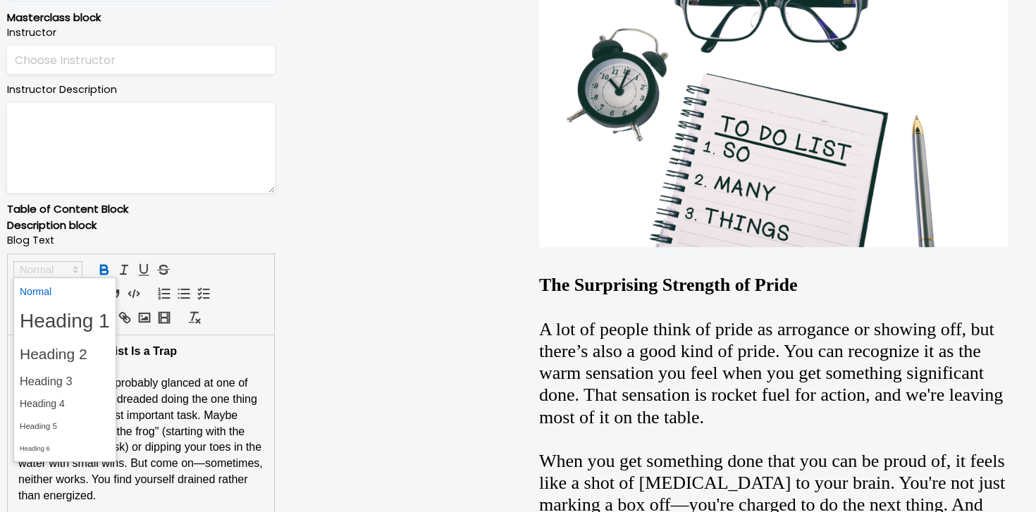
click at [63, 274] on span at bounding box center [47, 270] width 69 height 17
click at [59, 399] on span at bounding box center [65, 404] width 90 height 22
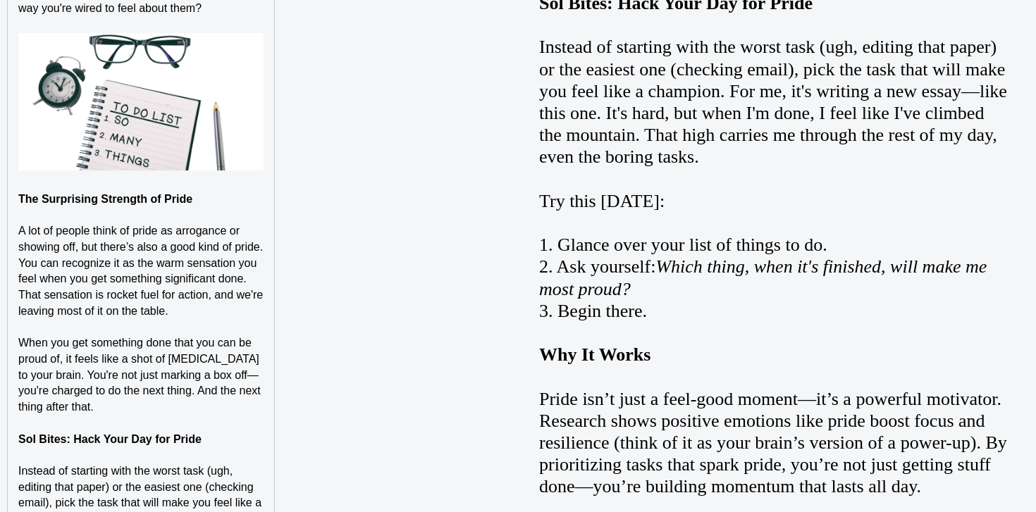
scroll to position [1223, 0]
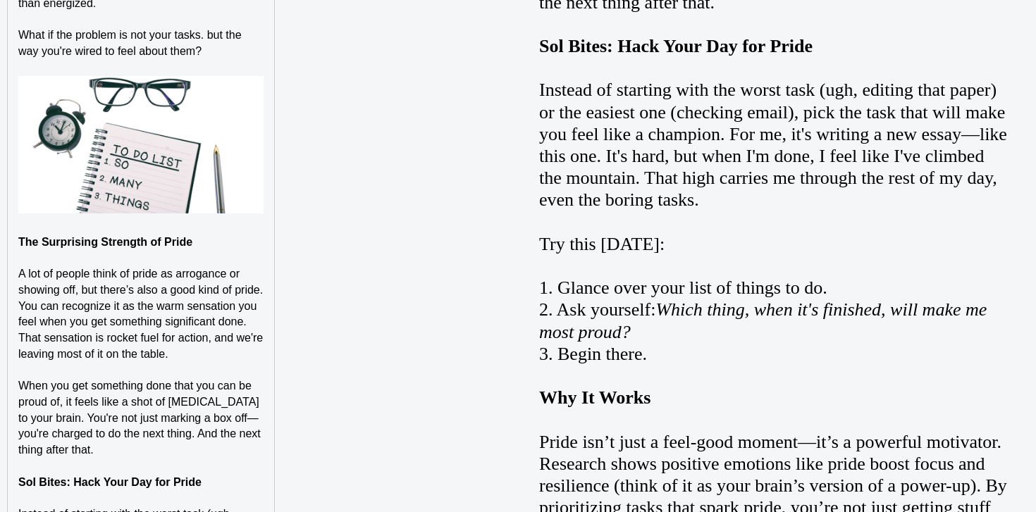
click at [169, 244] on strong "The Surprising Strength of Pride" at bounding box center [105, 242] width 174 height 12
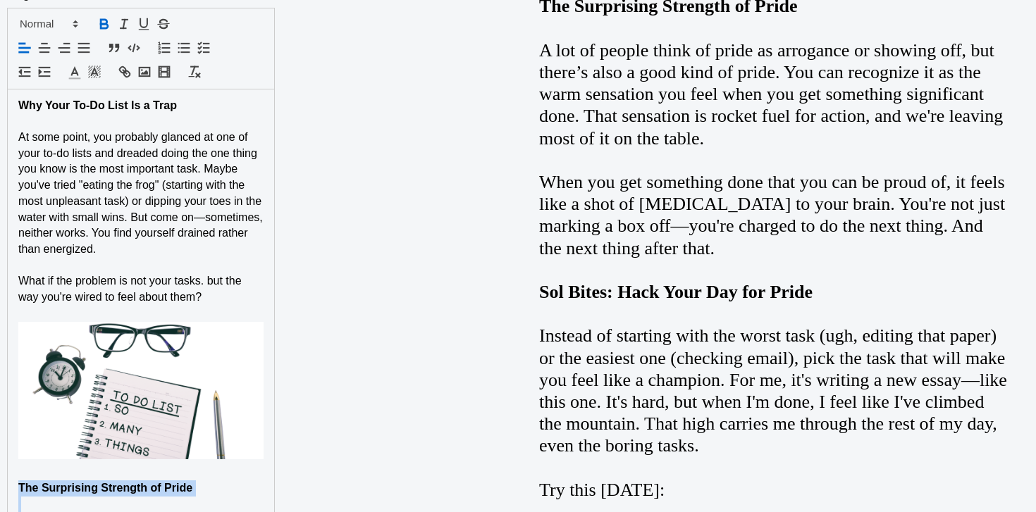
scroll to position [976, 0]
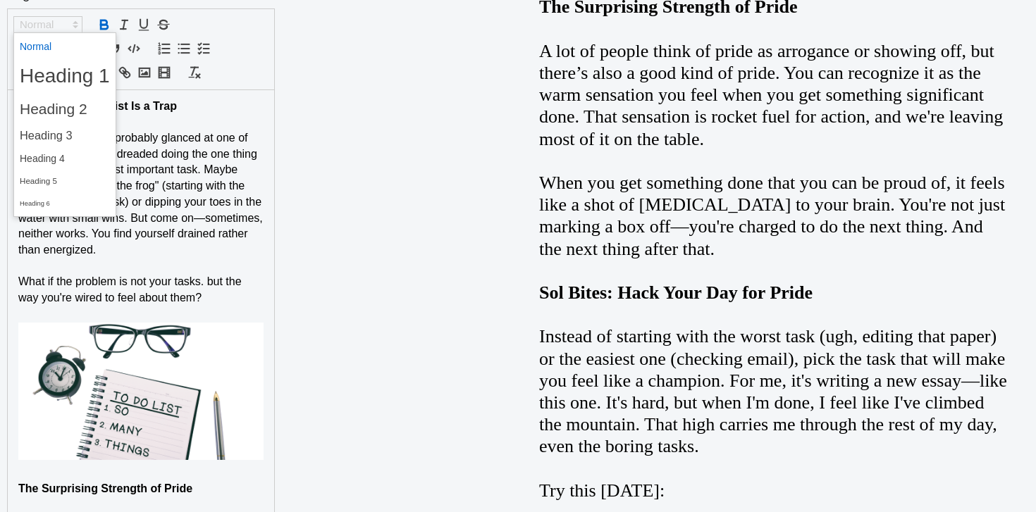
click at [75, 24] on icon at bounding box center [75, 24] width 13 height 13
click at [70, 159] on span at bounding box center [65, 159] width 90 height 22
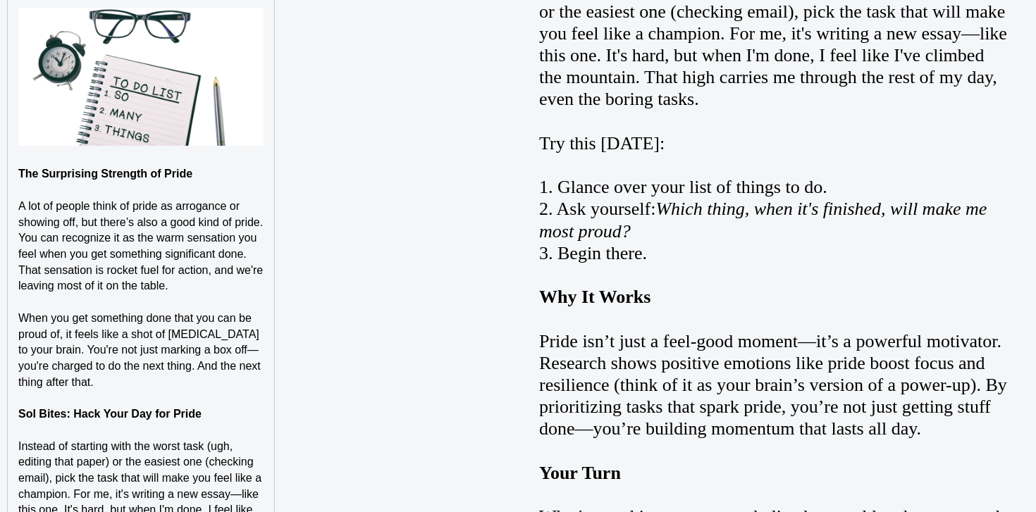
scroll to position [1415, 0]
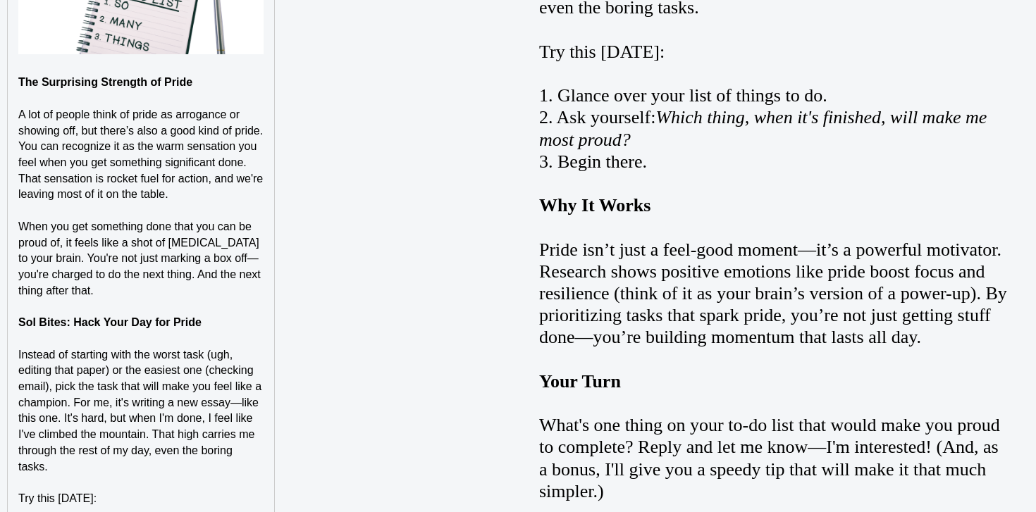
click at [84, 319] on strong "Sol Bites: Hack Your Day for Pride" at bounding box center [109, 323] width 183 height 12
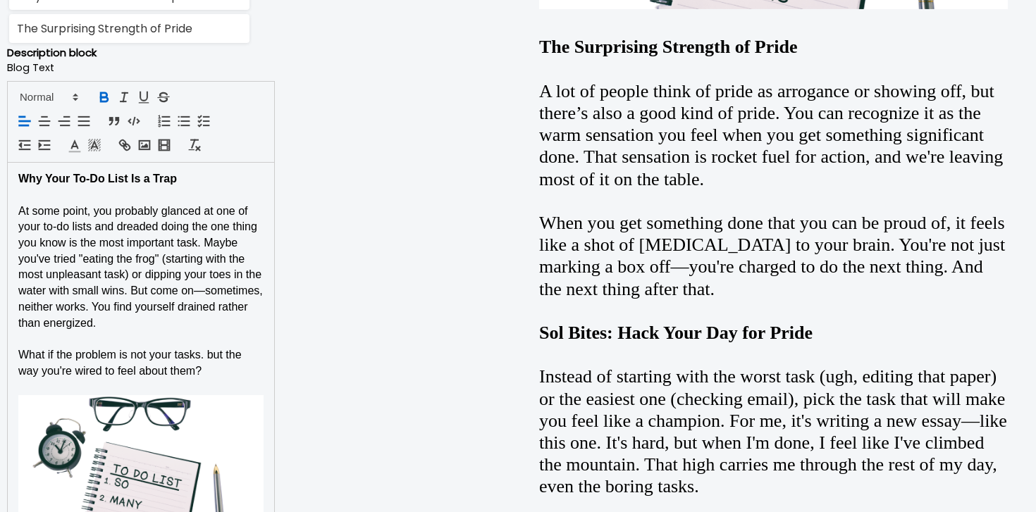
scroll to position [923, 0]
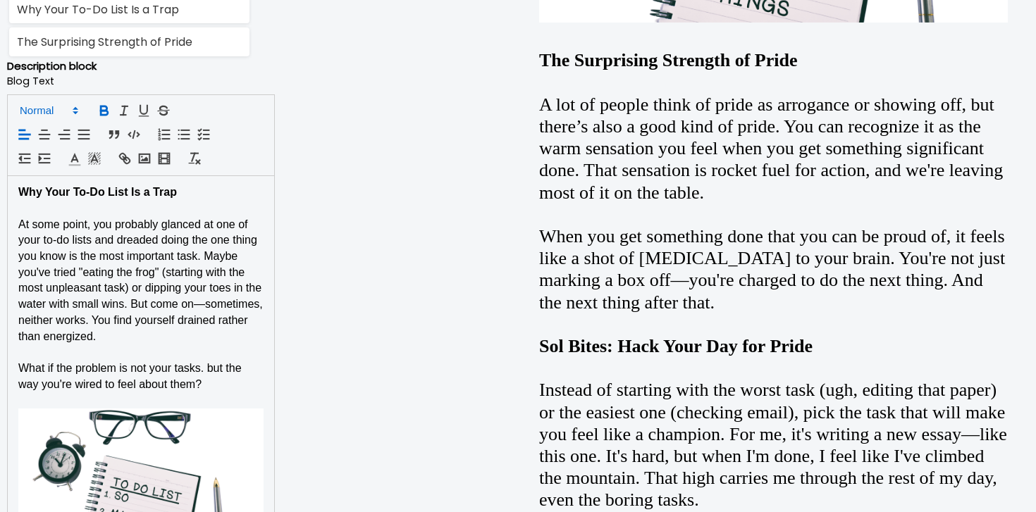
click at [68, 108] on span at bounding box center [47, 110] width 69 height 17
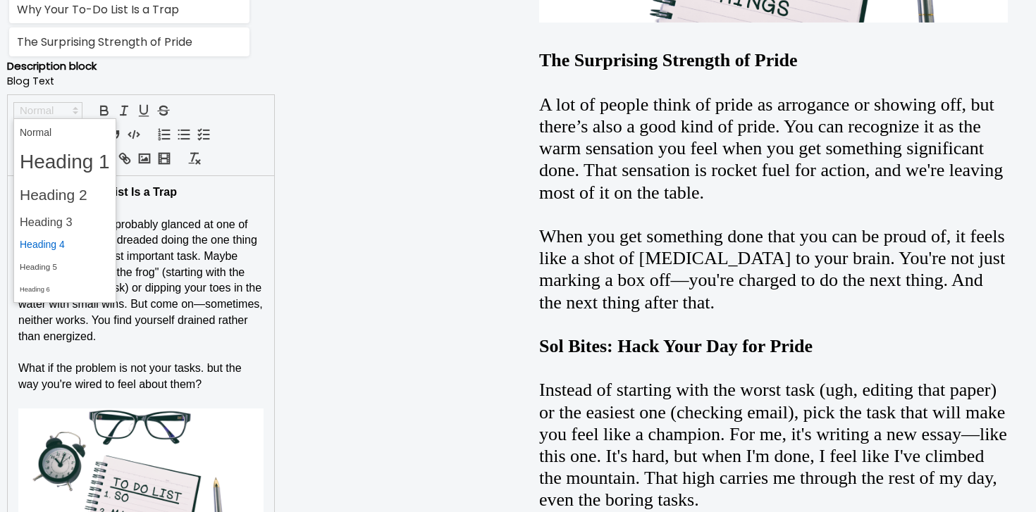
click at [68, 249] on span at bounding box center [65, 245] width 90 height 22
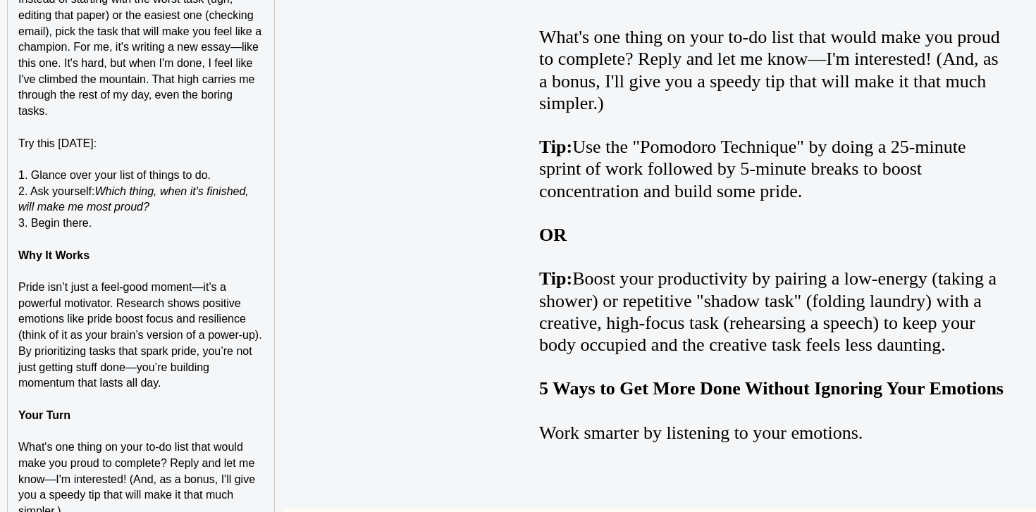
scroll to position [1788, 0]
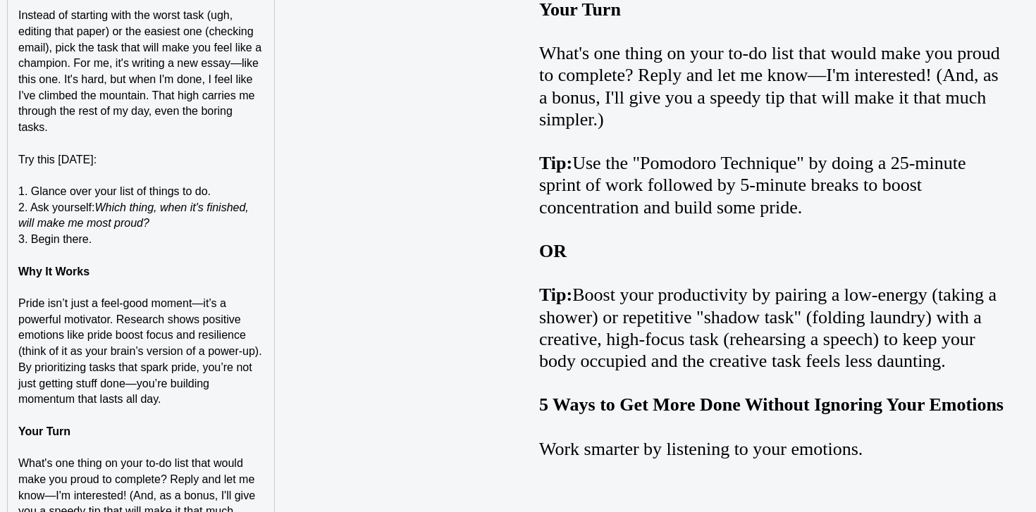
click at [75, 268] on strong "Why It Works" at bounding box center [53, 272] width 71 height 12
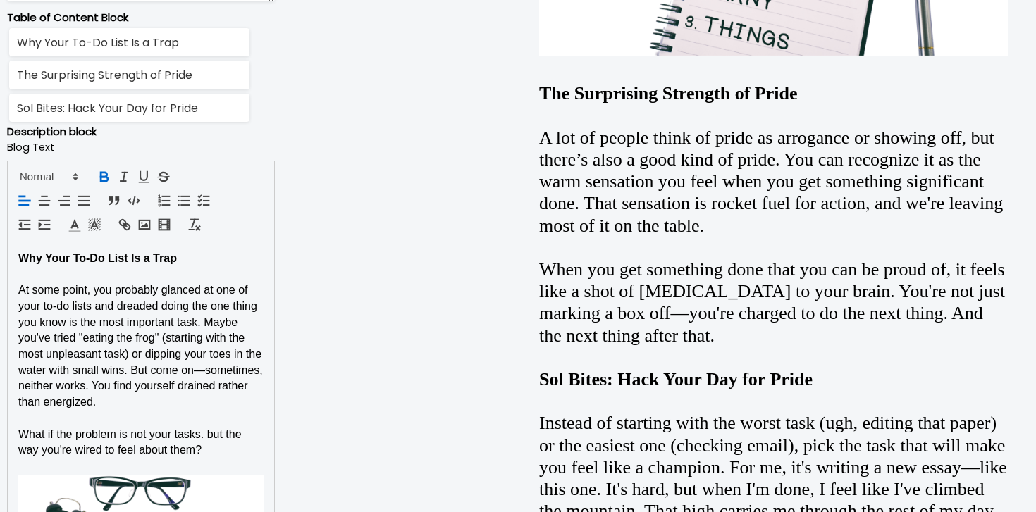
scroll to position [887, 0]
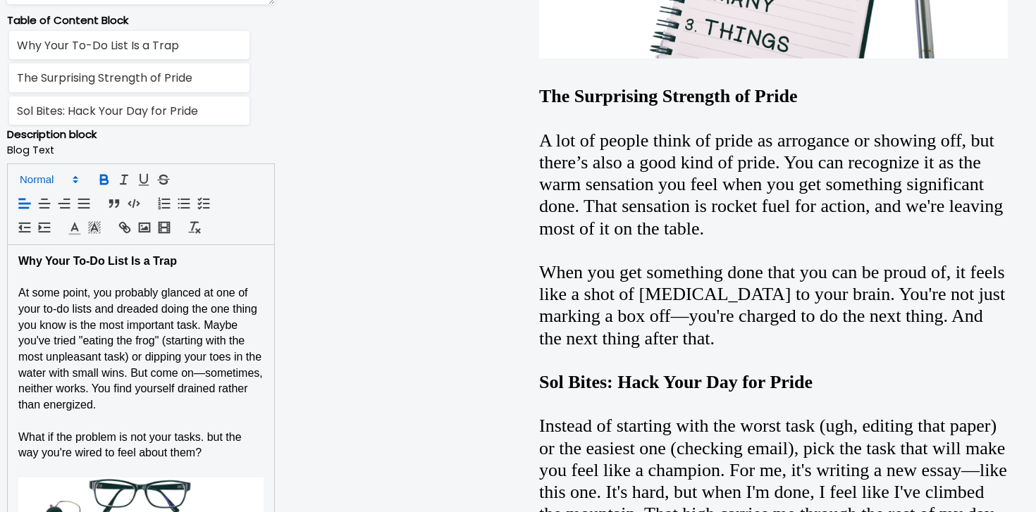
click at [38, 172] on span at bounding box center [47, 179] width 69 height 17
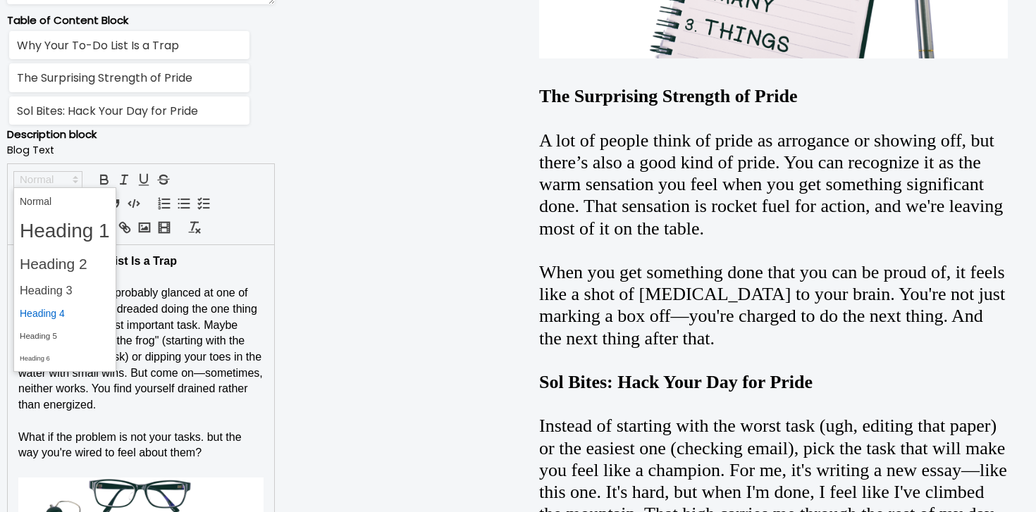
click at [49, 304] on span at bounding box center [65, 314] width 90 height 22
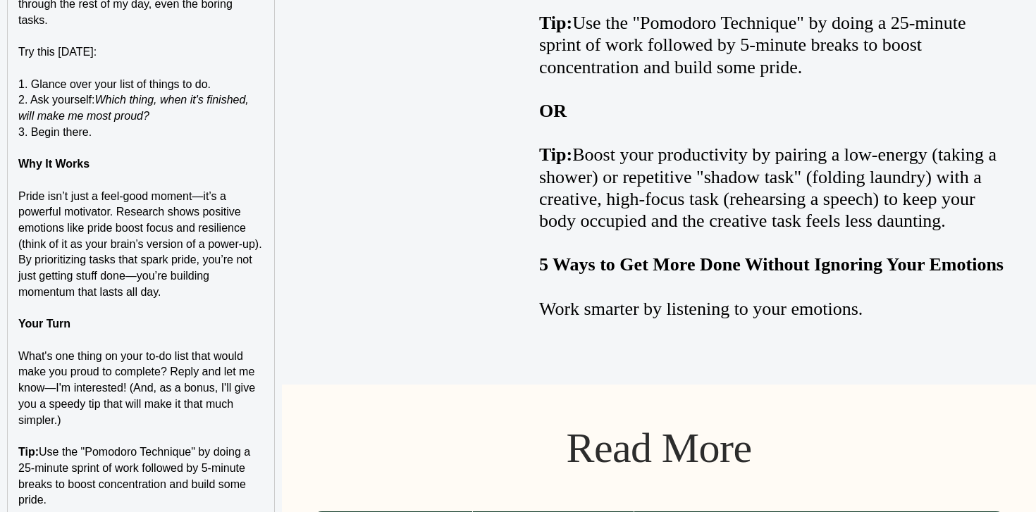
scroll to position [1934, 0]
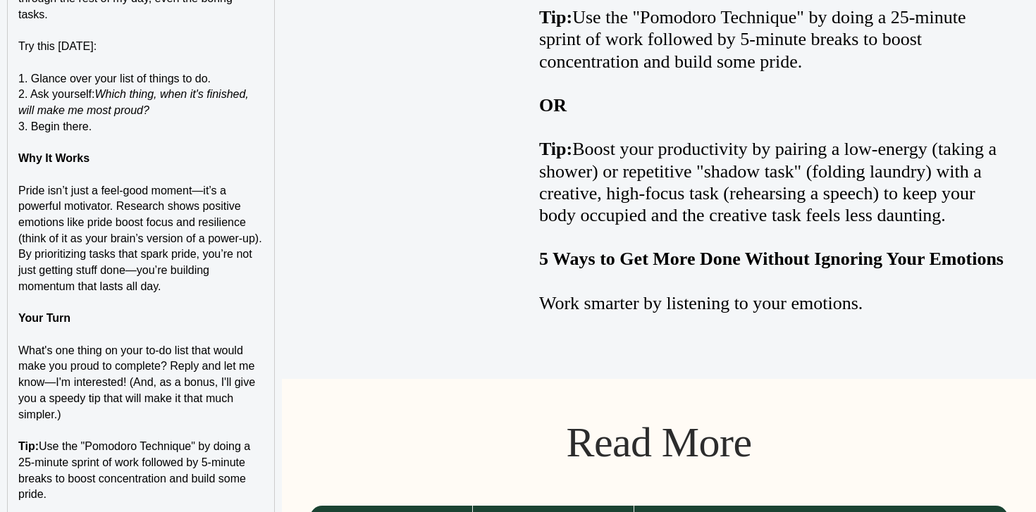
click at [54, 319] on strong "Your Turn" at bounding box center [44, 318] width 52 height 12
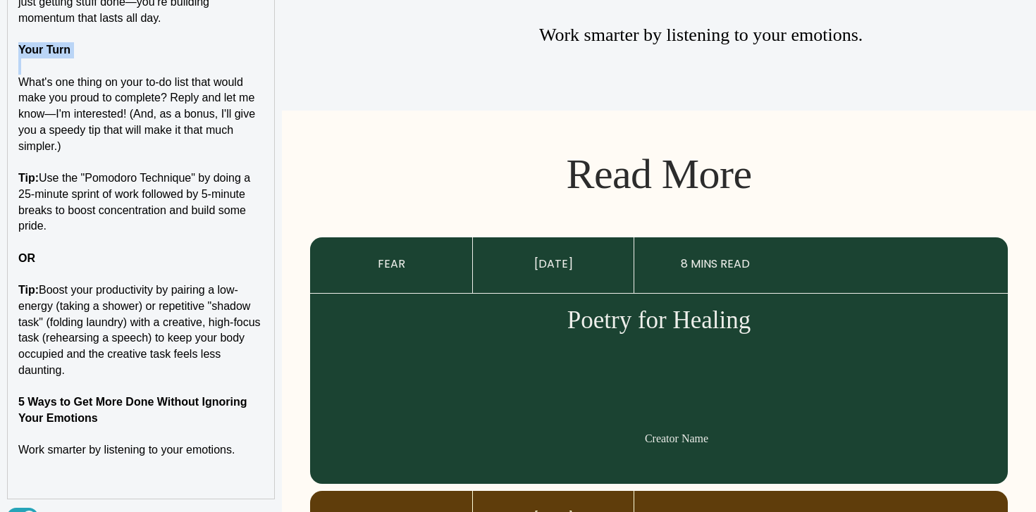
scroll to position [2254, 0]
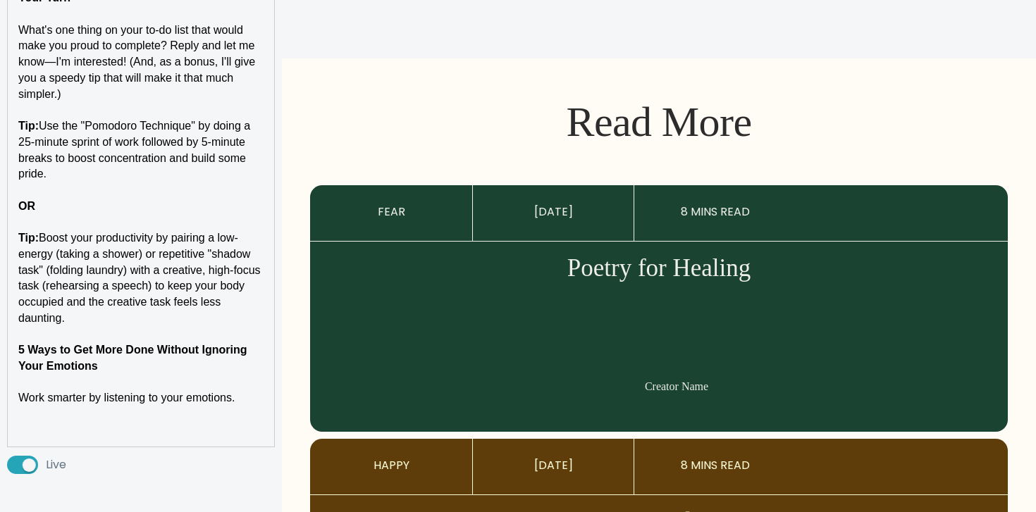
click at [78, 369] on strong "5 Ways to Get More Done Without Ignoring Your Emotions" at bounding box center [134, 358] width 232 height 28
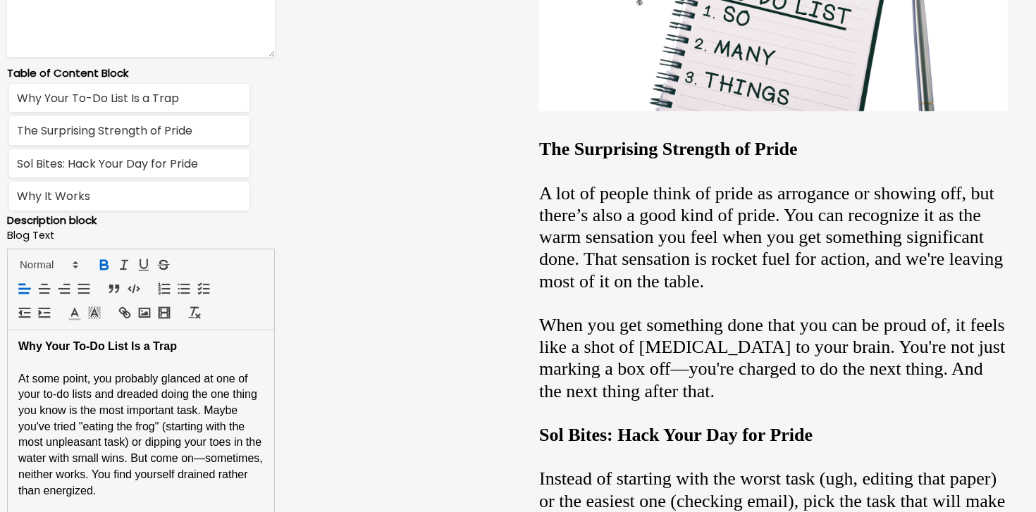
scroll to position [880, 0]
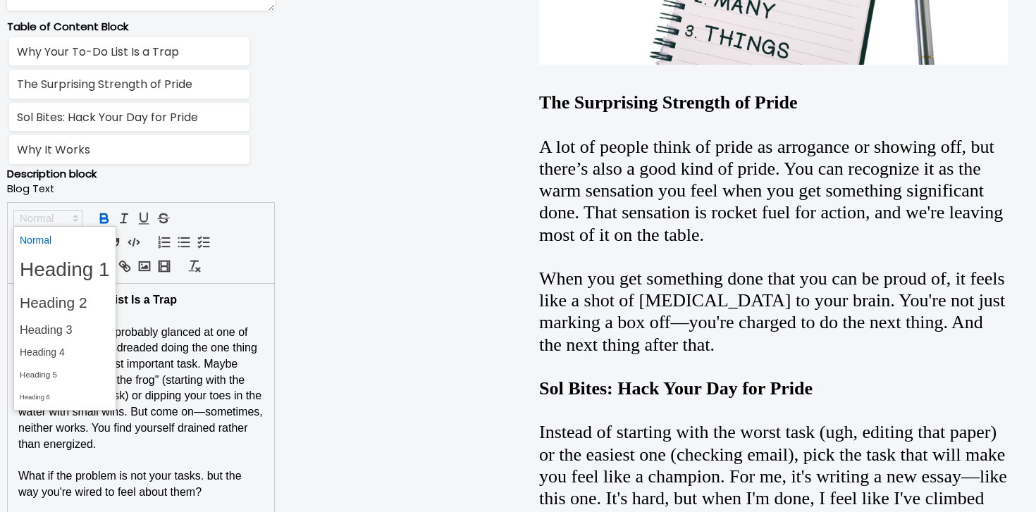
click at [60, 220] on span at bounding box center [47, 218] width 69 height 17
click at [58, 347] on span at bounding box center [65, 353] width 90 height 22
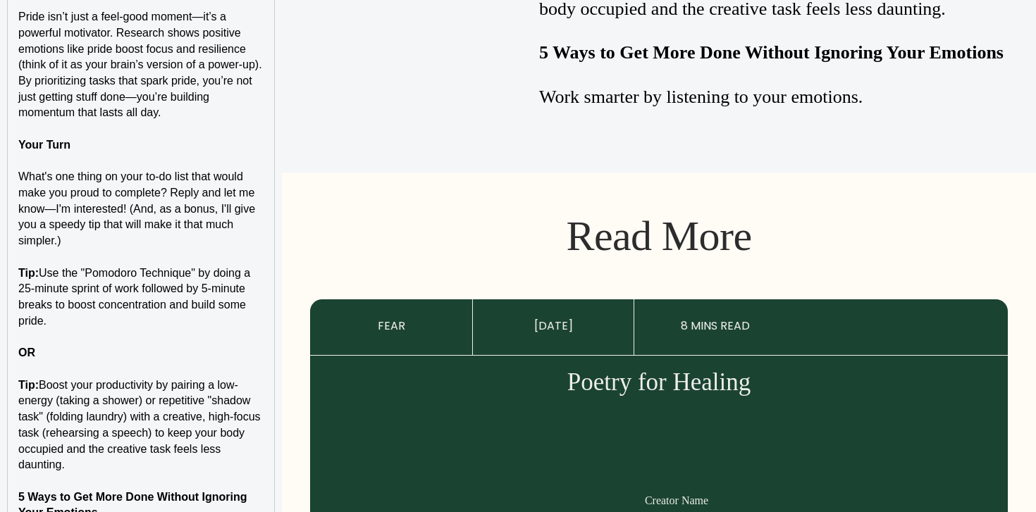
scroll to position [2552, 0]
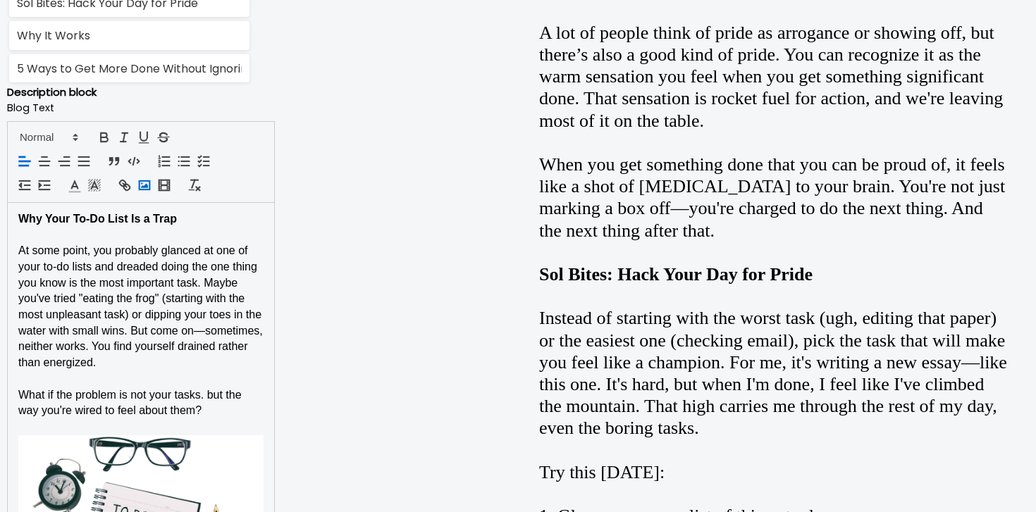
click at [142, 185] on icon "button" at bounding box center [145, 186] width 16 height 16
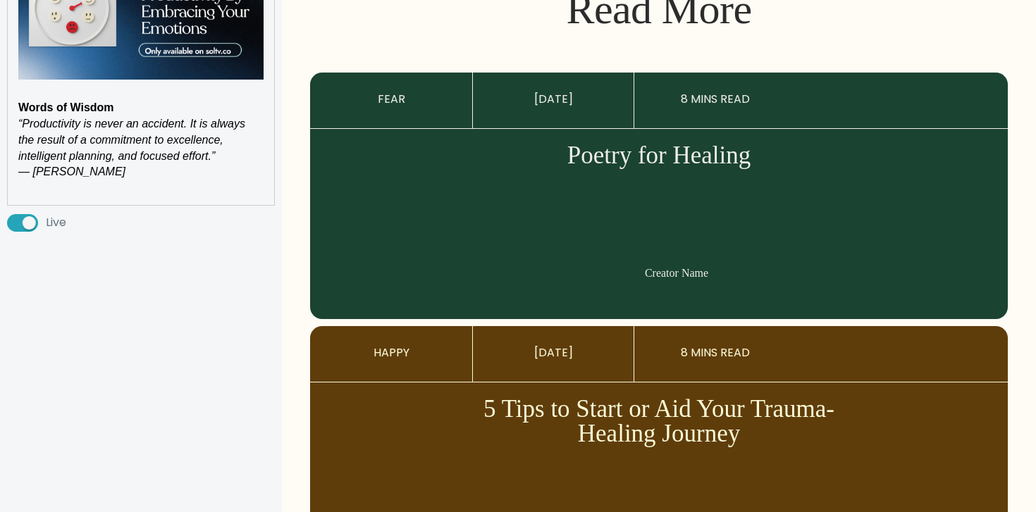
scroll to position [2713, 0]
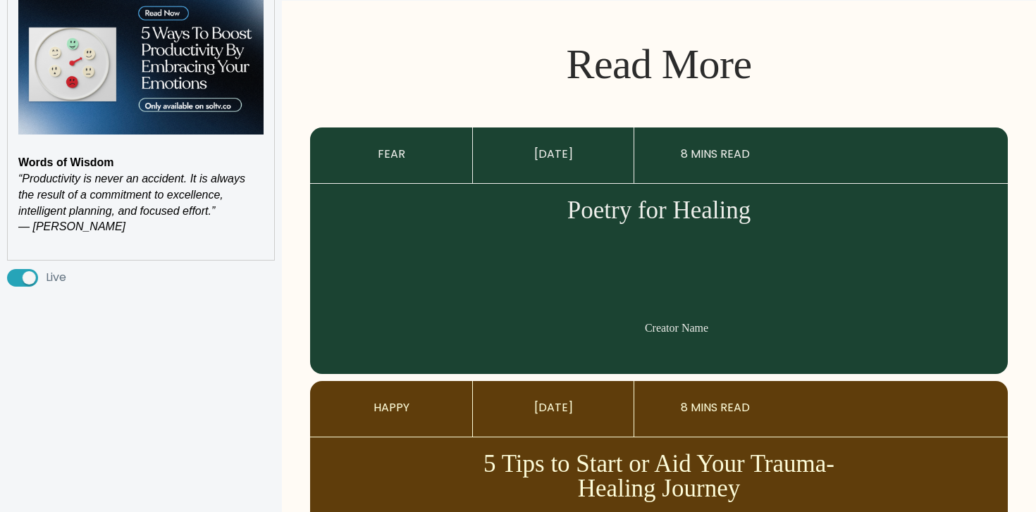
click at [128, 160] on p "Words of Wisdom" at bounding box center [140, 163] width 245 height 16
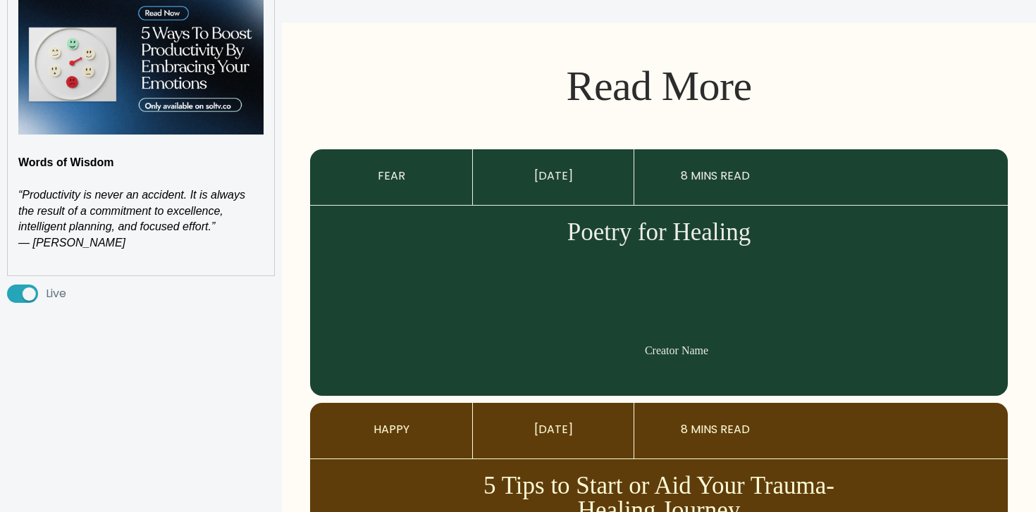
click at [242, 219] on p "“Productivity is never an accident. It is always the result of a commitment to …" at bounding box center [140, 212] width 245 height 48
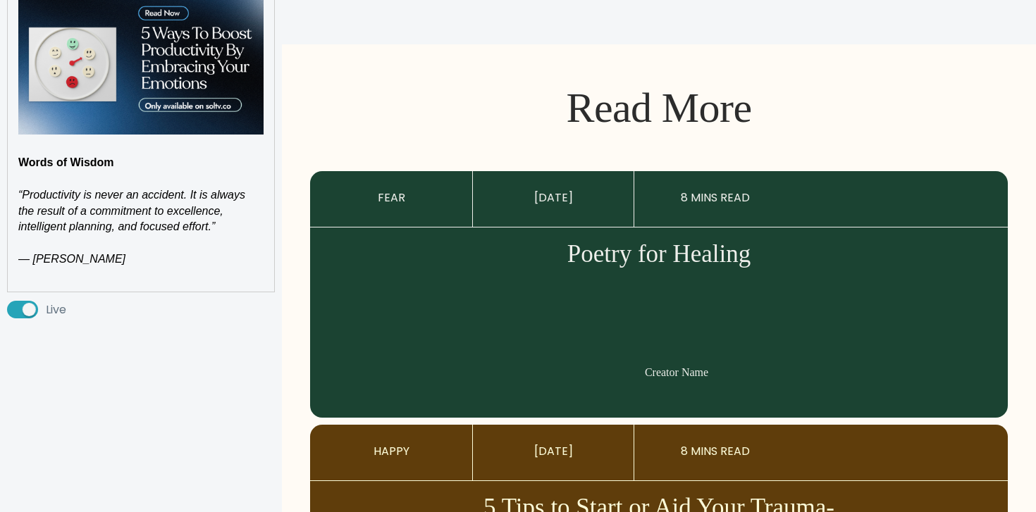
click at [73, 152] on p at bounding box center [140, 148] width 245 height 16
click at [75, 158] on strong "Words of Wisdom" at bounding box center [66, 162] width 96 height 12
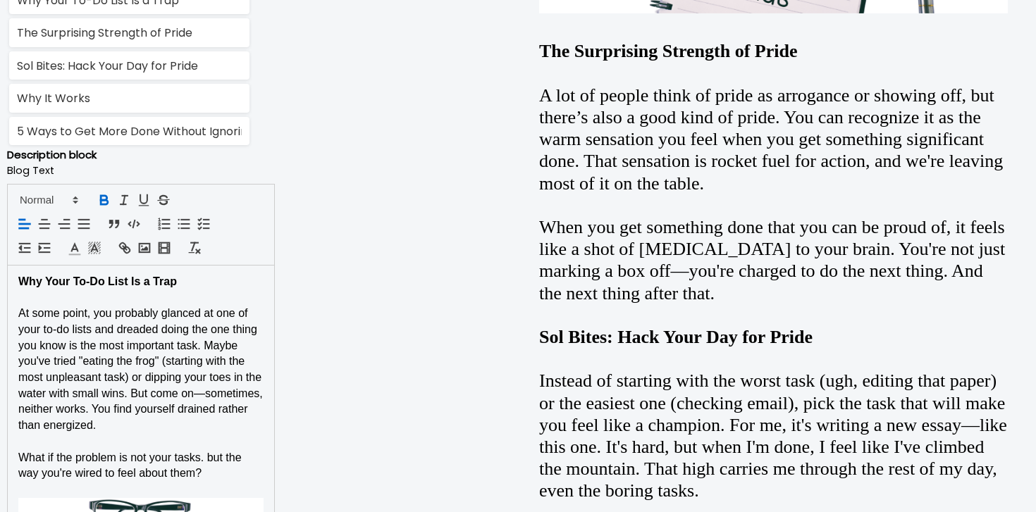
scroll to position [929, 0]
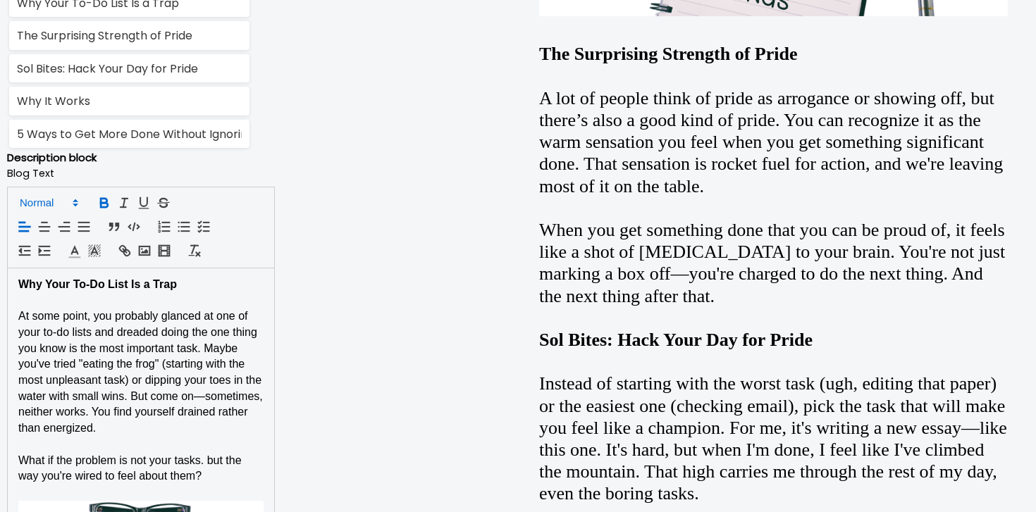
click at [68, 195] on span at bounding box center [47, 203] width 69 height 17
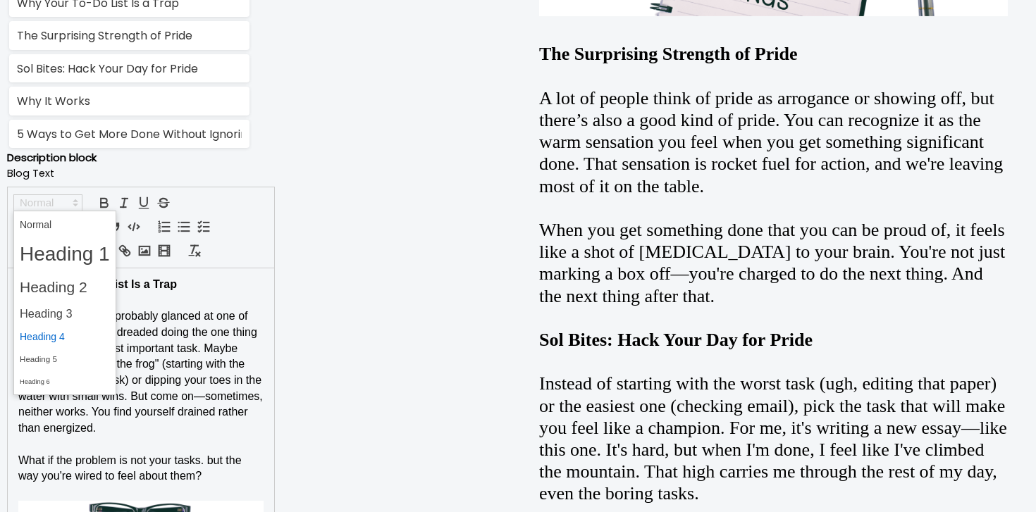
click at [77, 339] on span at bounding box center [65, 337] width 90 height 22
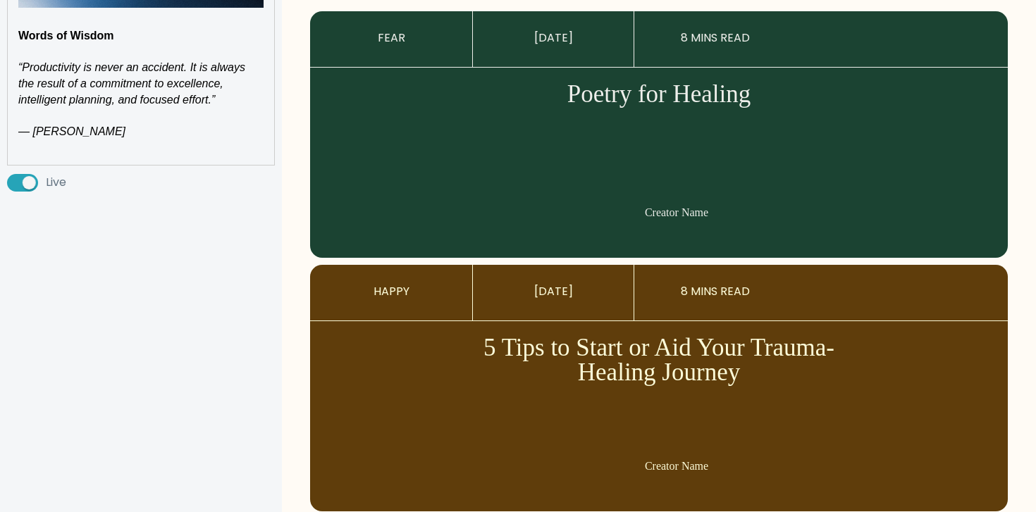
scroll to position [2834, 0]
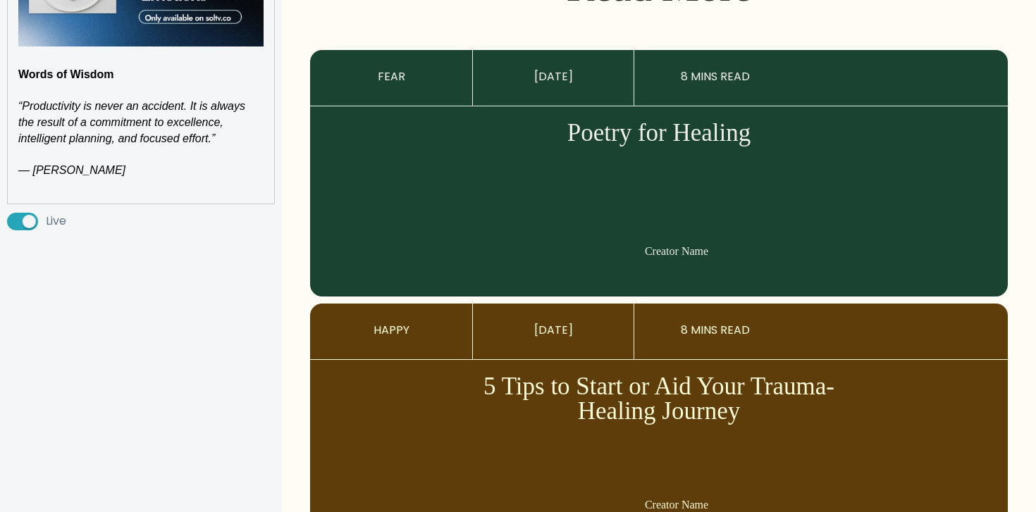
click at [146, 175] on p "— [PERSON_NAME]" at bounding box center [140, 171] width 245 height 16
click at [142, 185] on p at bounding box center [140, 187] width 245 height 16
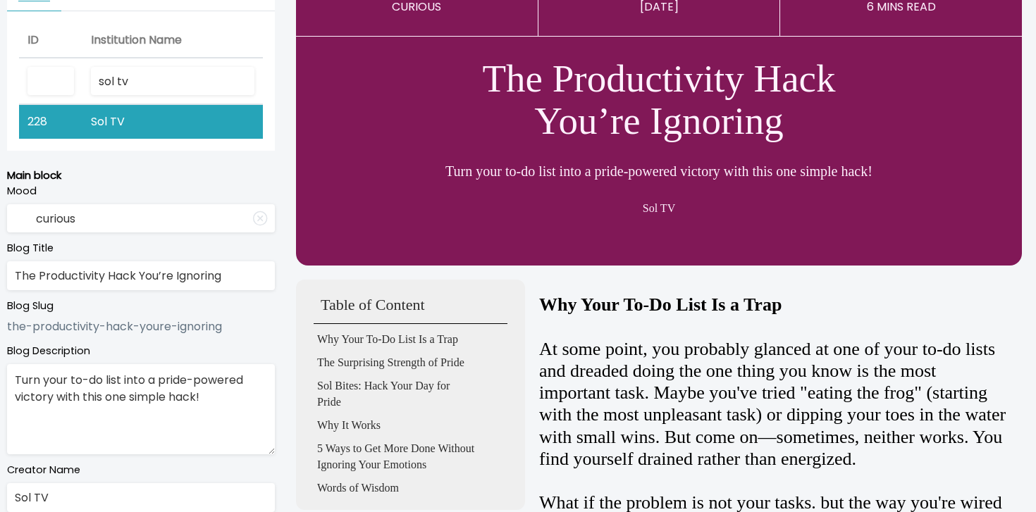
scroll to position [0, 0]
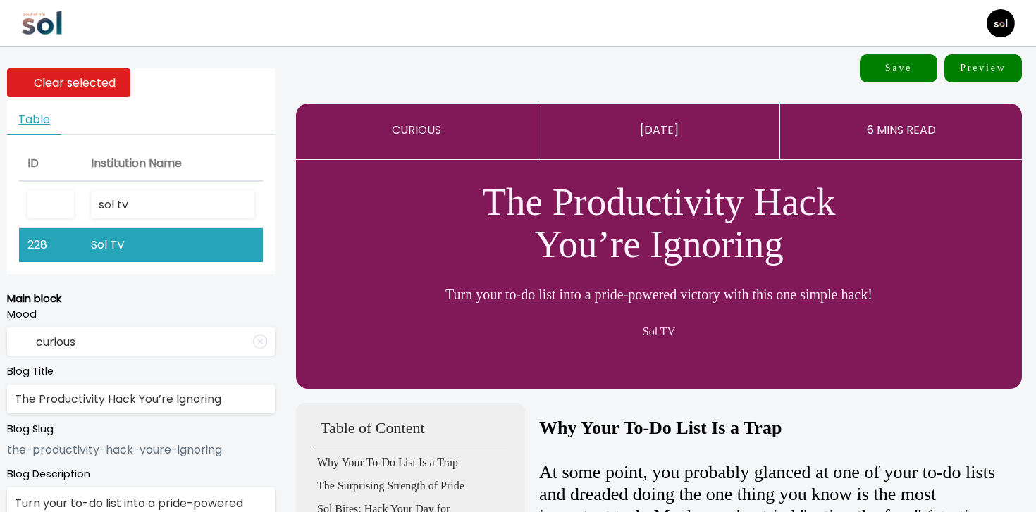
click at [867, 65] on button "Save" at bounding box center [899, 68] width 78 height 28
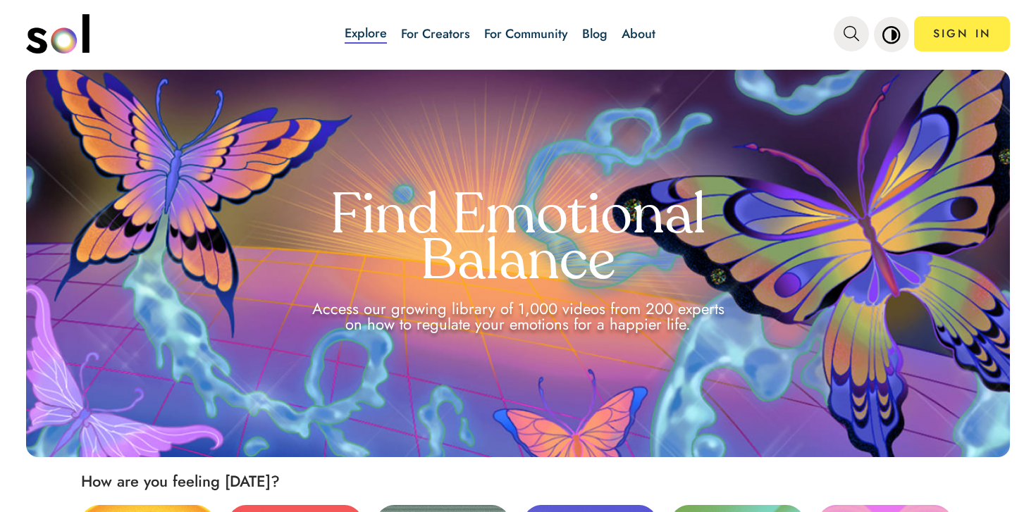
click at [586, 30] on link "Blog" at bounding box center [594, 34] width 25 height 18
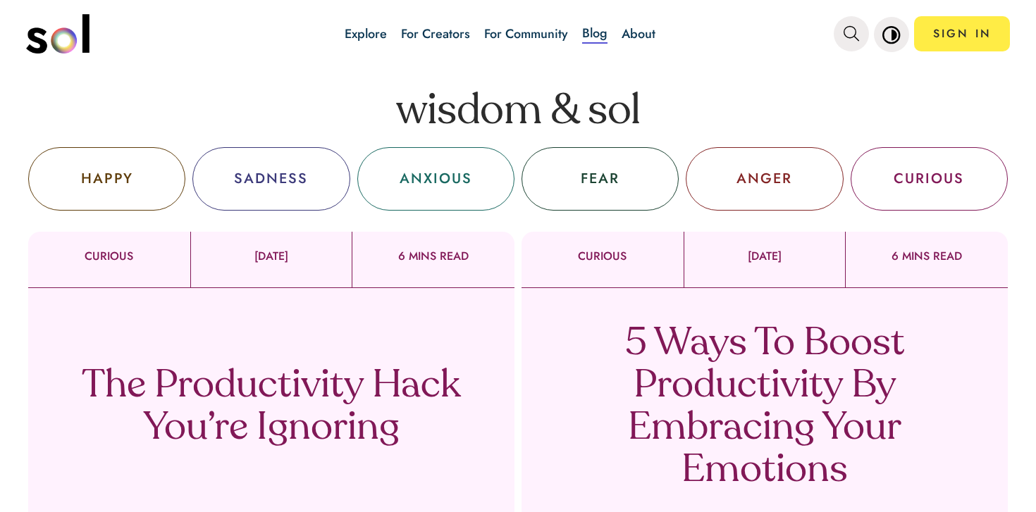
click at [347, 314] on div "The Productivity Hack You’re Ignoring Sol TV" at bounding box center [271, 425] width 486 height 275
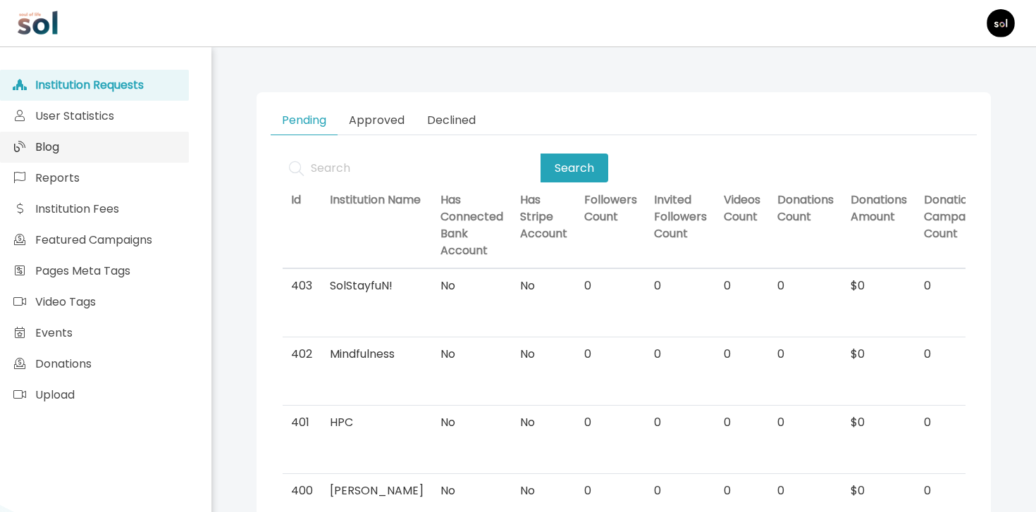
click at [97, 142] on link "Blog" at bounding box center [94, 147] width 189 height 31
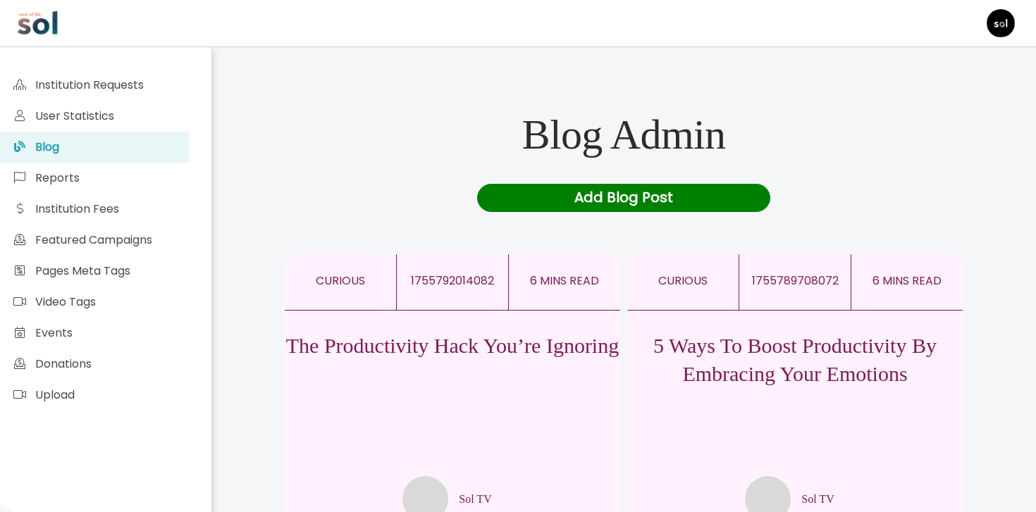
click at [386, 414] on div "The Productivity Hack You’re Ignoring Sol TV" at bounding box center [453, 416] width 336 height 211
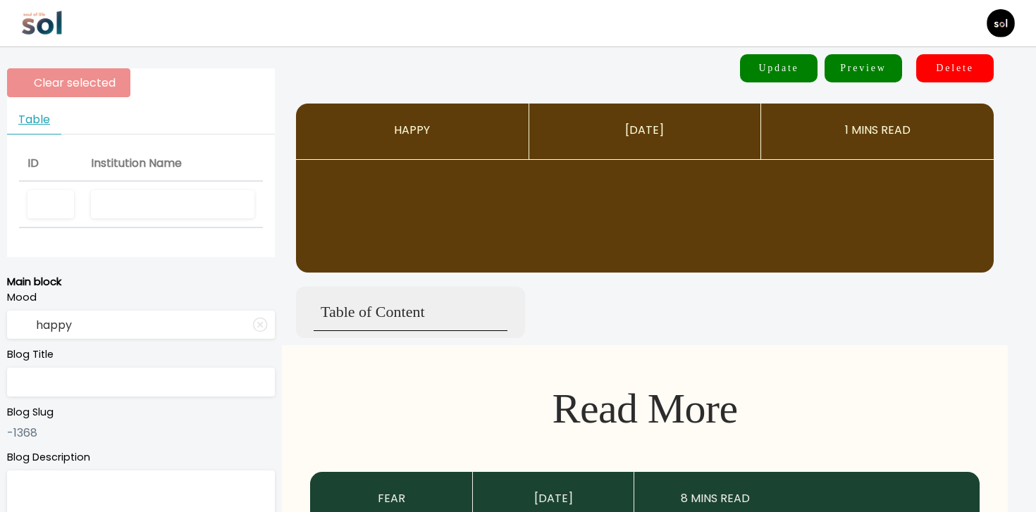
click at [168, 204] on input "text" at bounding box center [173, 204] width 164 height 29
type input "Sol TV"
click at [164, 204] on input "Sol TV" at bounding box center [173, 204] width 164 height 29
type input "curious"
type input "The Productivity Hack You’re Ignoring"
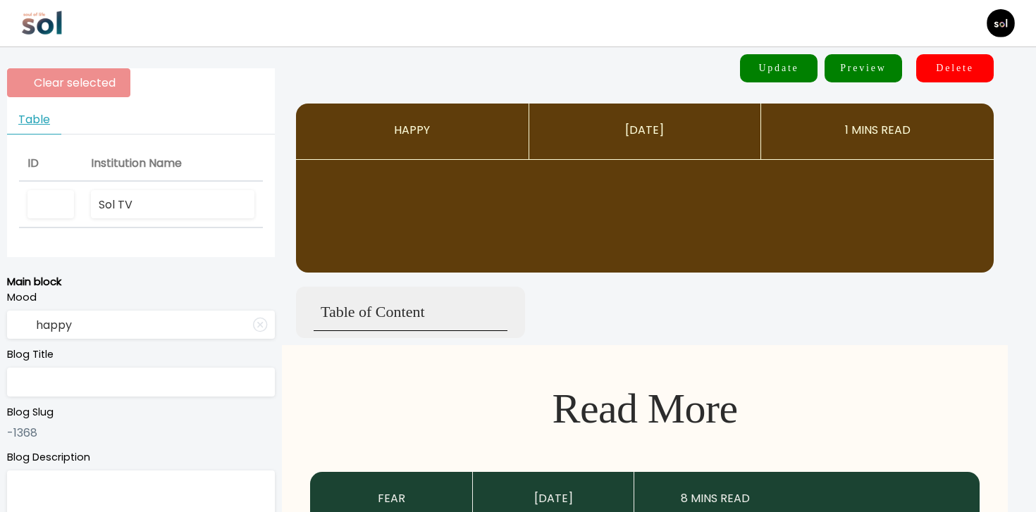
type textarea "Turn your to-do list into a pride-powered victory with this one simple hack!"
type input "Sol TV"
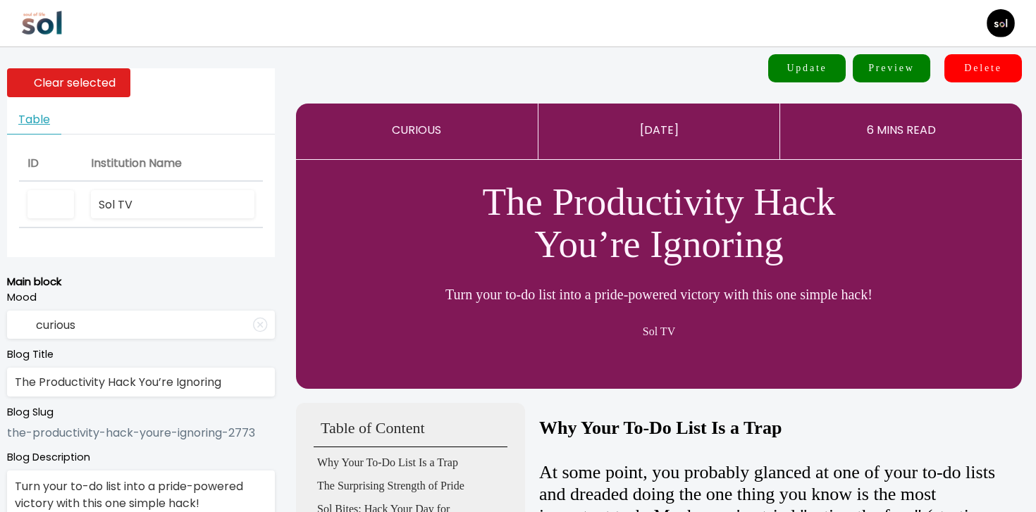
click at [164, 204] on input "Sol TV" at bounding box center [173, 204] width 164 height 29
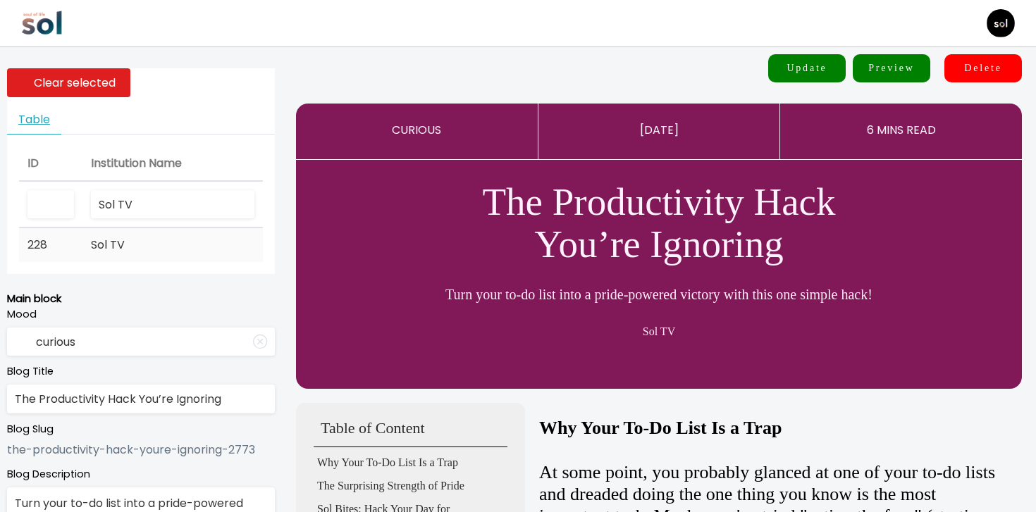
type input "Sol TV"
click at [156, 252] on td "Sol TV" at bounding box center [172, 245] width 180 height 34
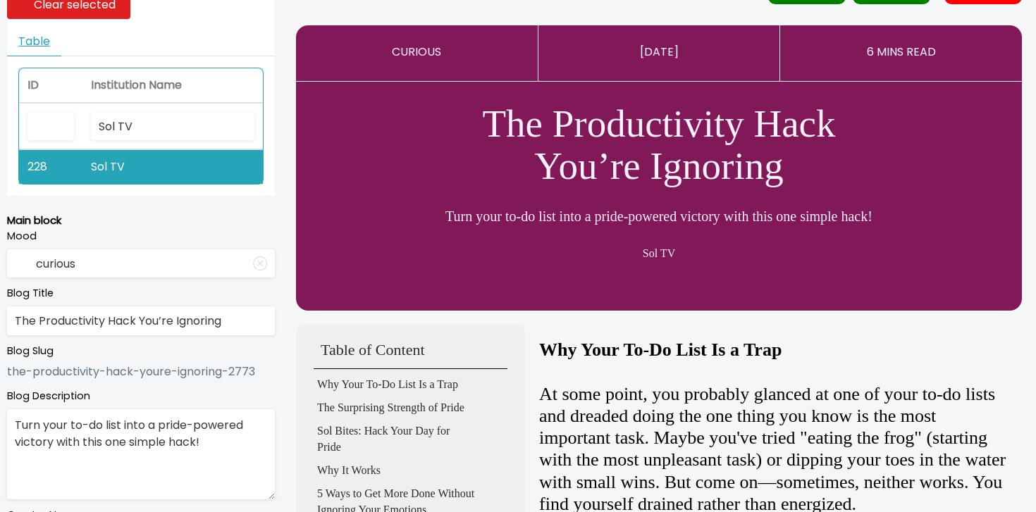
scroll to position [79, 0]
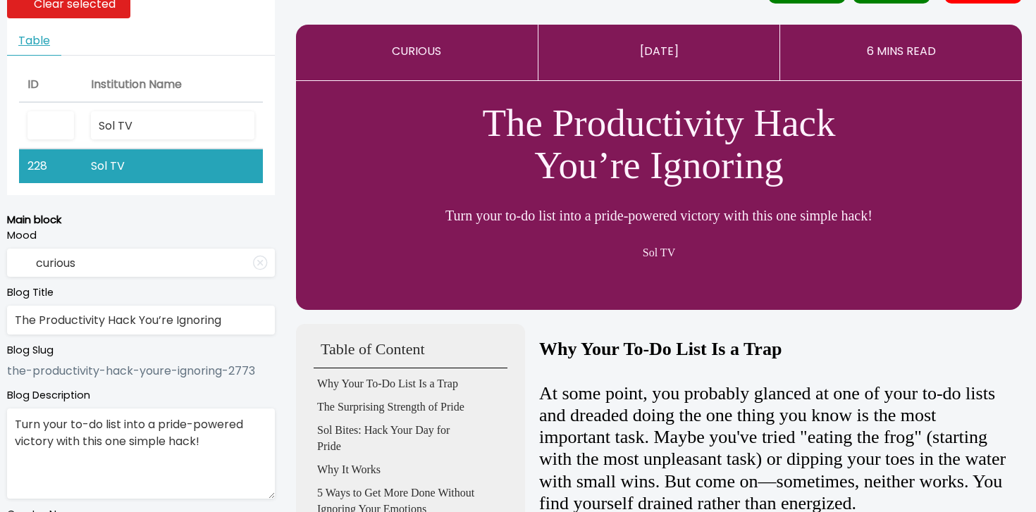
click at [228, 328] on input "The Productivity Hack You’re Ignoring" at bounding box center [141, 320] width 268 height 29
paste input "Why Your To-Do List Drains You (And Pride Can Fuel You)"
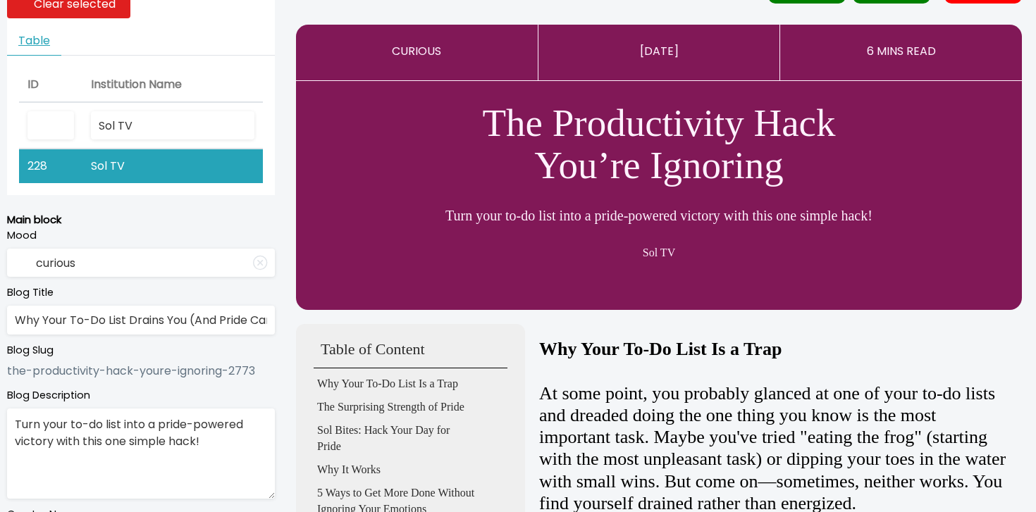
scroll to position [0, 64]
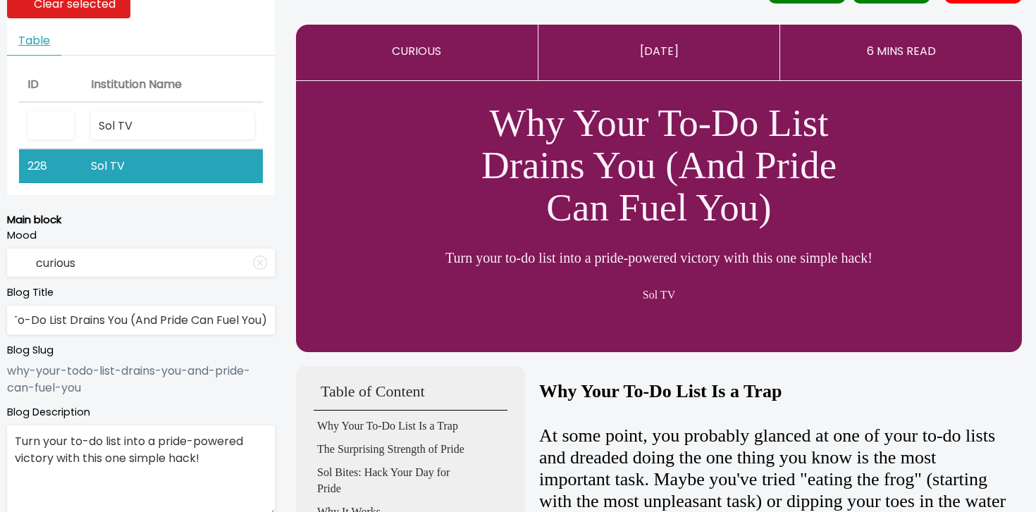
type input "Why Your To-Do List Drains You (And Pride Can Fuel You)"
click at [130, 450] on textarea "Turn your to-do list into a pride-powered victory with this one simple hack!" at bounding box center [141, 471] width 268 height 90
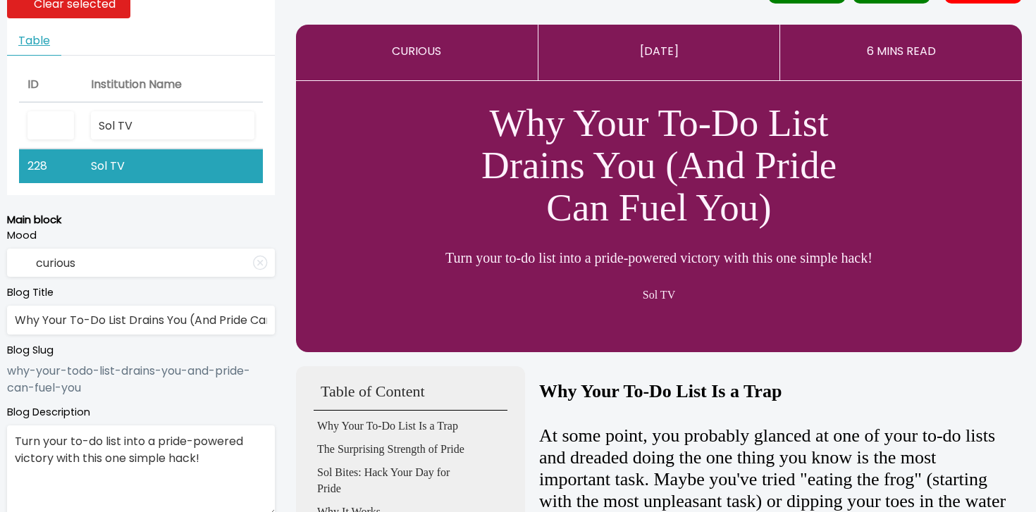
paste textarea "technique"
type textarea "Turn your to-do list into a pride-powered victory with this one simple techniqu…"
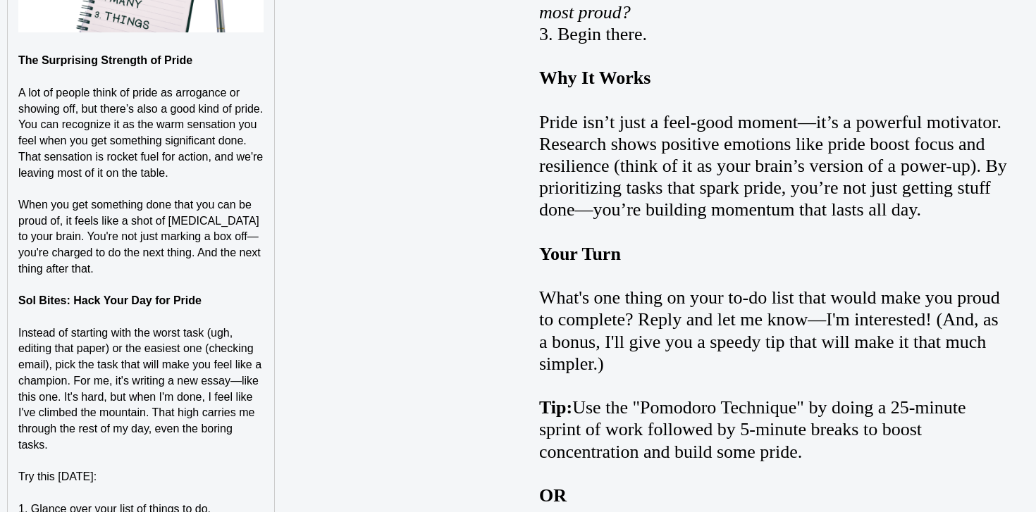
scroll to position [1595, 0]
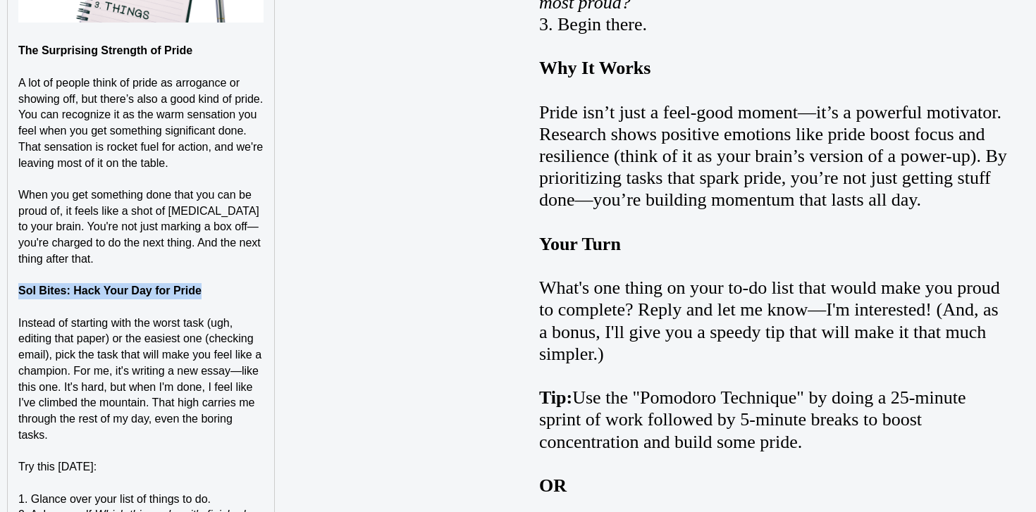
drag, startPoint x: 202, startPoint y: 285, endPoint x: 17, endPoint y: 291, distance: 185.5
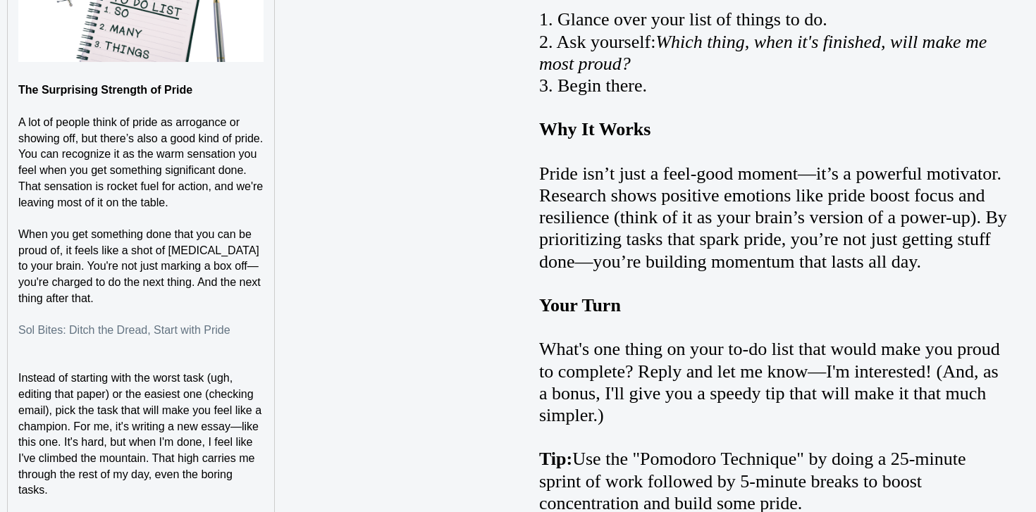
type input "Why It Works"
type input "5 Ways to Get More Done Without Ignoring Your Emotions"
type input "Words of Wisdom"
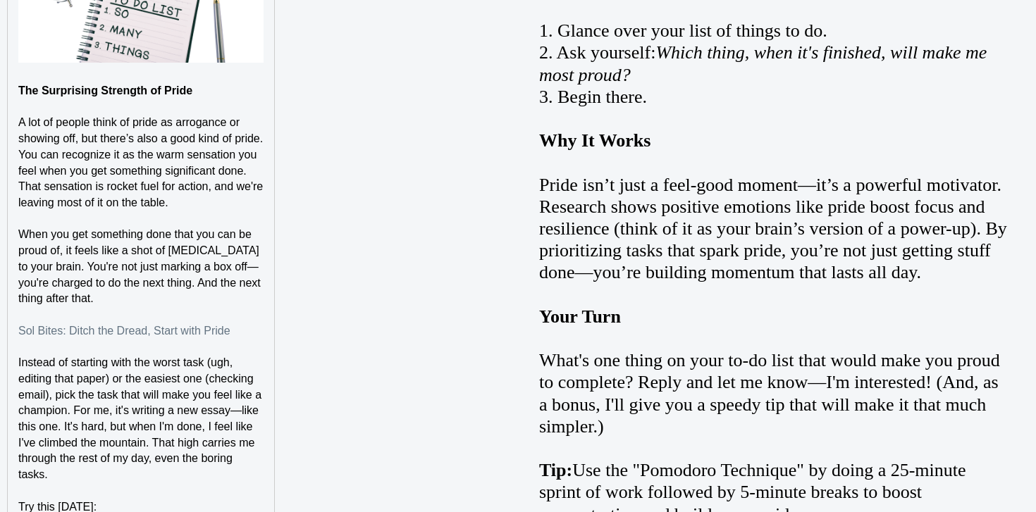
click at [118, 329] on p "Sol Bites: Ditch the Dread, Start with Pride" at bounding box center [140, 332] width 245 height 16
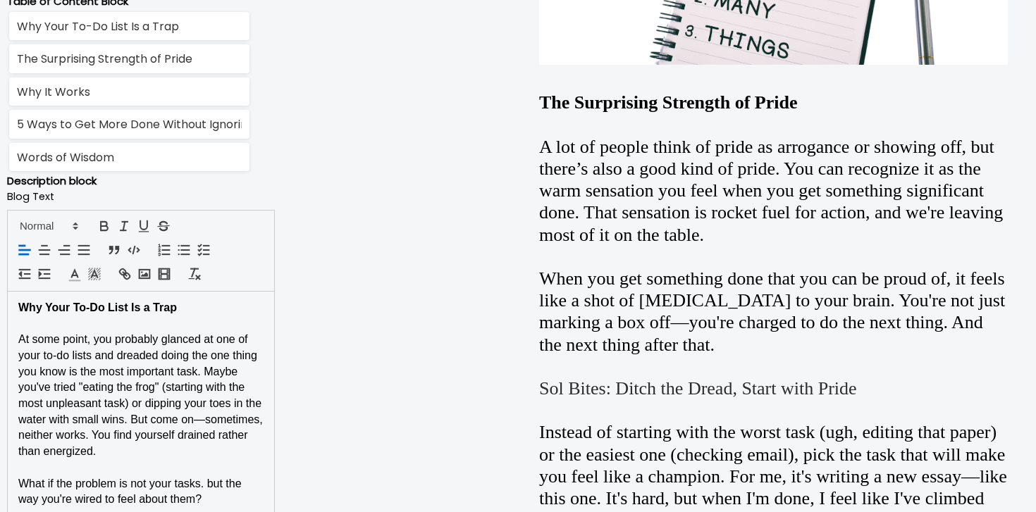
scroll to position [840, 0]
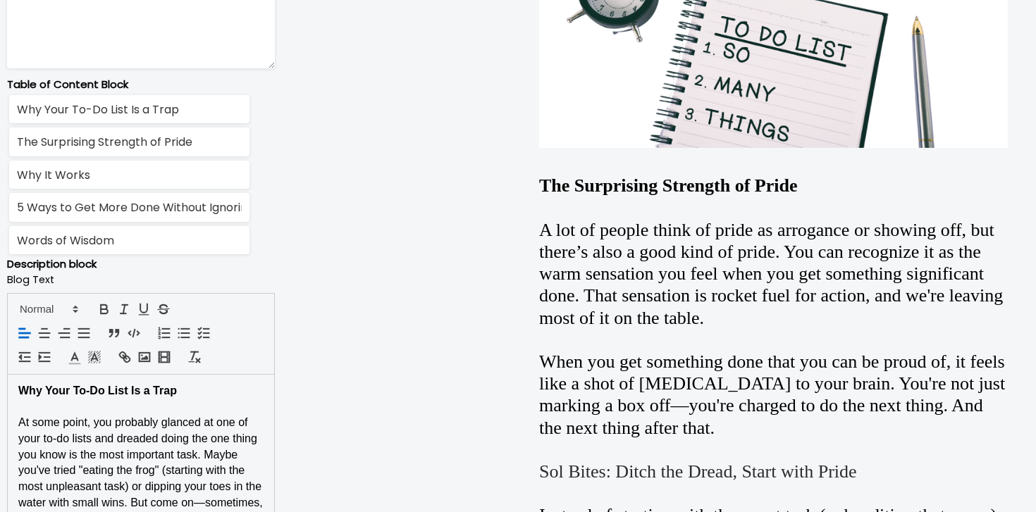
click at [69, 317] on div at bounding box center [141, 334] width 268 height 82
click at [69, 308] on icon at bounding box center [75, 309] width 13 height 13
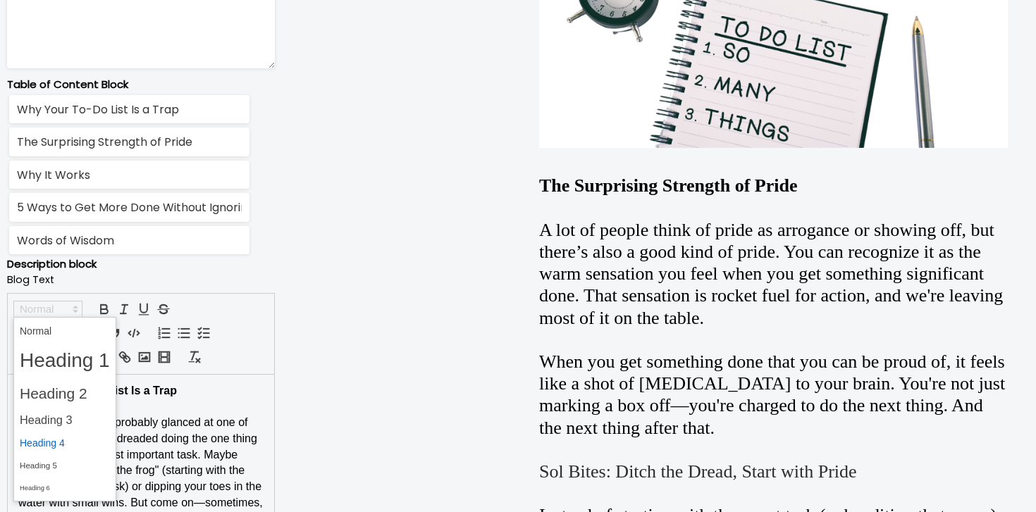
click at [60, 444] on span at bounding box center [65, 444] width 90 height 22
type input "Sol Bites: Ditch the Dread, Start with Pride"
type input "Why It Works"
type input "5 Ways to Get More Done Without Ignoring Your Emotions"
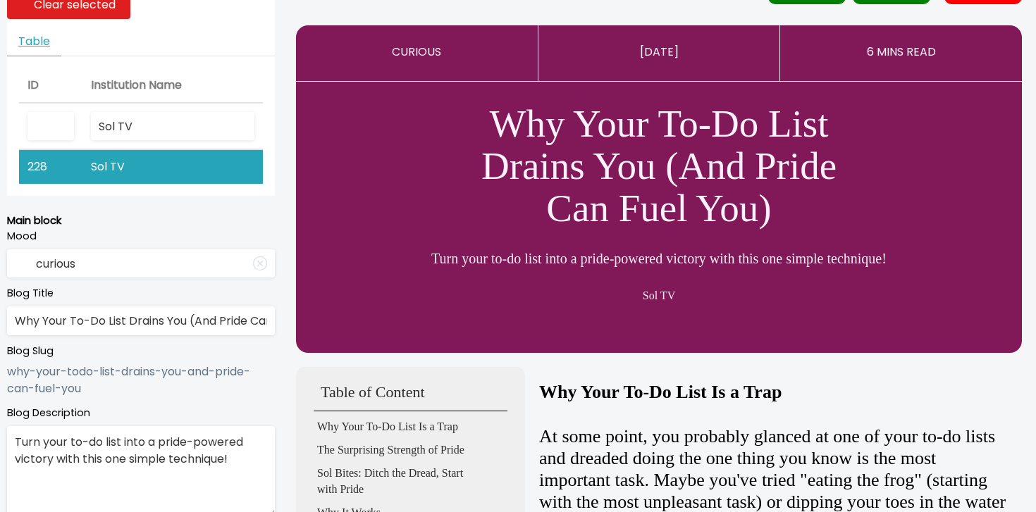
scroll to position [0, 0]
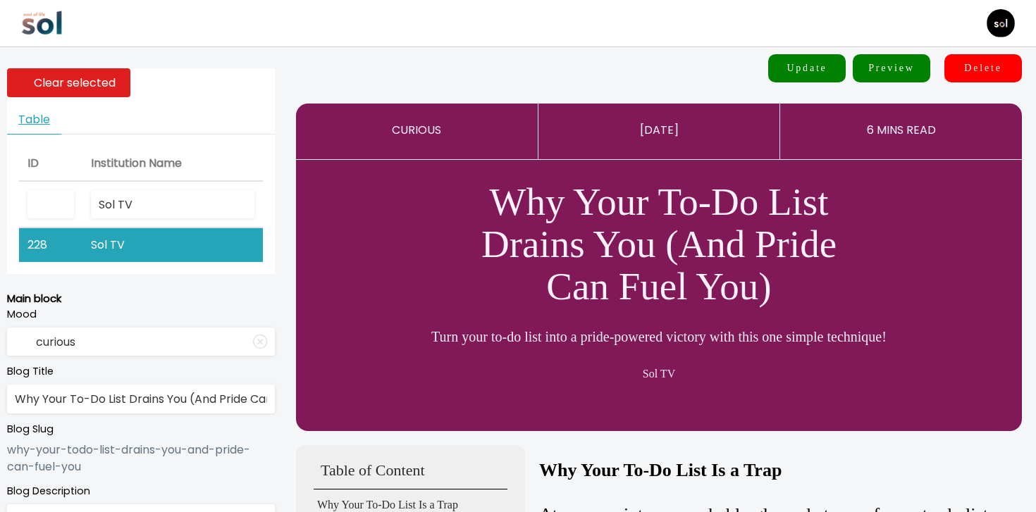
click at [820, 58] on button "Update" at bounding box center [807, 68] width 78 height 28
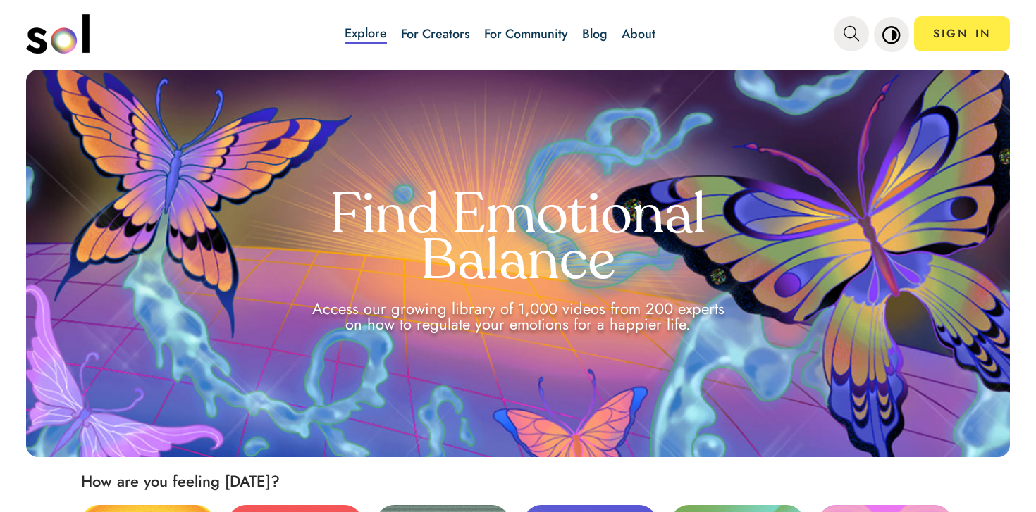
click at [597, 29] on link "Blog" at bounding box center [594, 34] width 25 height 18
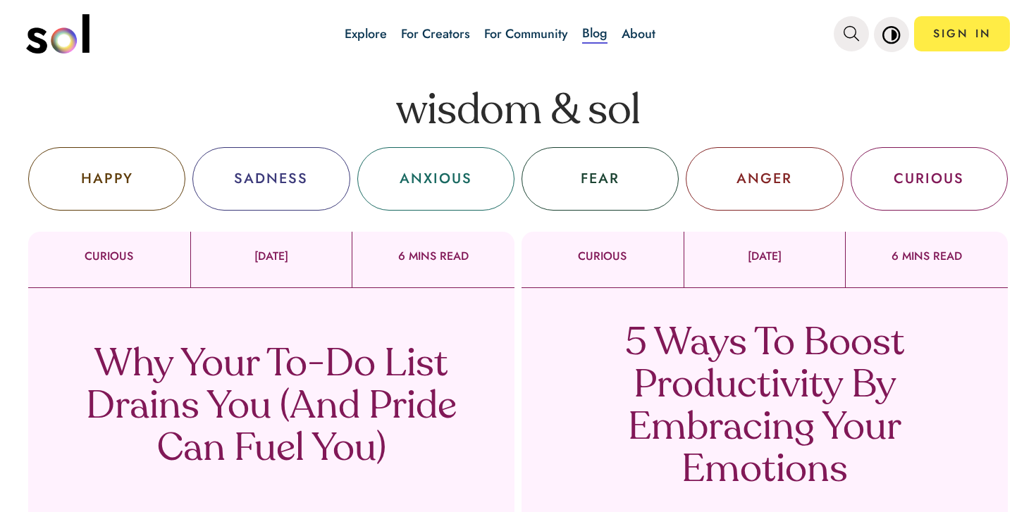
click at [295, 318] on div "Why Your To-Do List Drains You (And Pride Can Fuel You) Sol TV" at bounding box center [271, 425] width 486 height 275
